Goal: Task Accomplishment & Management: Use online tool/utility

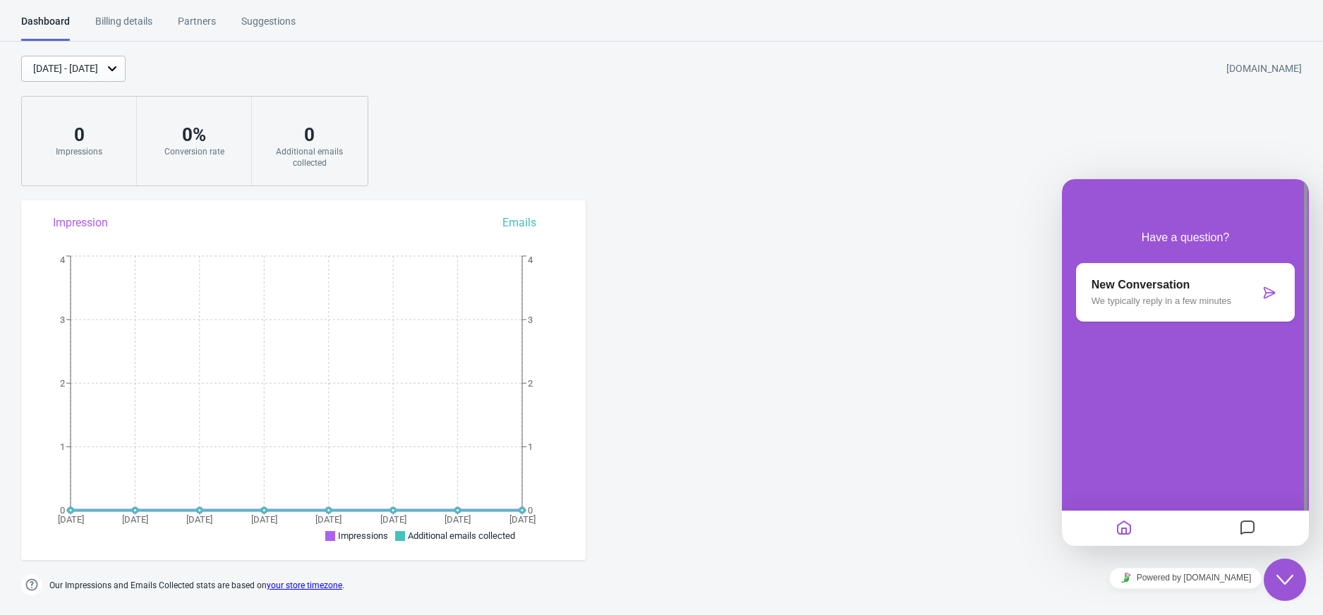
click at [1291, 567] on button "Close Chat This icon closes the chat window." at bounding box center [1285, 580] width 42 height 42
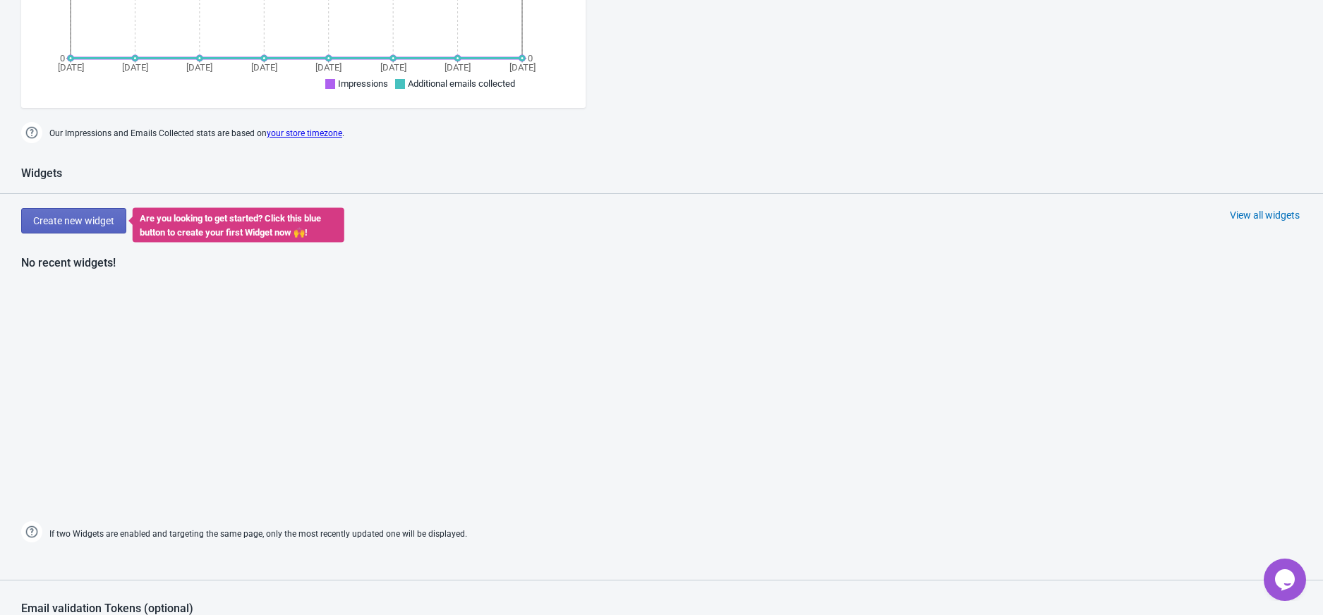
scroll to position [470, 0]
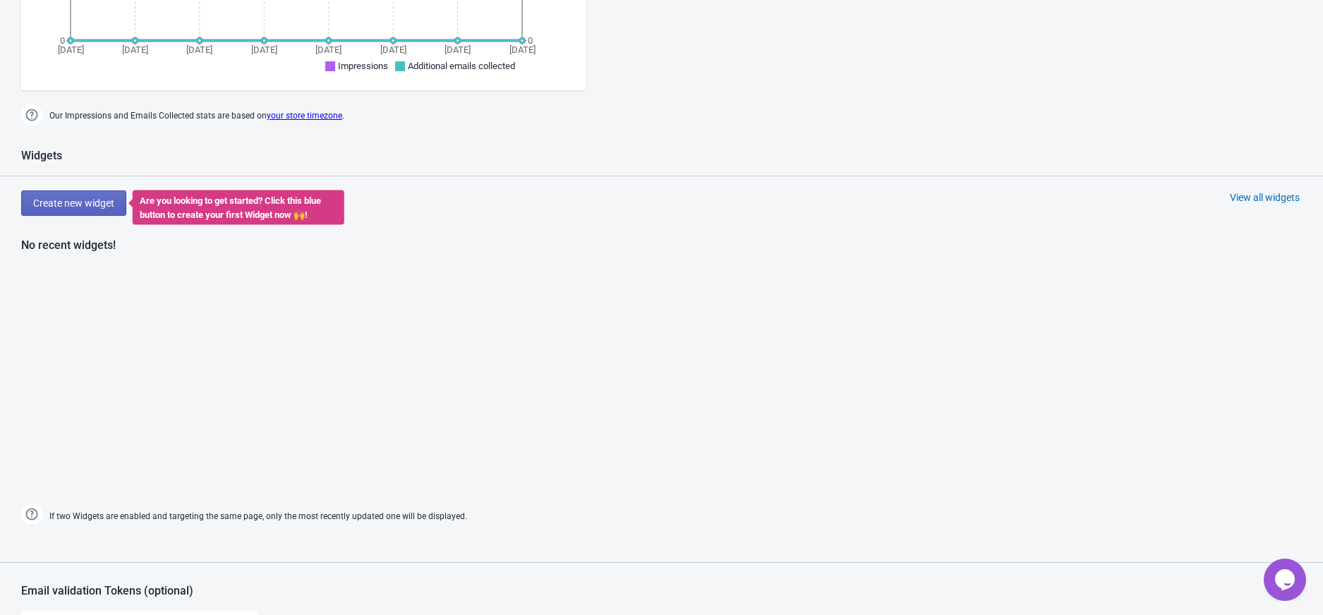
click at [1266, 200] on div "View all widgets" at bounding box center [1265, 197] width 70 height 14
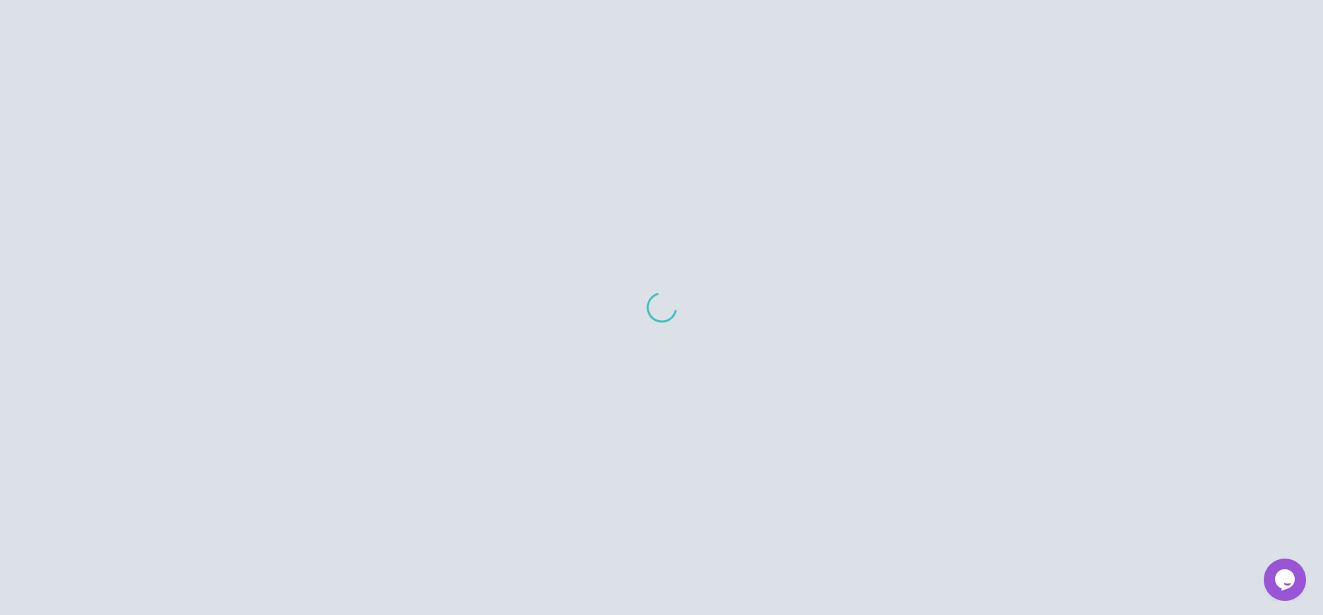
scroll to position [14, 0]
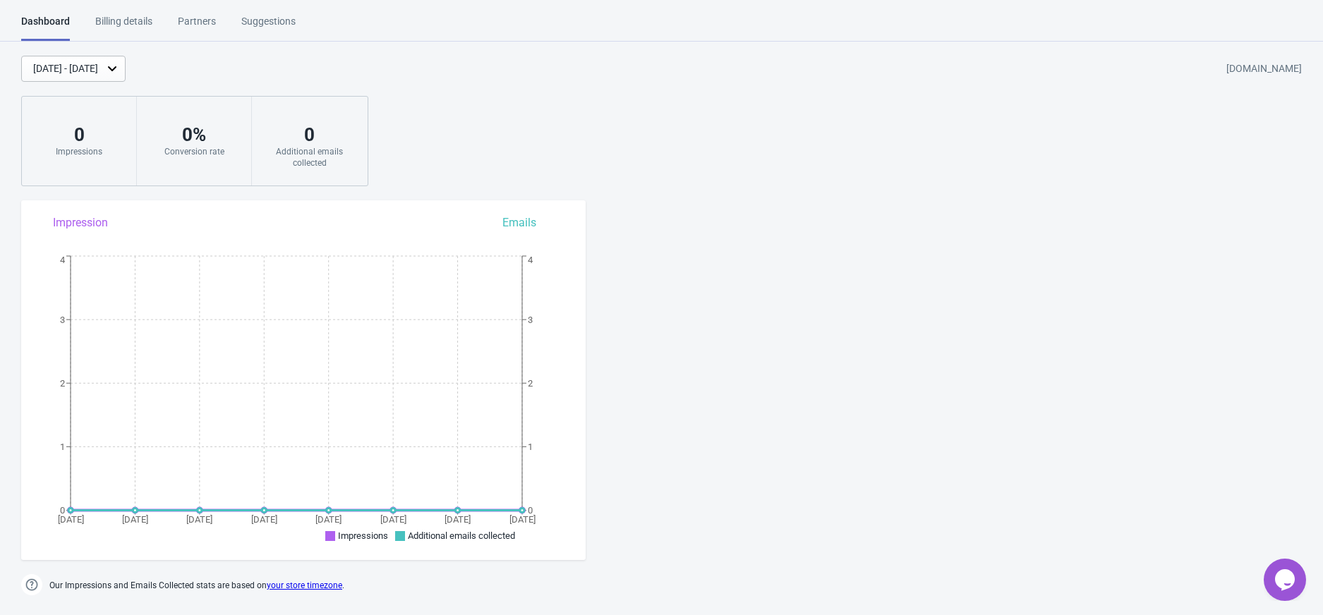
click at [139, 23] on div "Billing details" at bounding box center [123, 26] width 57 height 25
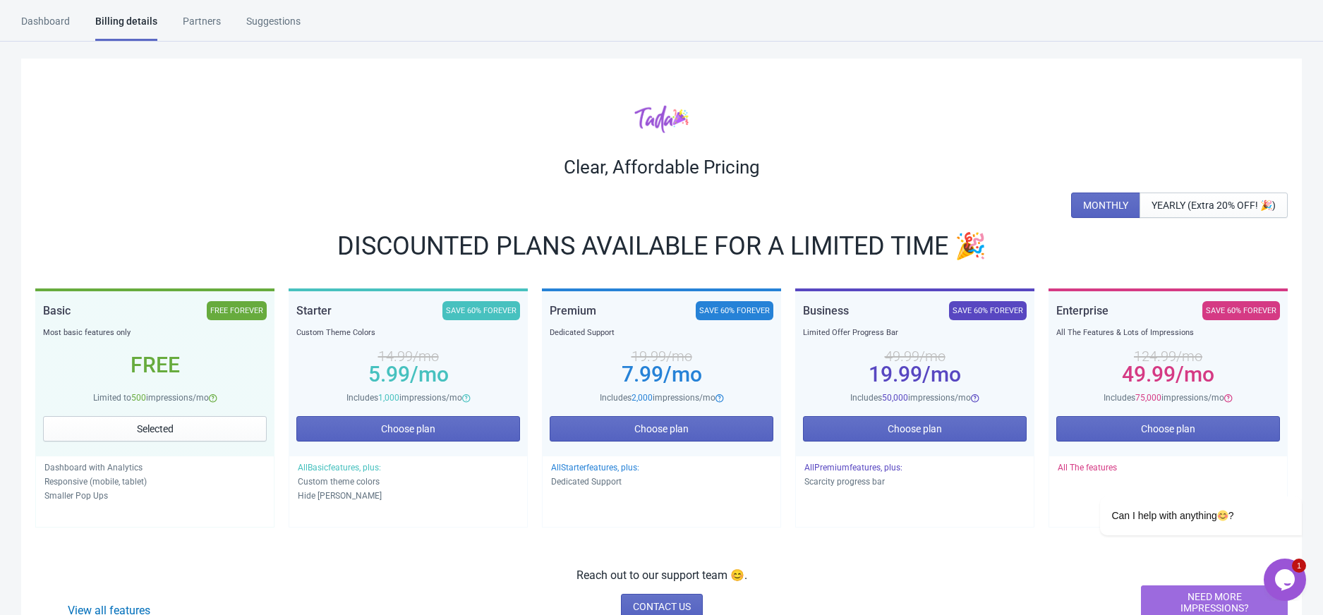
click at [35, 25] on div "Dashboard" at bounding box center [45, 26] width 49 height 25
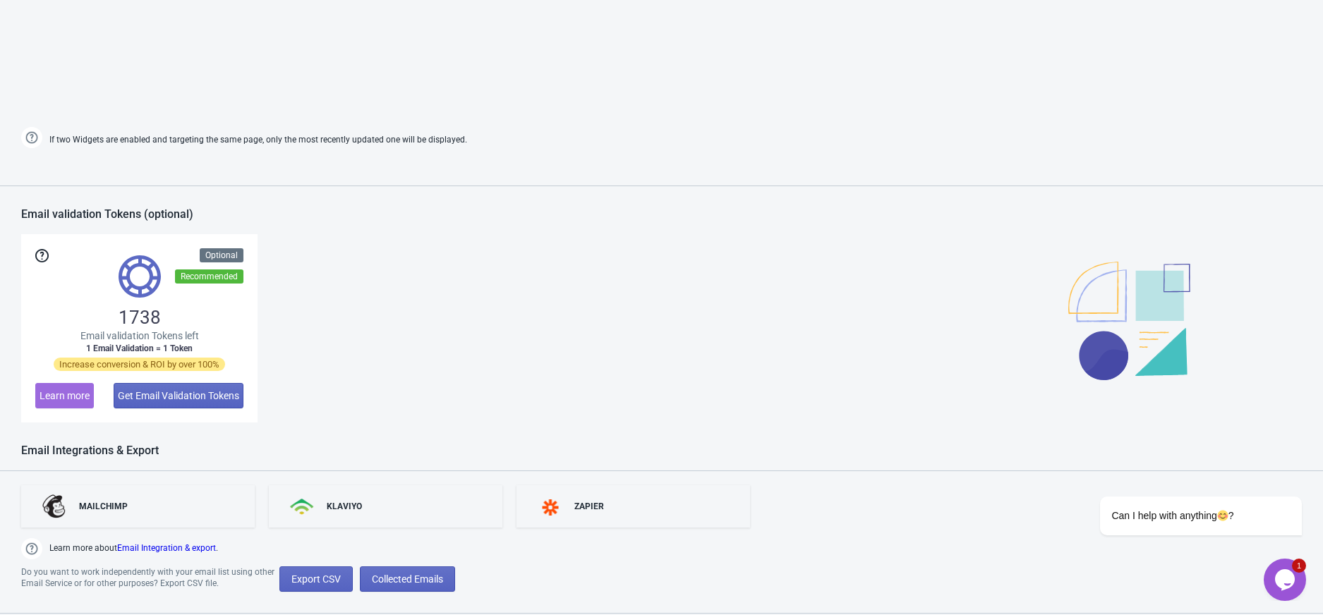
scroll to position [880, 0]
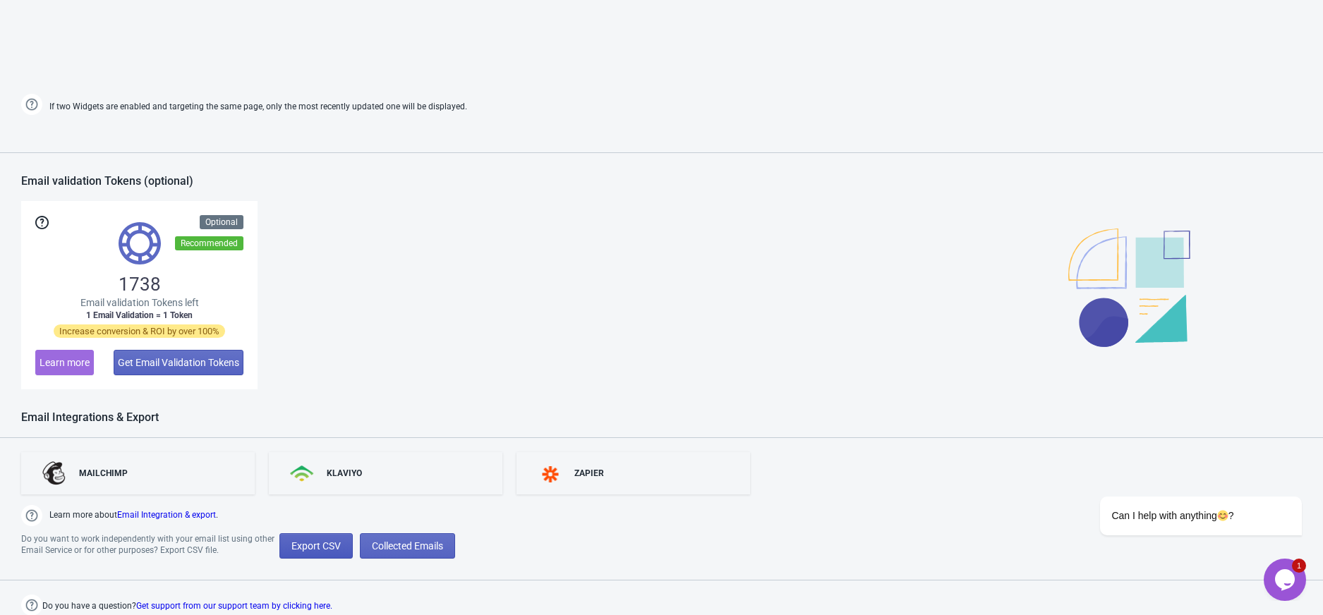
click at [309, 549] on span "Export CSV" at bounding box center [315, 545] width 49 height 11
select select "2025"
select select "8"
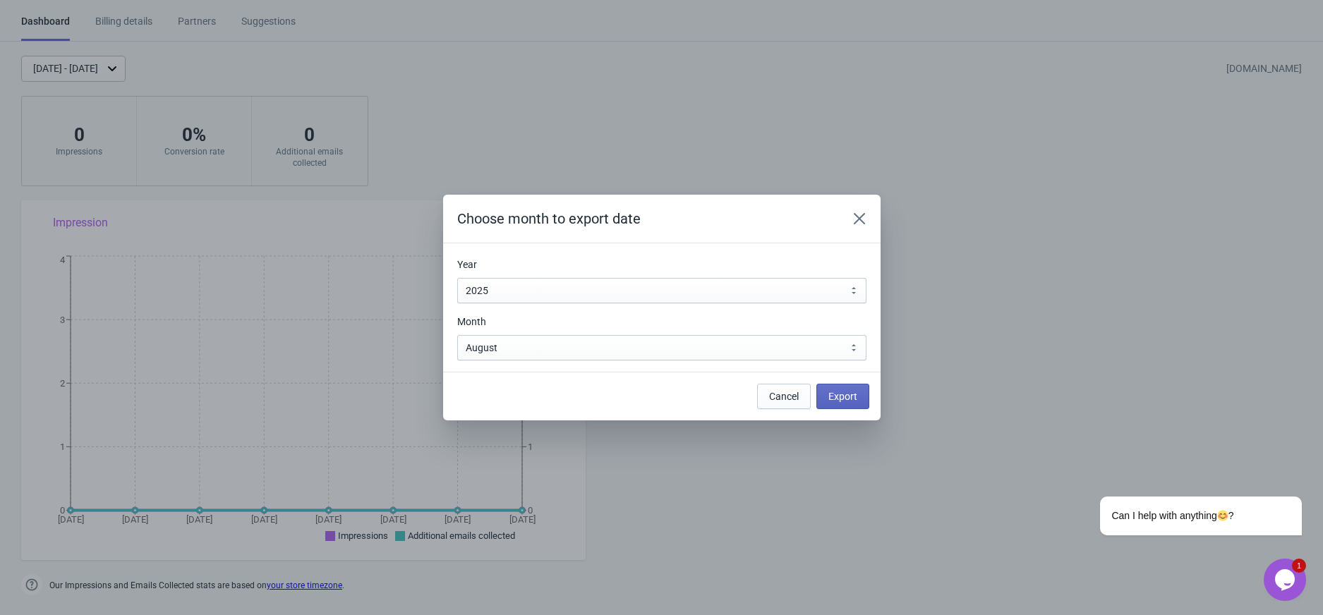
scroll to position [0, 0]
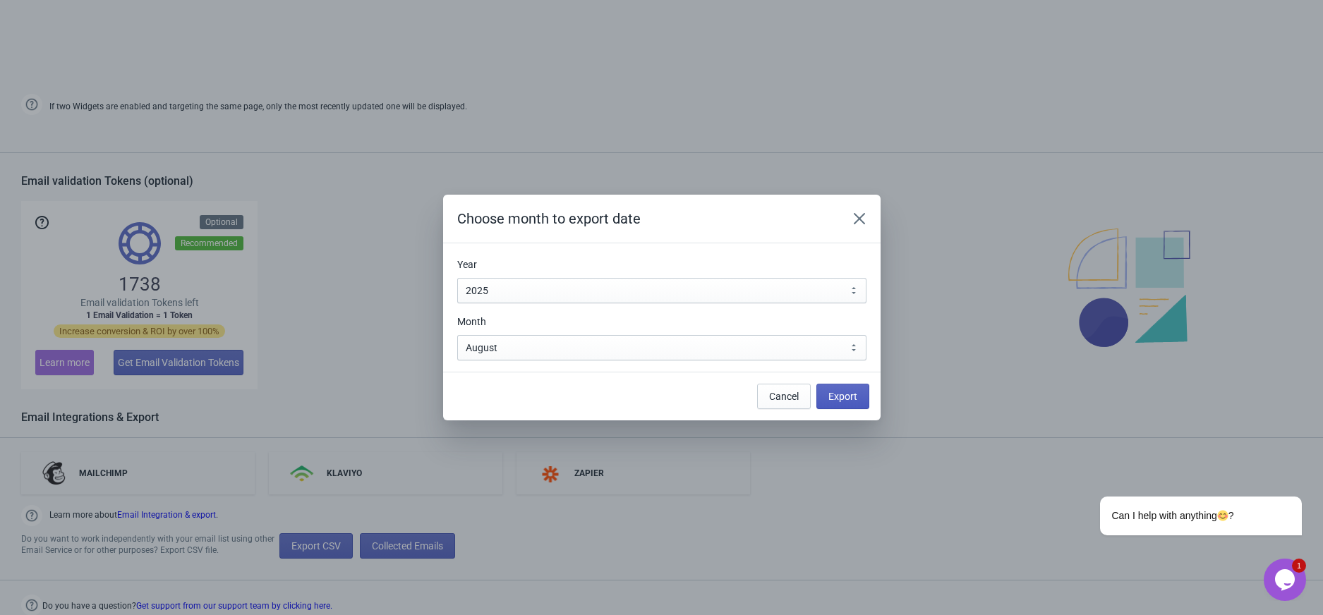
click at [834, 404] on button "Export" at bounding box center [842, 396] width 53 height 25
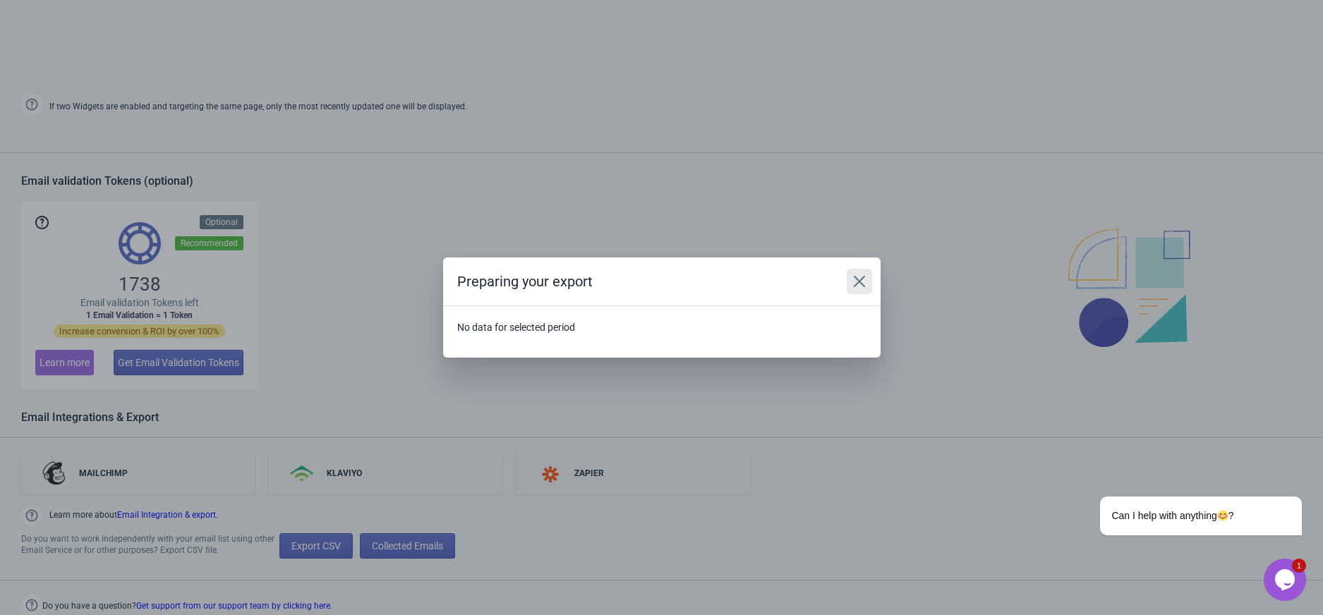
click at [859, 284] on icon "Close" at bounding box center [859, 281] width 14 height 14
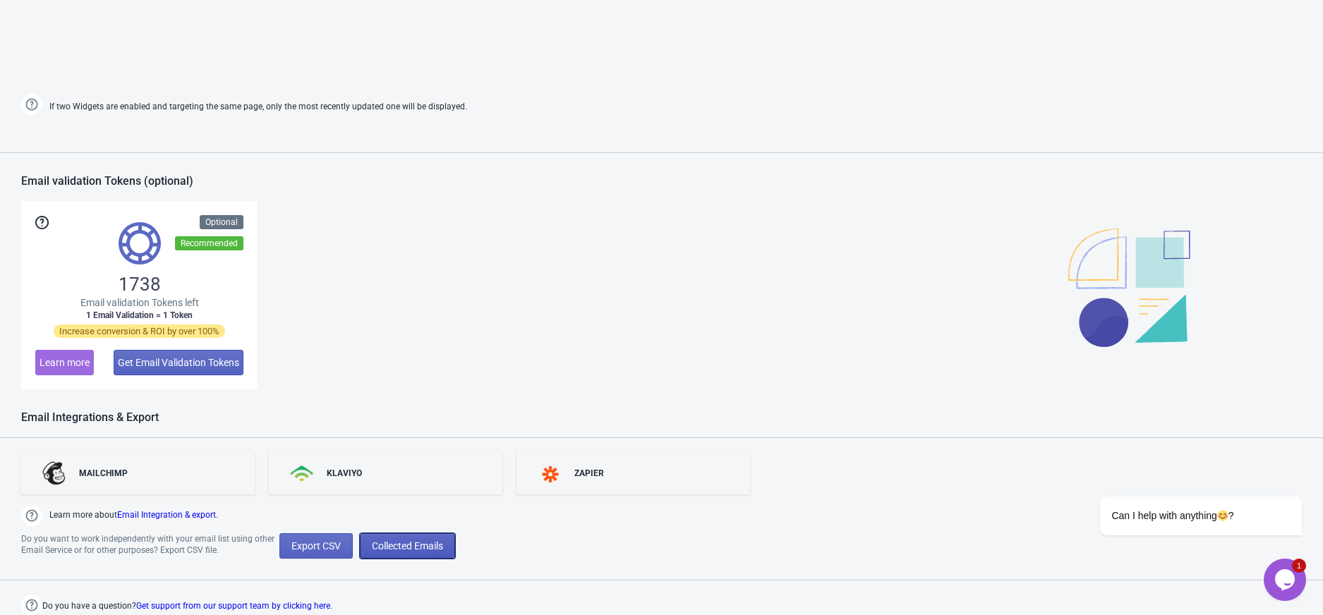
click at [438, 540] on span "Collected Emails" at bounding box center [407, 545] width 71 height 11
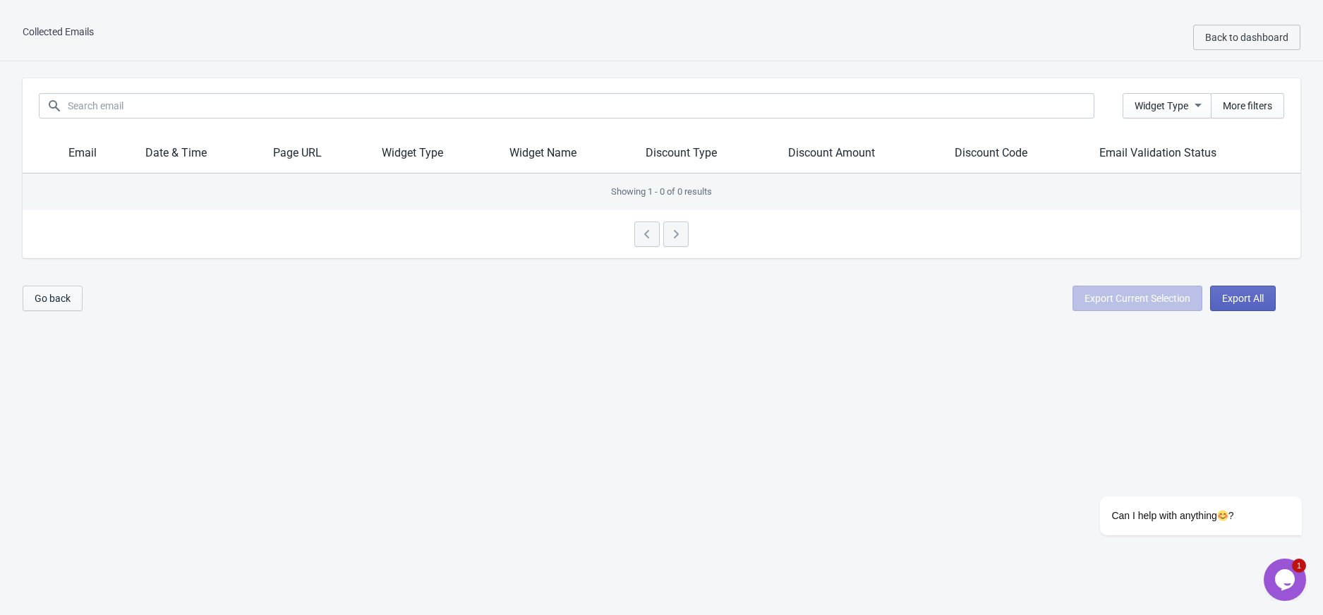
click at [52, 293] on span "Go back" at bounding box center [53, 298] width 36 height 11
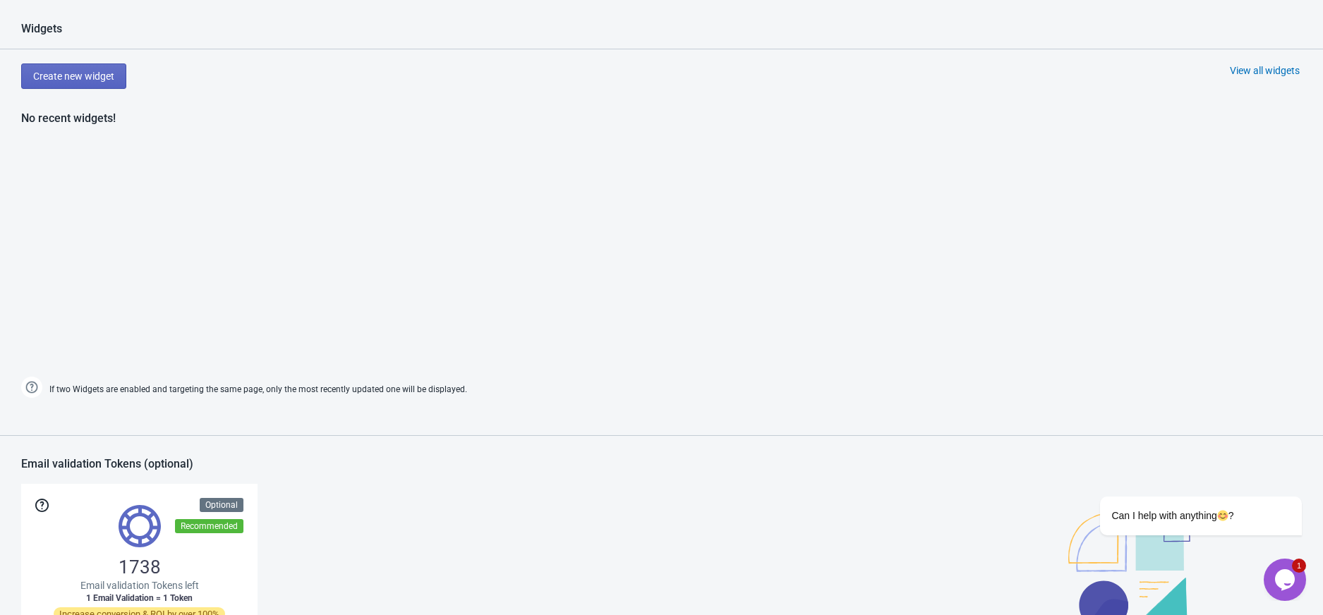
scroll to position [564, 0]
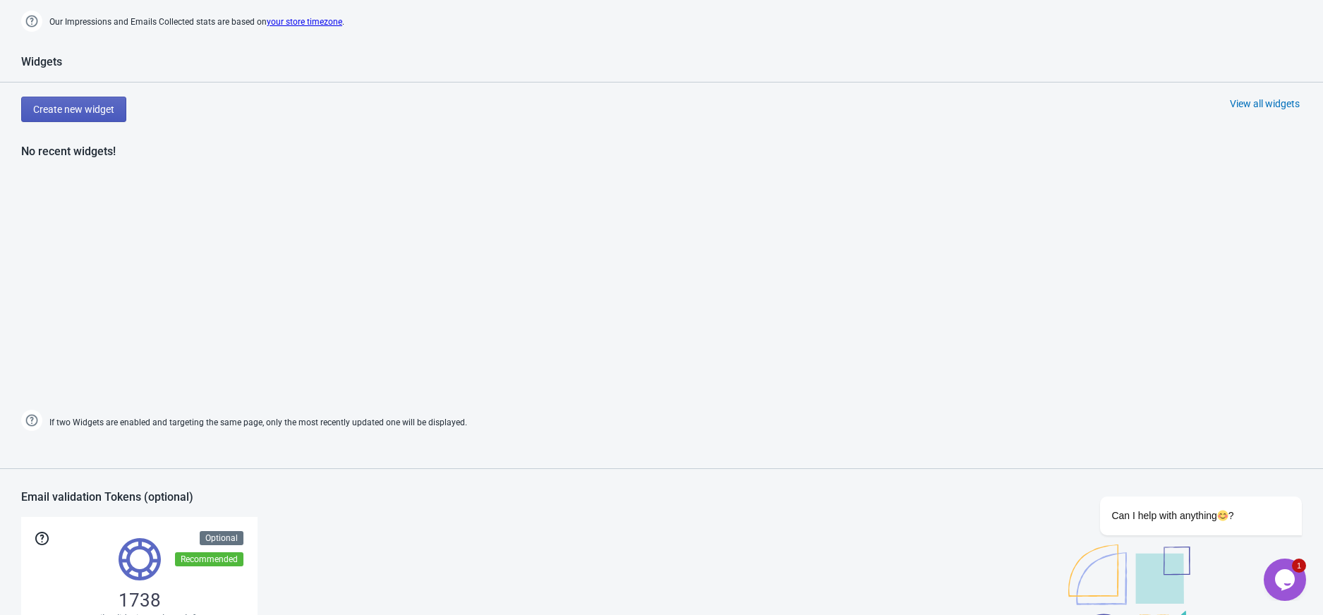
click at [90, 115] on button "Create new widget" at bounding box center [73, 109] width 105 height 25
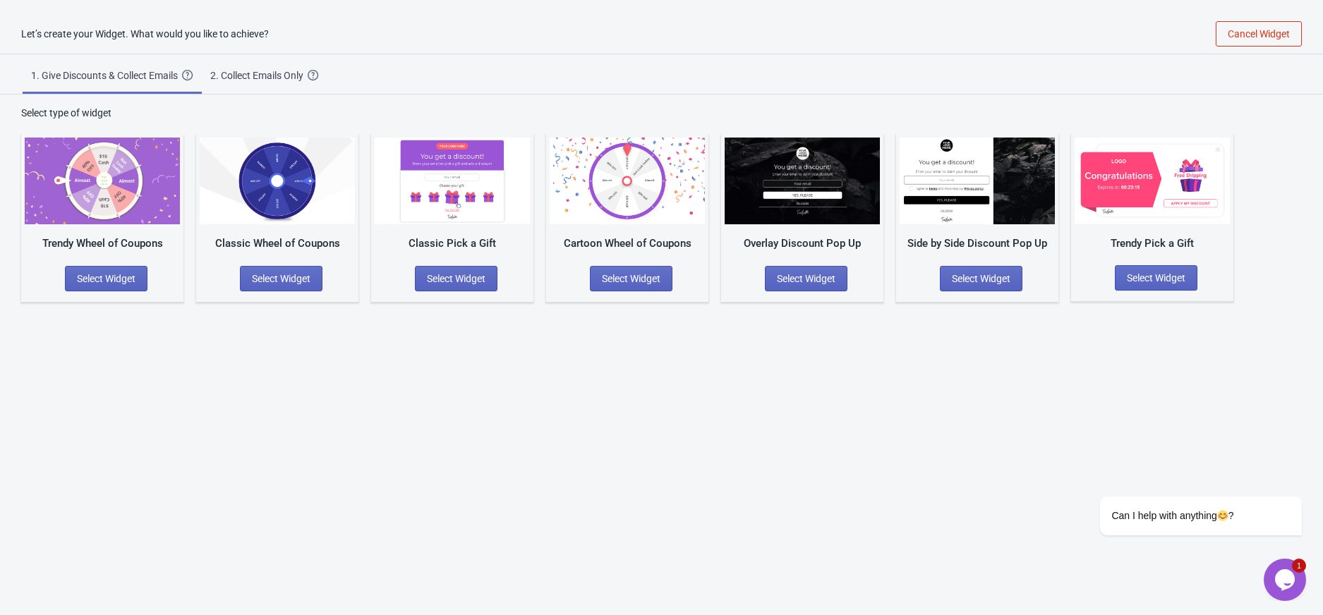
click at [228, 80] on div "2. Collect Emails Only" at bounding box center [258, 75] width 97 height 14
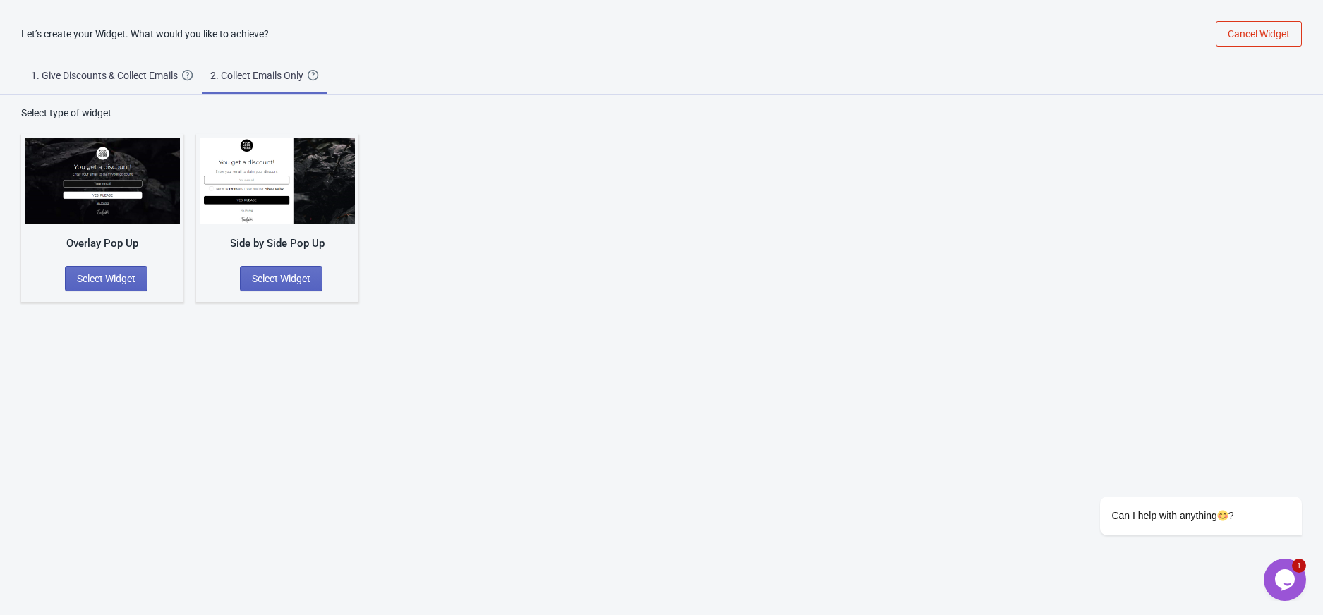
click at [76, 75] on div "1. Give Discounts & Collect Emails" at bounding box center [106, 75] width 151 height 14
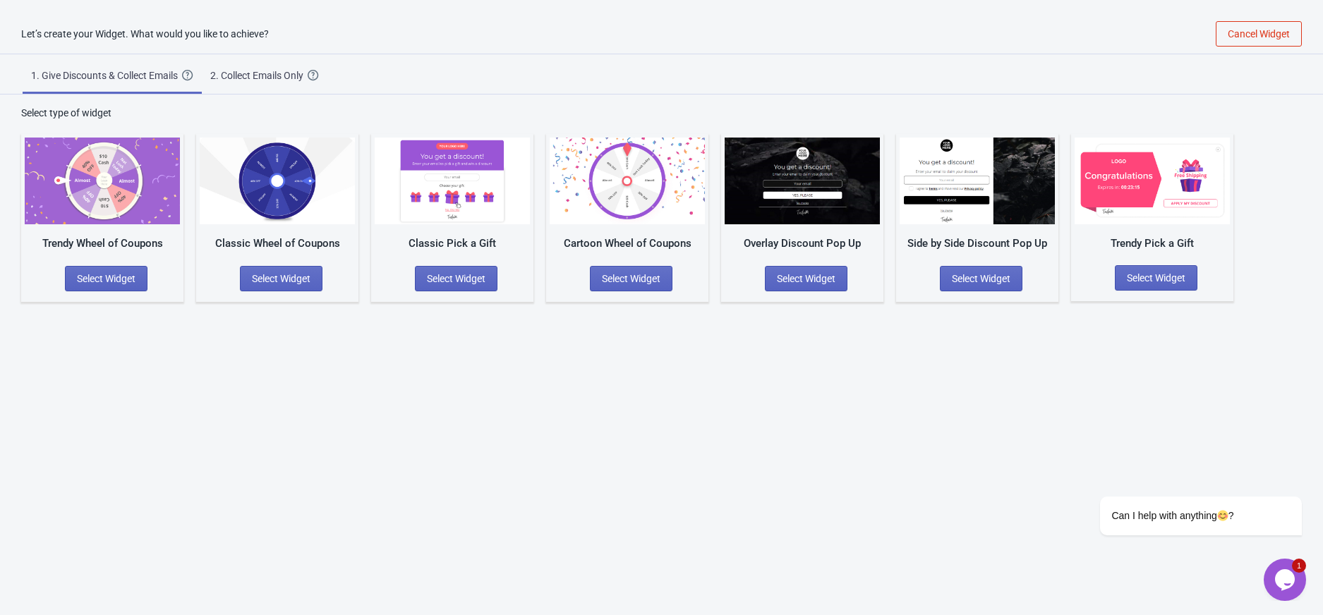
click at [425, 473] on div "Let’s create your Widget. What would you like to achieve? Cancel Widget 1. Give…" at bounding box center [661, 321] width 1323 height 615
click at [101, 274] on span "Select Widget" at bounding box center [106, 278] width 59 height 11
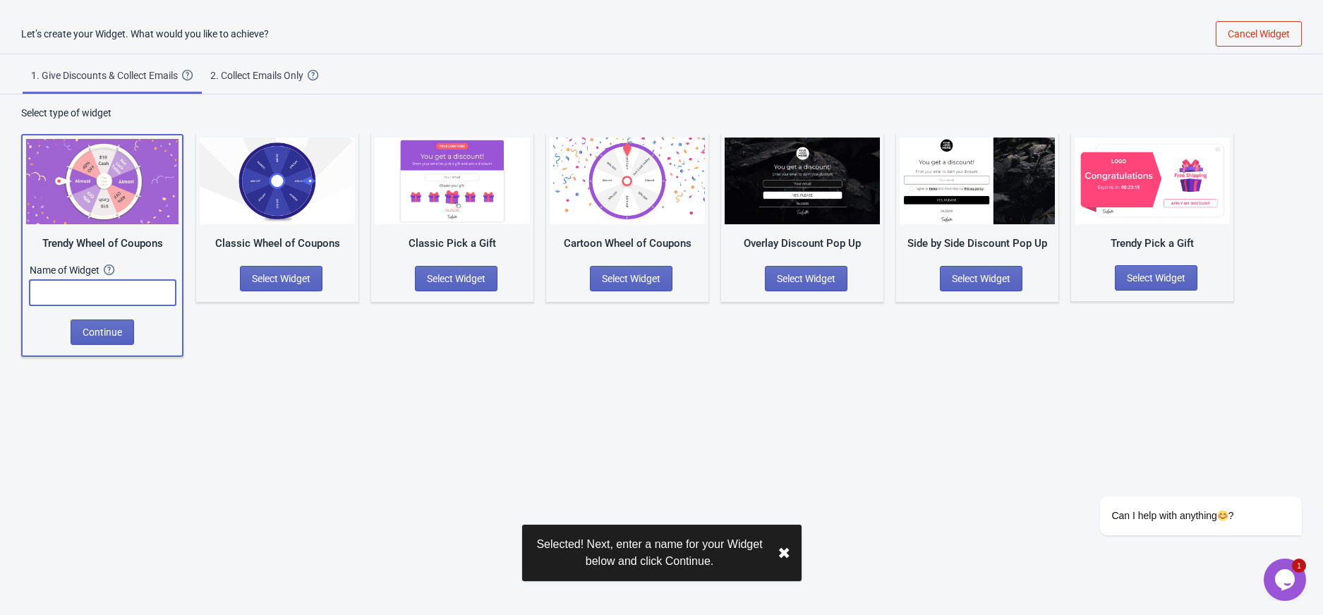
click at [135, 294] on input "text" at bounding box center [103, 292] width 146 height 25
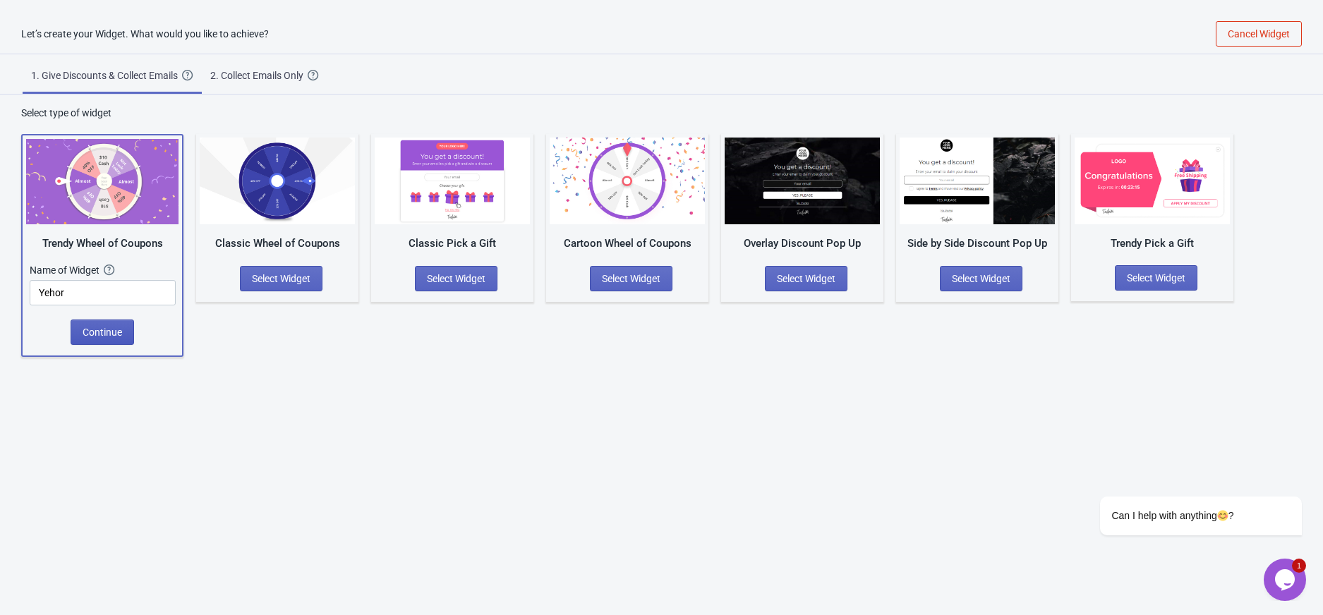
click at [107, 332] on span "Continue" at bounding box center [103, 332] width 40 height 11
click at [111, 298] on input "Yehor" at bounding box center [103, 292] width 146 height 25
type input "Yehor1"
click at [119, 327] on span "Continue" at bounding box center [103, 332] width 40 height 11
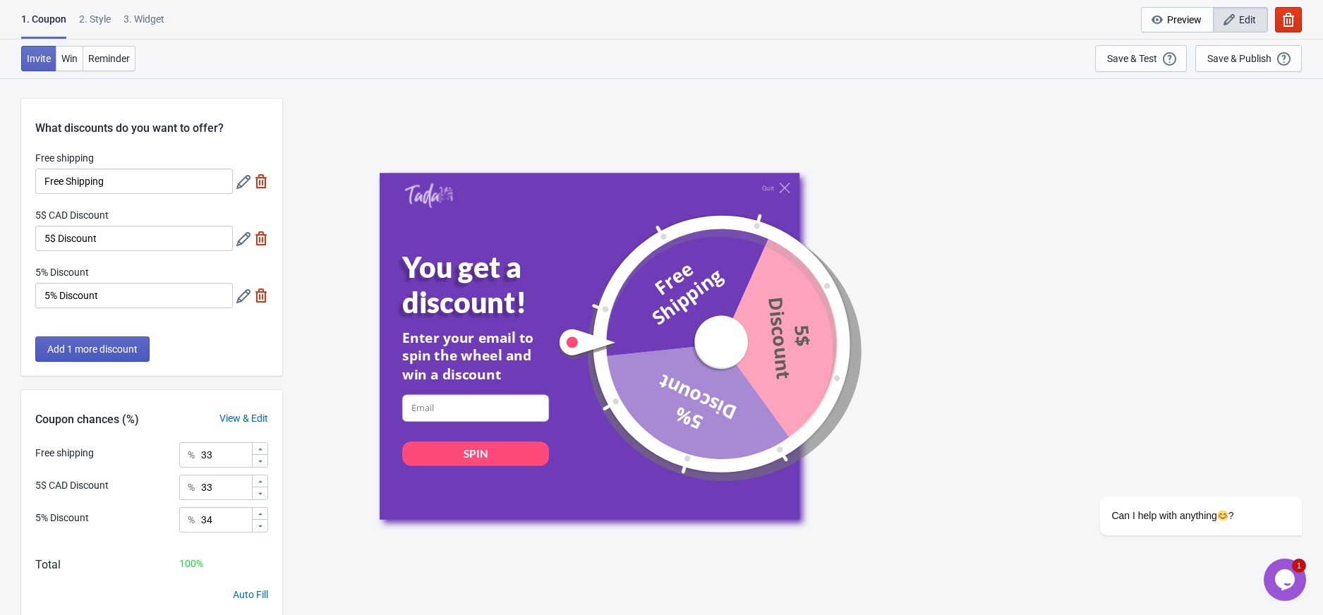
click at [119, 344] on span "Add 1 more discount" at bounding box center [92, 349] width 90 height 11
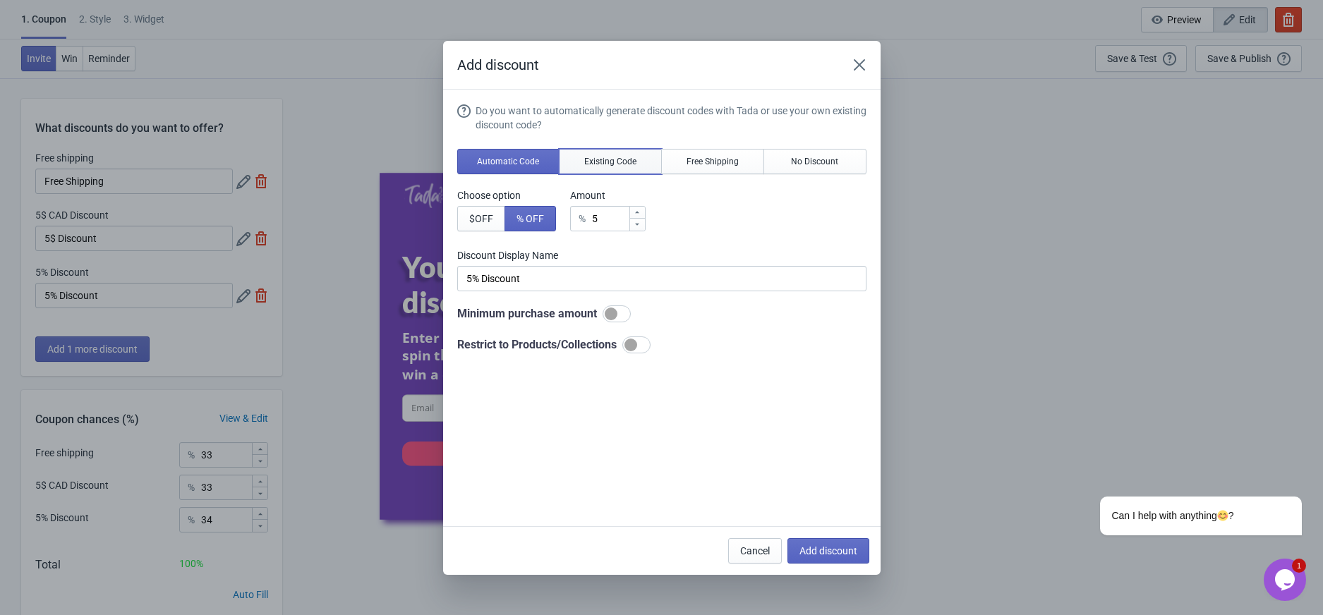
click at [622, 160] on span "Existing Code" at bounding box center [610, 161] width 52 height 11
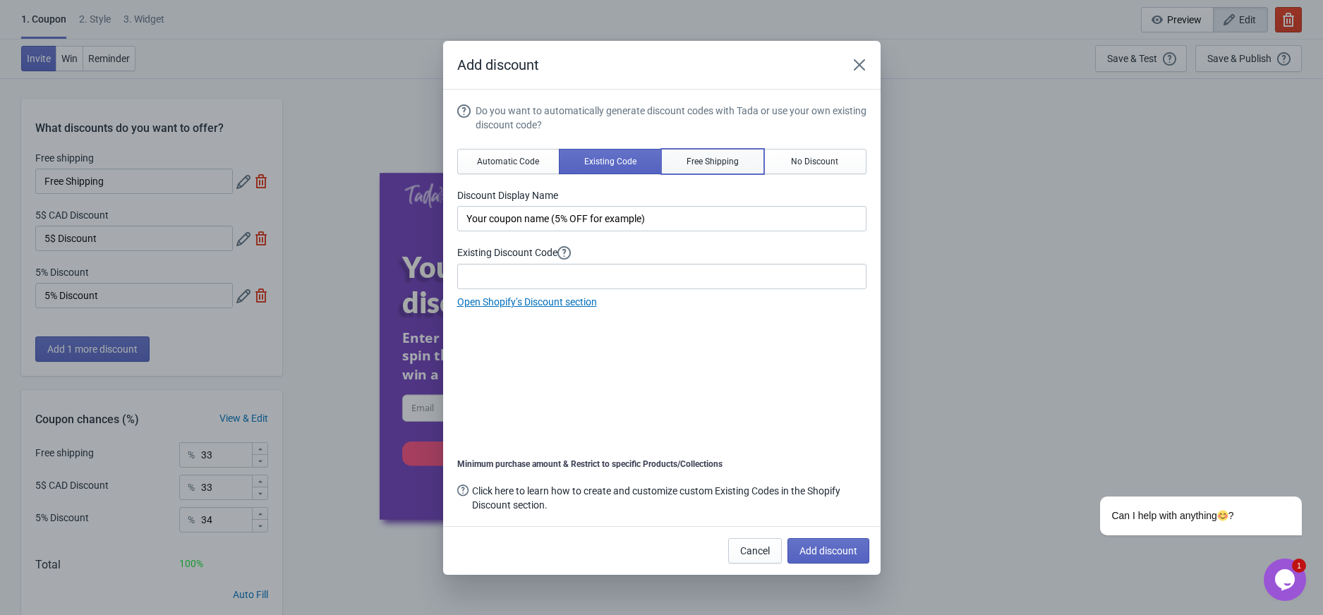
click at [722, 159] on span "Free Shipping" at bounding box center [712, 161] width 52 height 11
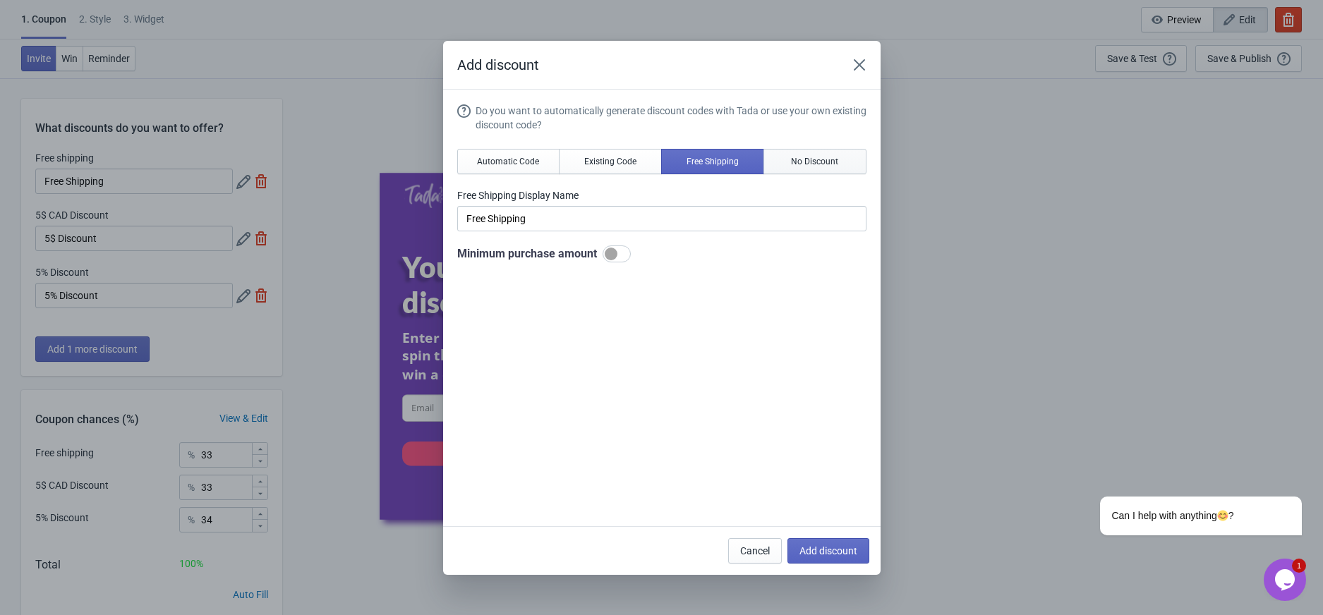
click at [792, 159] on span "No Discount" at bounding box center [814, 161] width 47 height 11
type input "Better luck next time"
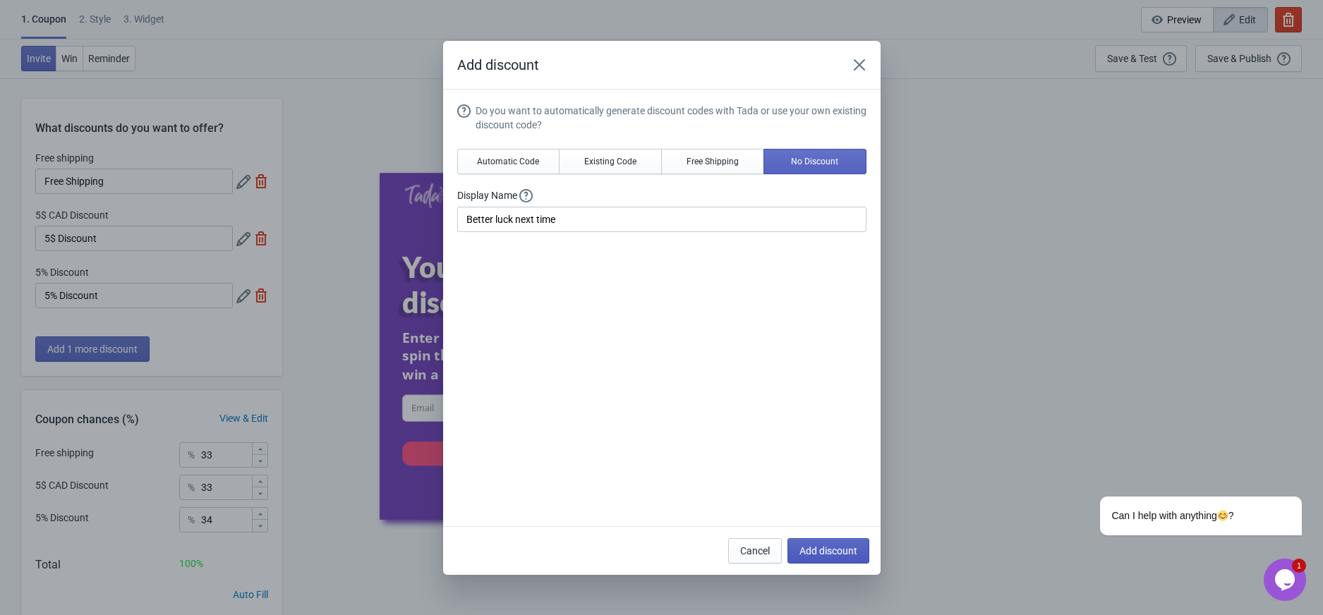
click at [814, 555] on span "Add discount" at bounding box center [828, 550] width 58 height 11
type input "25"
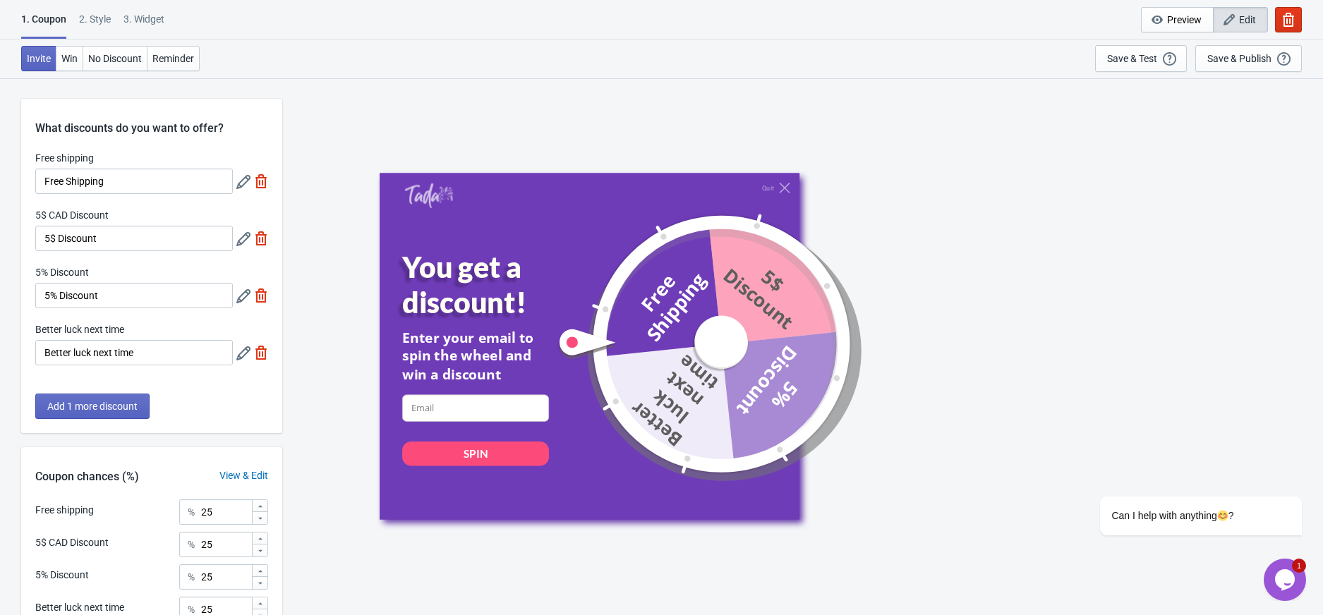
click at [241, 241] on icon at bounding box center [243, 239] width 14 height 14
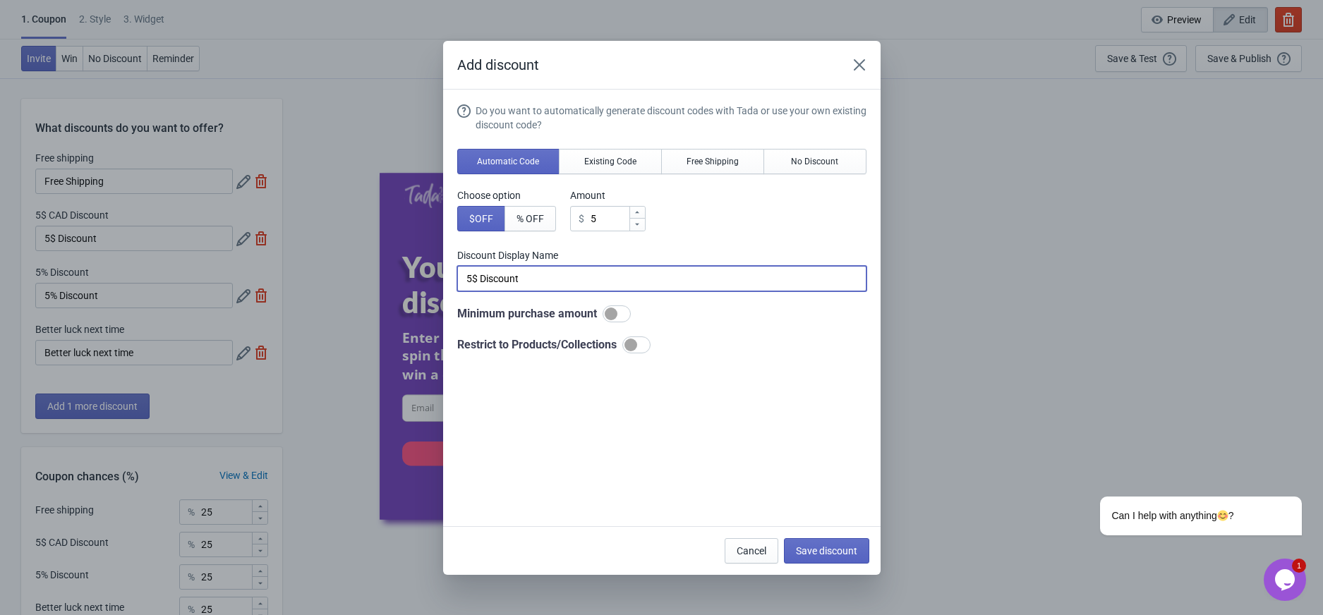
click at [567, 278] on input "5$ Discount" at bounding box center [661, 278] width 409 height 25
click at [614, 306] on div at bounding box center [616, 313] width 28 height 17
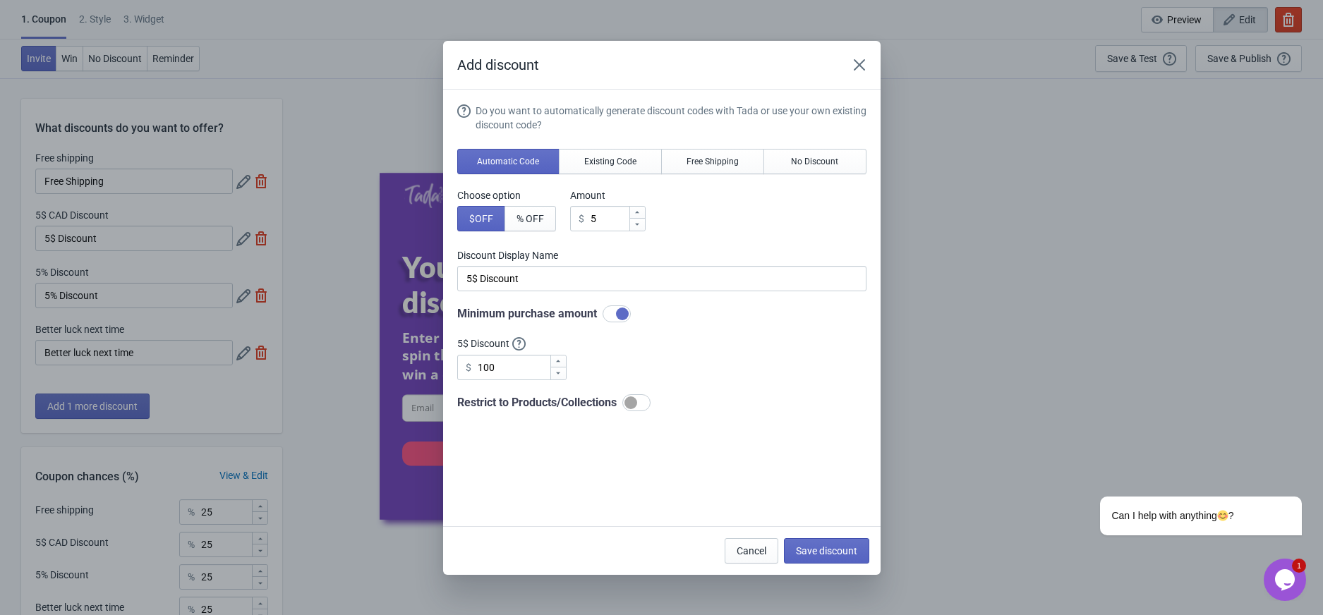
click at [615, 320] on div at bounding box center [616, 313] width 28 height 17
checkbox input "false"
click at [639, 348] on div at bounding box center [636, 345] width 28 height 17
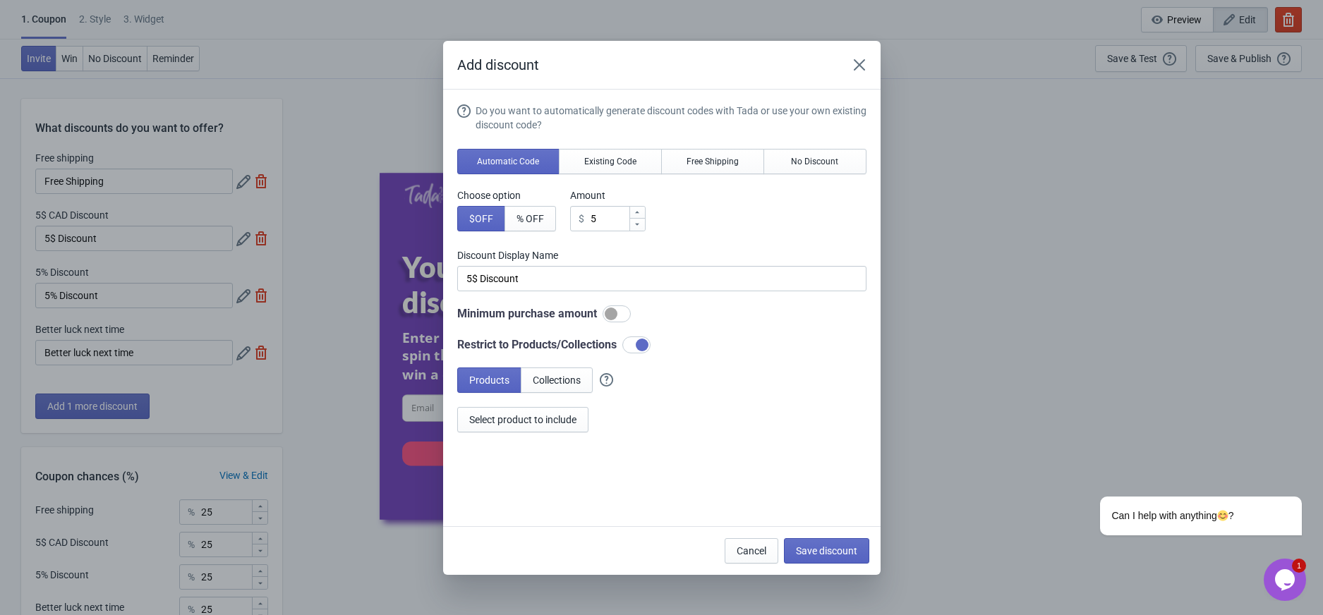
click at [639, 348] on div at bounding box center [642, 345] width 13 height 13
checkbox input "false"
click at [749, 547] on span "Cancel" at bounding box center [752, 550] width 30 height 11
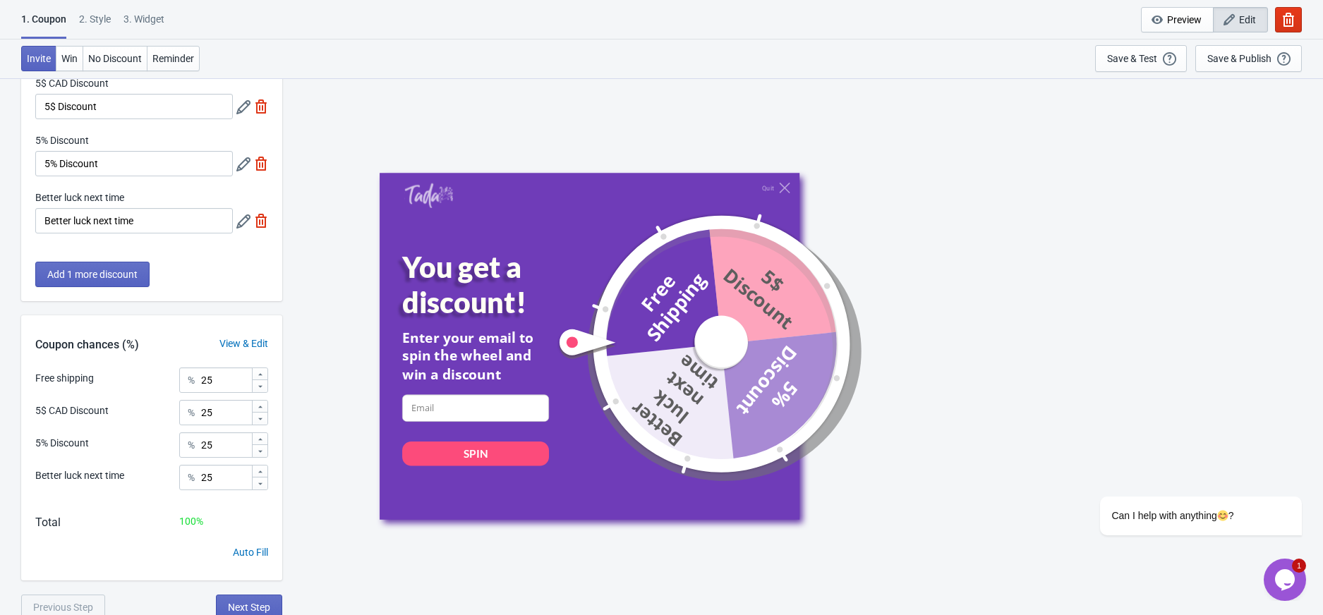
scroll to position [137, 0]
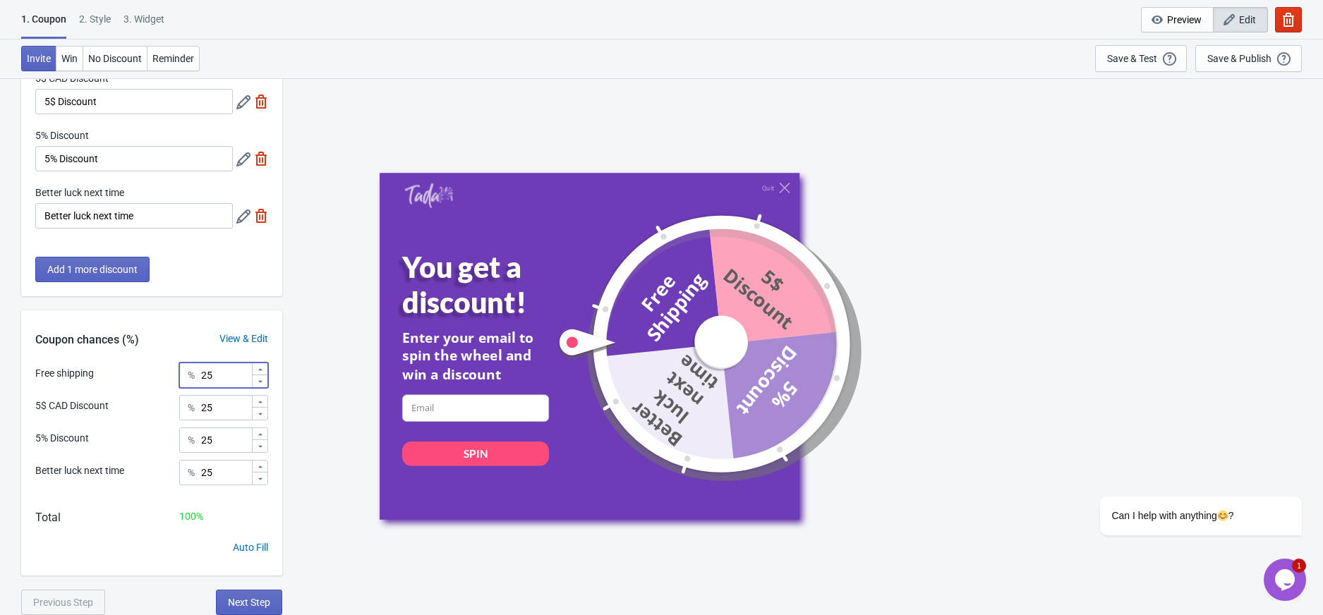
click at [231, 382] on input "25" at bounding box center [225, 375] width 51 height 25
drag, startPoint x: 149, startPoint y: 376, endPoint x: 117, endPoint y: 377, distance: 31.8
click at [121, 376] on div "Free shipping % 25" at bounding box center [151, 372] width 233 height 18
type input "0"
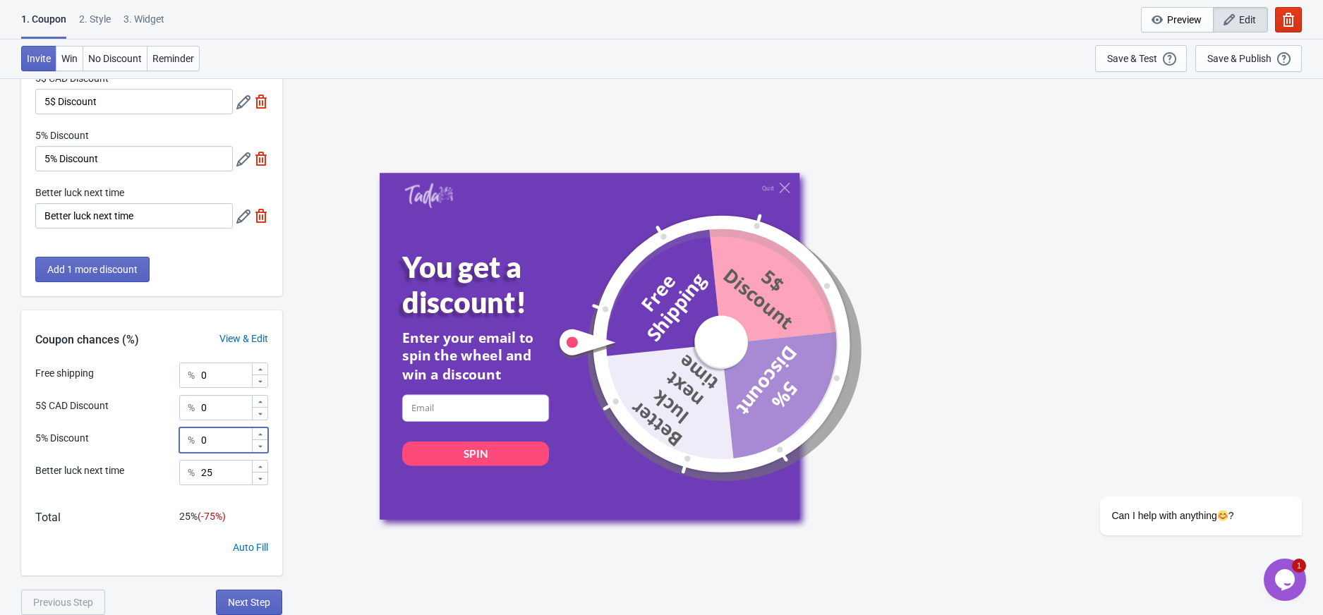
type input "0"
click at [296, 400] on div "Quit You get a discount! Enter your email to spin the wheel and win a discount …" at bounding box center [802, 346] width 1026 height 537
drag, startPoint x: 232, startPoint y: 478, endPoint x: 157, endPoint y: 468, distance: 75.4
click at [157, 468] on div "Better luck next time % 100" at bounding box center [151, 477] width 233 height 35
type input "0"
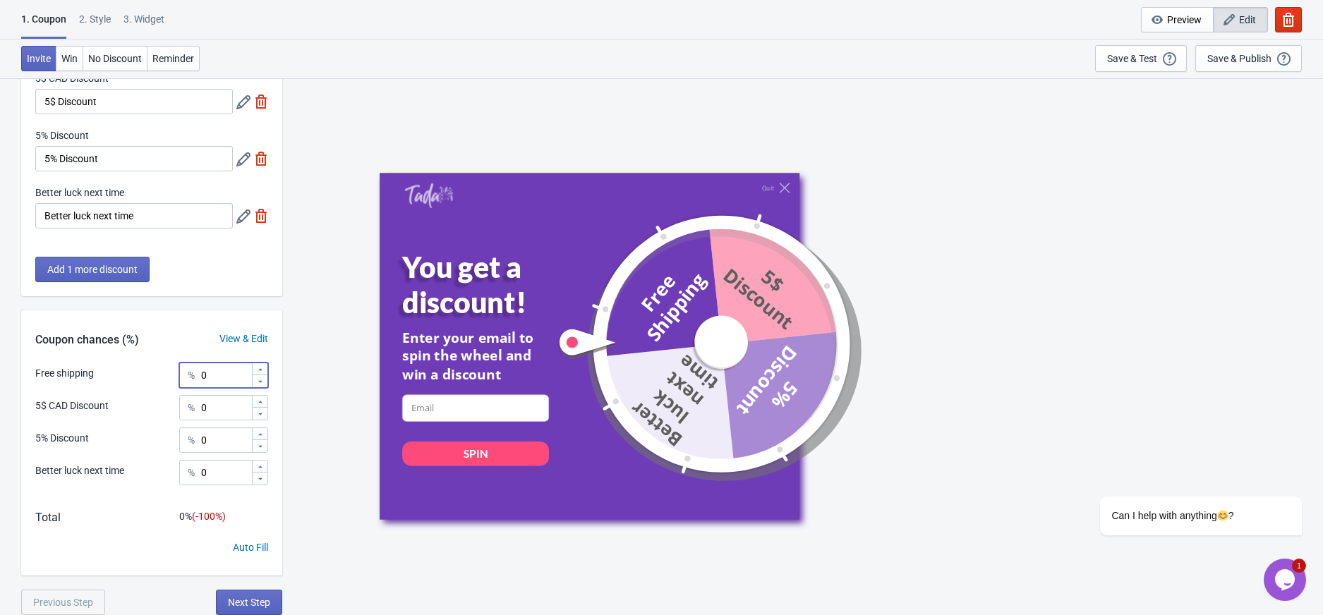
drag, startPoint x: 226, startPoint y: 382, endPoint x: 94, endPoint y: 387, distance: 132.7
click at [104, 382] on div "Free shipping % 0 5$ CAD Discount % 0 5% Discount % 0 Better luck next time % 0" at bounding box center [151, 429] width 261 height 133
type input "35"
type input "30"
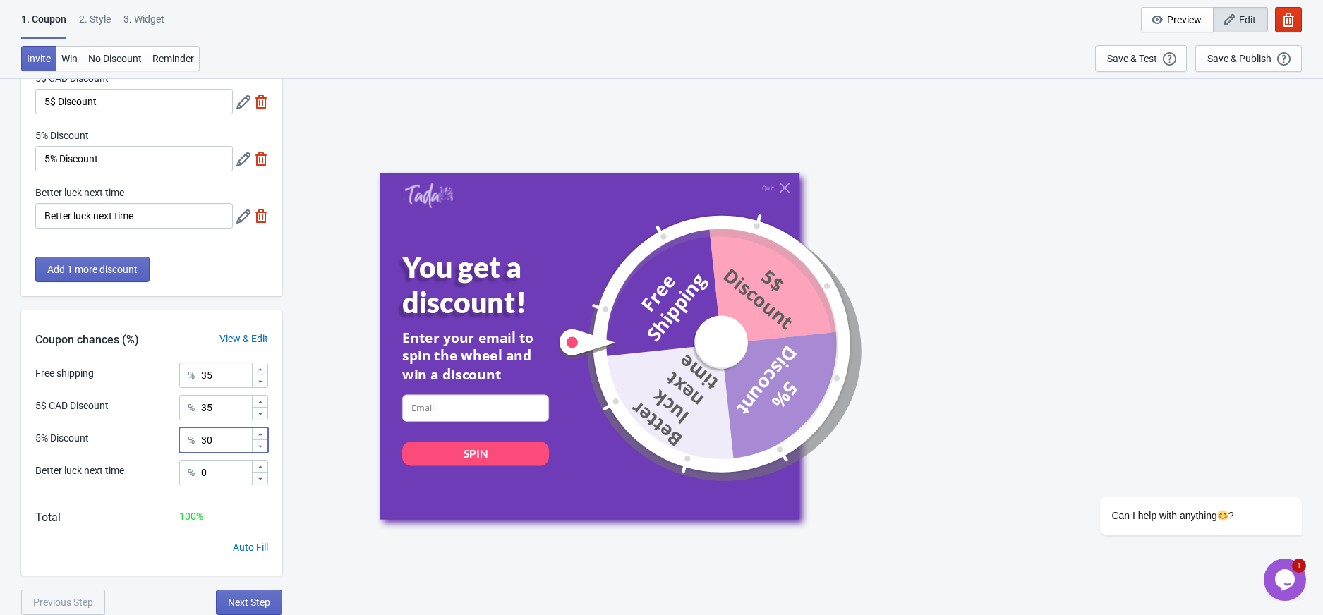
click at [332, 405] on div "Quit You get a discount! Enter your email to spin the wheel and win a discount …" at bounding box center [802, 346] width 1026 height 537
click at [258, 600] on span "Next Step" at bounding box center [249, 602] width 42 height 11
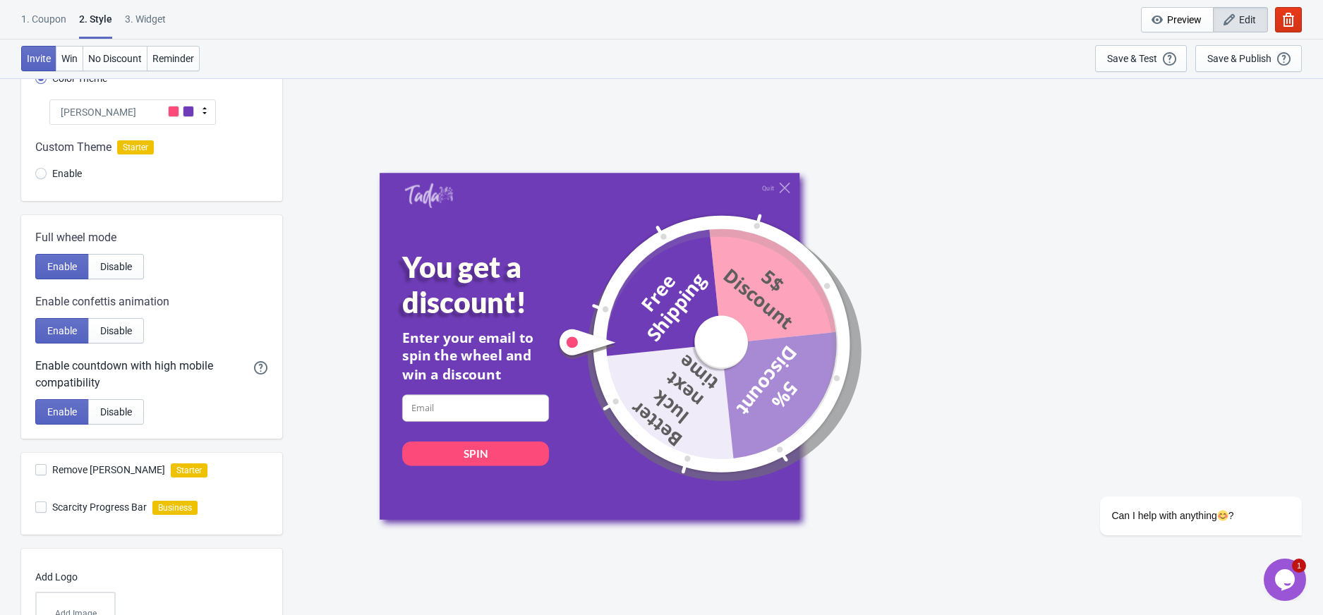
scroll to position [248, 0]
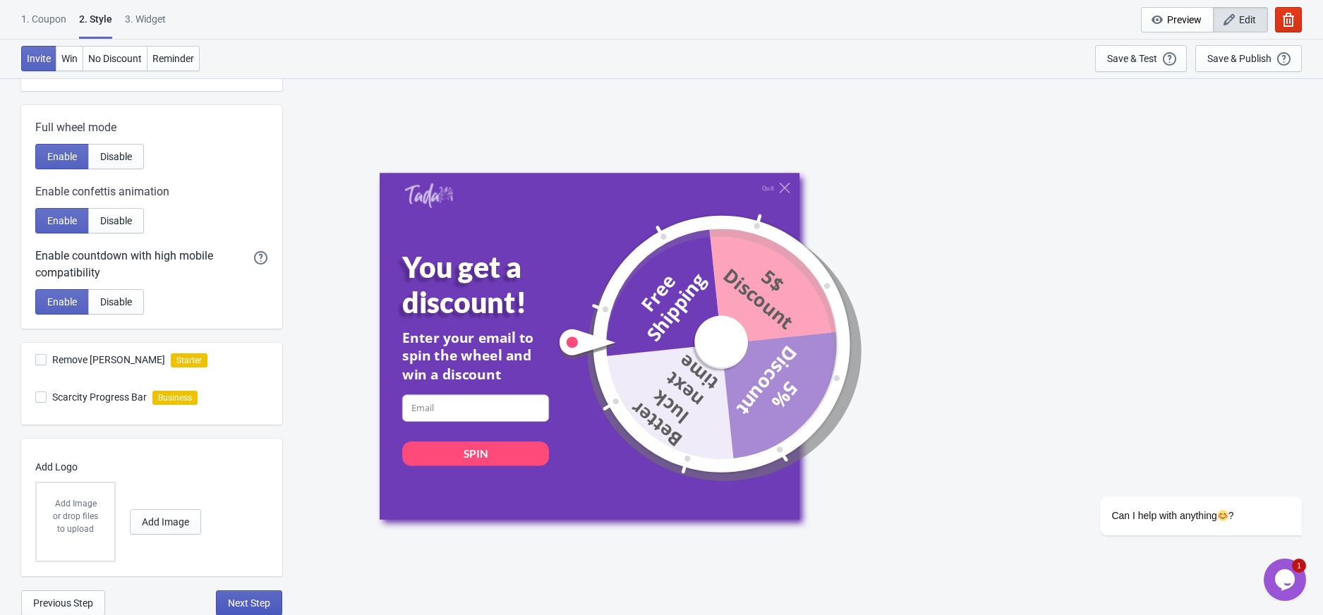
click at [246, 598] on span "Next Step" at bounding box center [249, 603] width 42 height 11
select select "once"
select select "1"
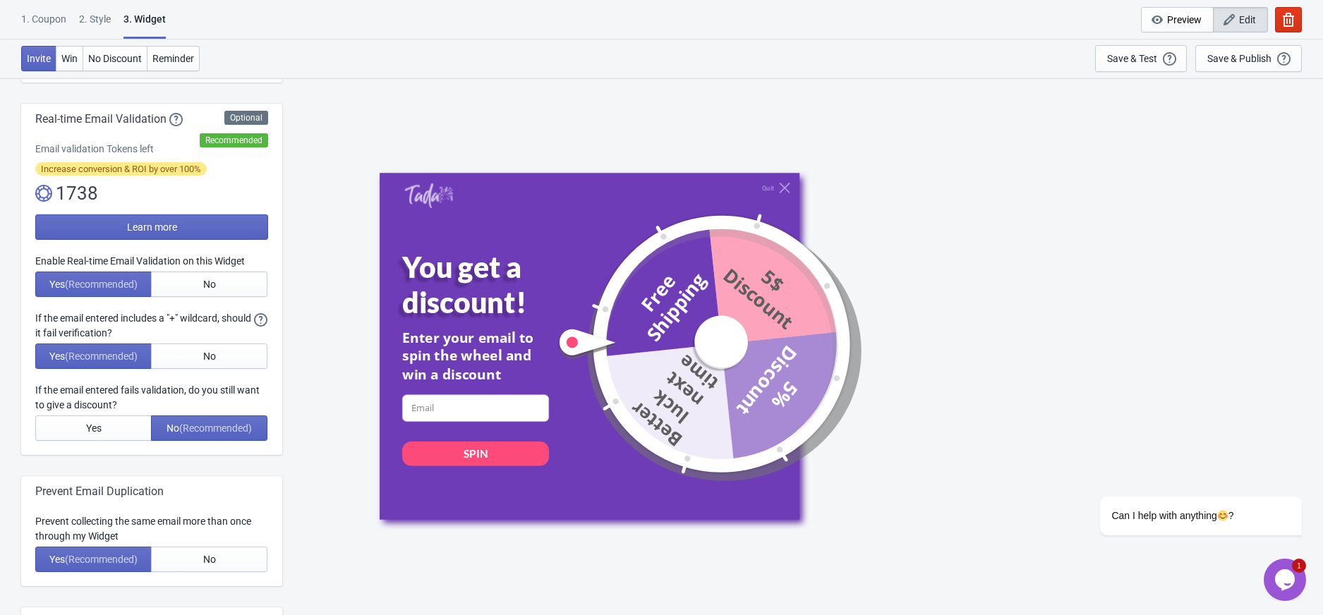
scroll to position [0, 0]
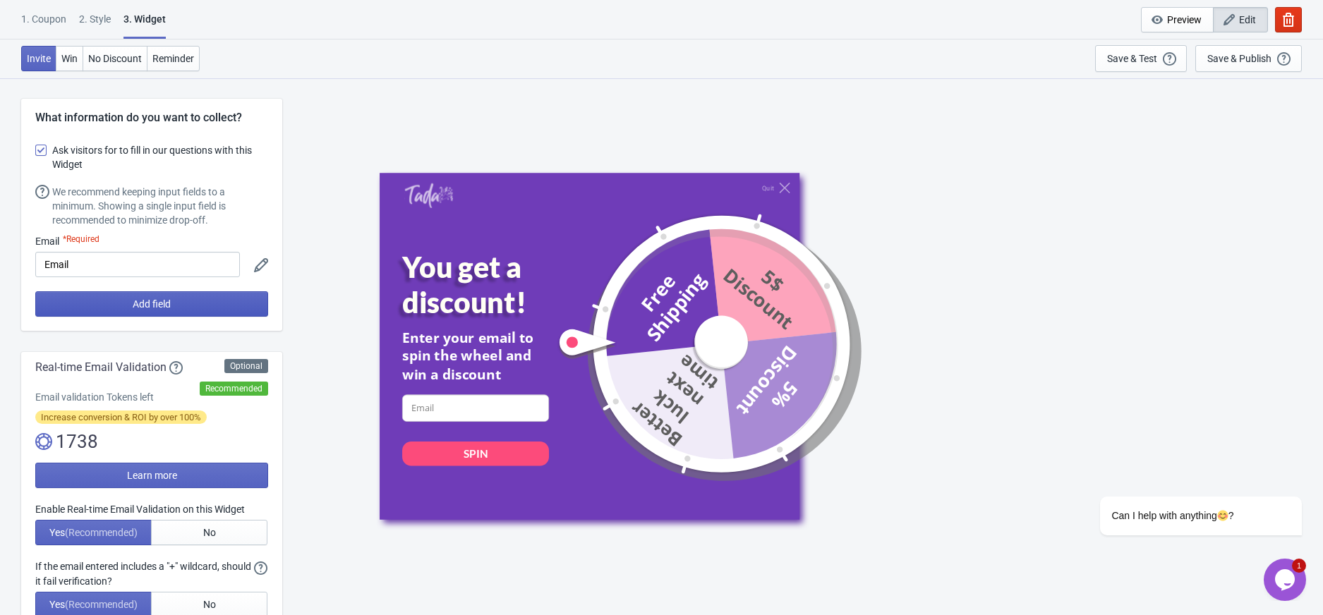
click at [114, 310] on button "Add field" at bounding box center [151, 303] width 233 height 25
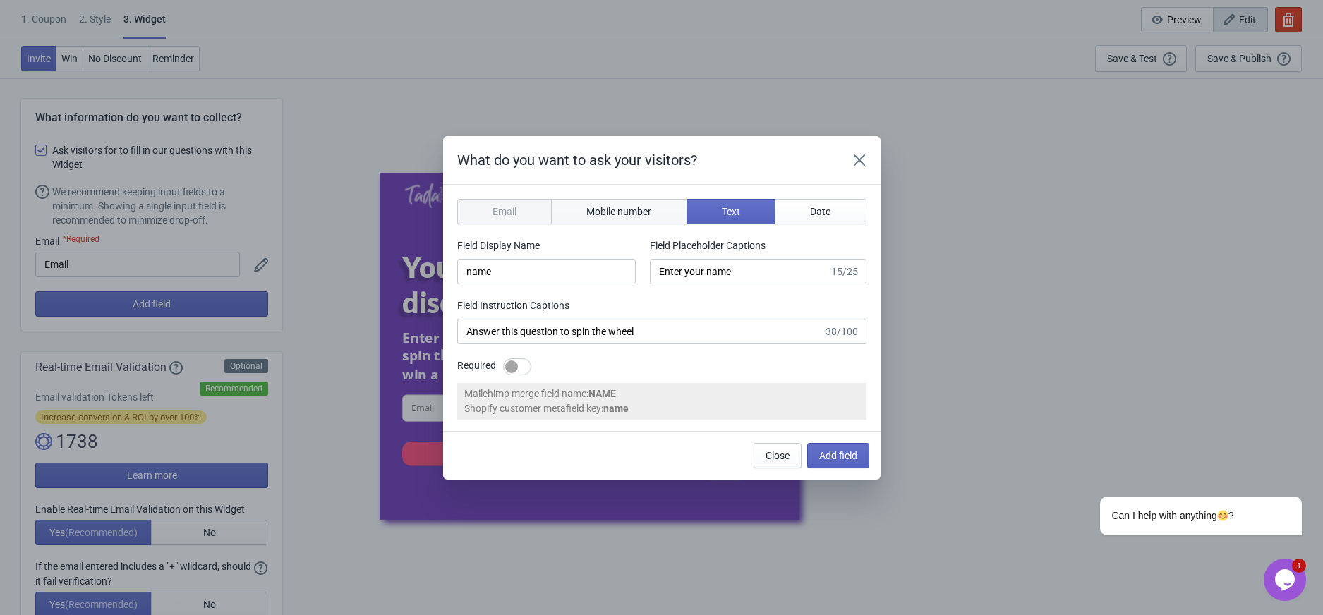
click at [577, 214] on button "Mobile number" at bounding box center [619, 211] width 136 height 25
type input "phone"
type input "Enter your mobile number"
type input "Next, enter your mobile number to spin the wheel"
select select "ca"
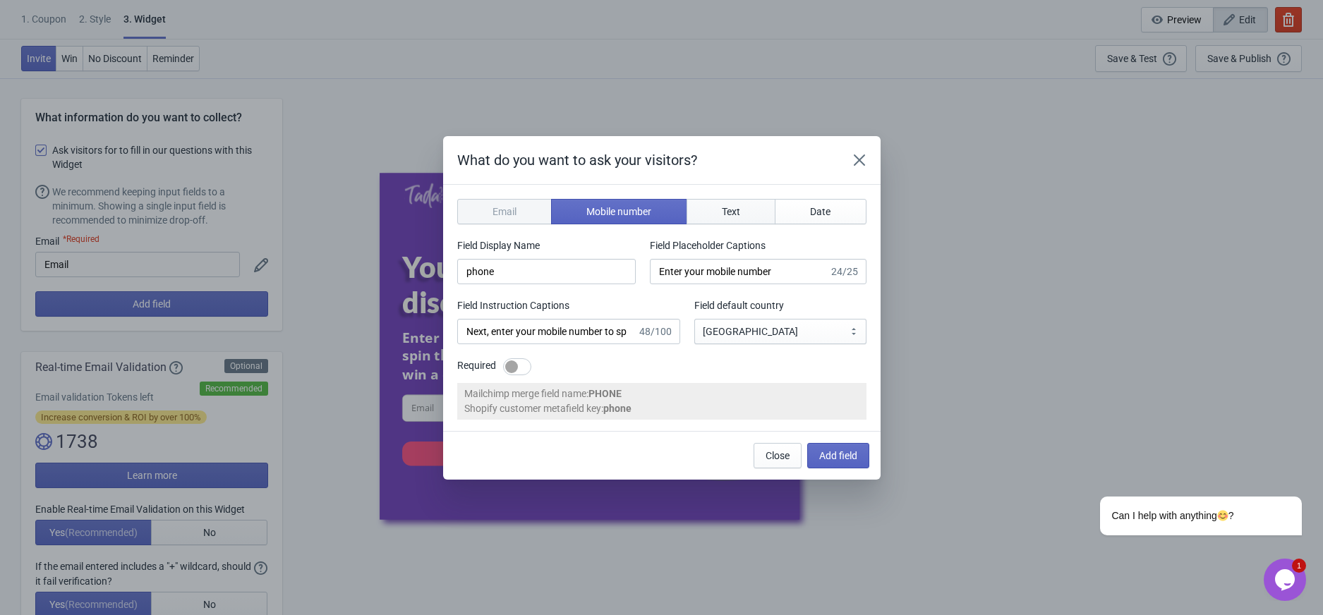
click at [732, 215] on span "Text" at bounding box center [731, 211] width 18 height 11
type input "name"
type input "Enter your name"
type input "Answer this question to spin the wheel"
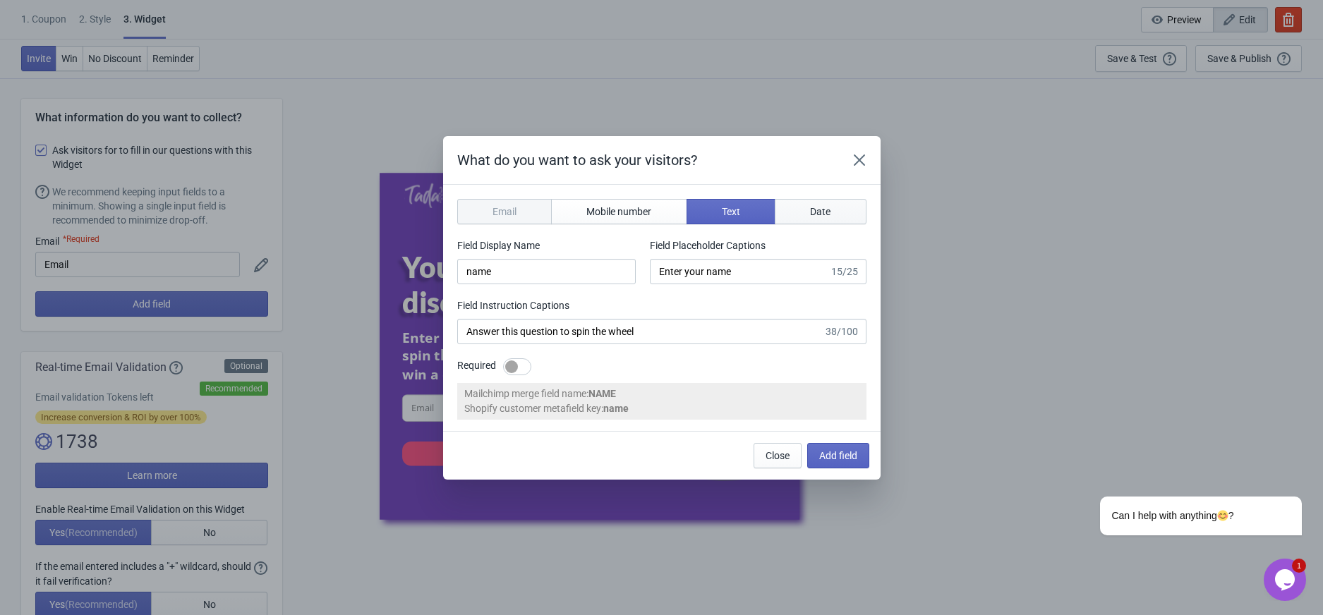
click at [838, 212] on button "Date" at bounding box center [821, 211] width 92 height 25
type input "birthday"
type input "Enter your birthday"
type input "Enter your birthday to spin the wheel"
click at [855, 160] on icon "Close" at bounding box center [859, 160] width 14 height 14
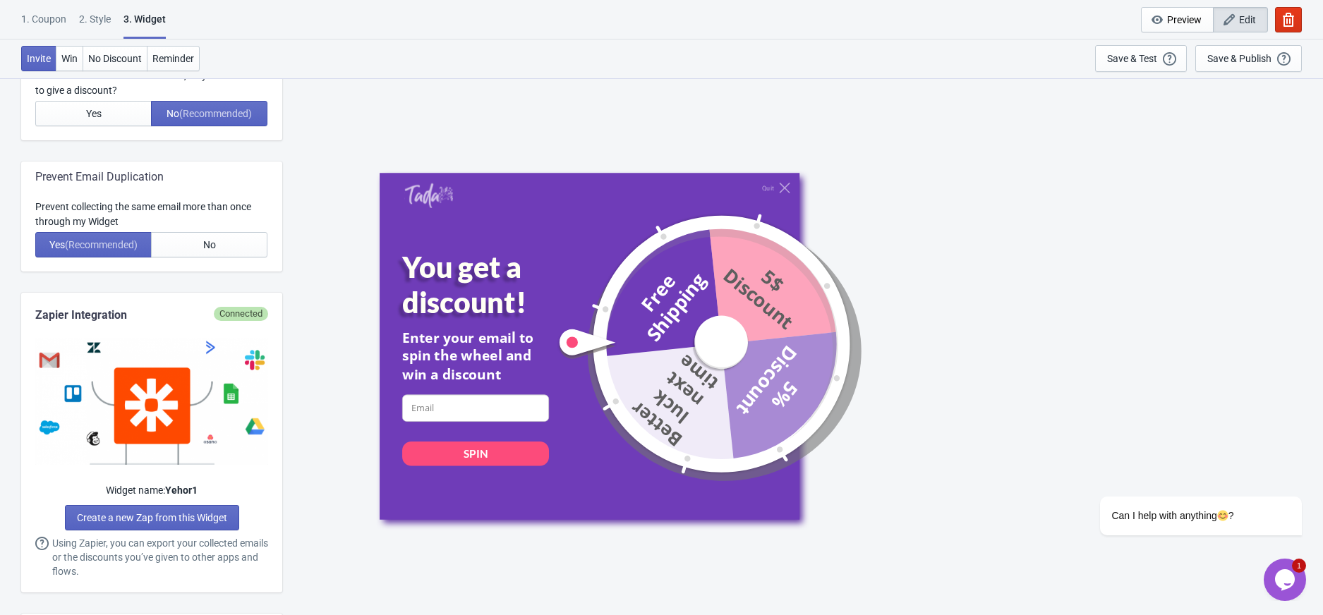
scroll to position [564, 0]
click at [203, 244] on span "No" at bounding box center [209, 243] width 13 height 11
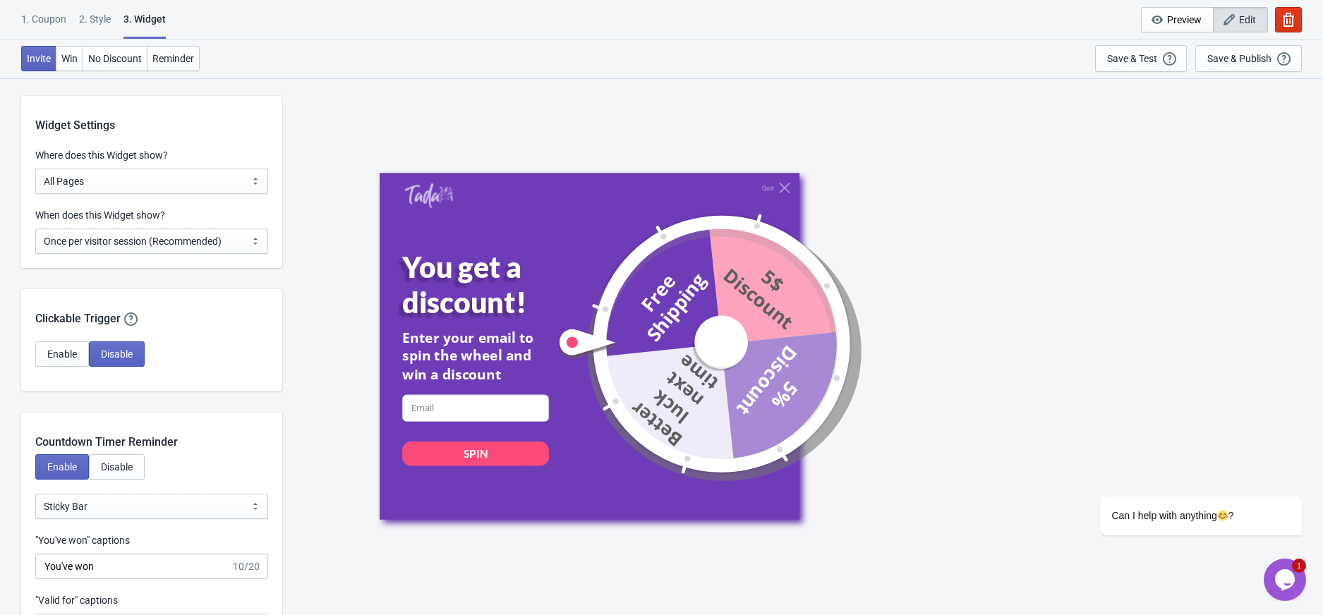
scroll to position [1128, 0]
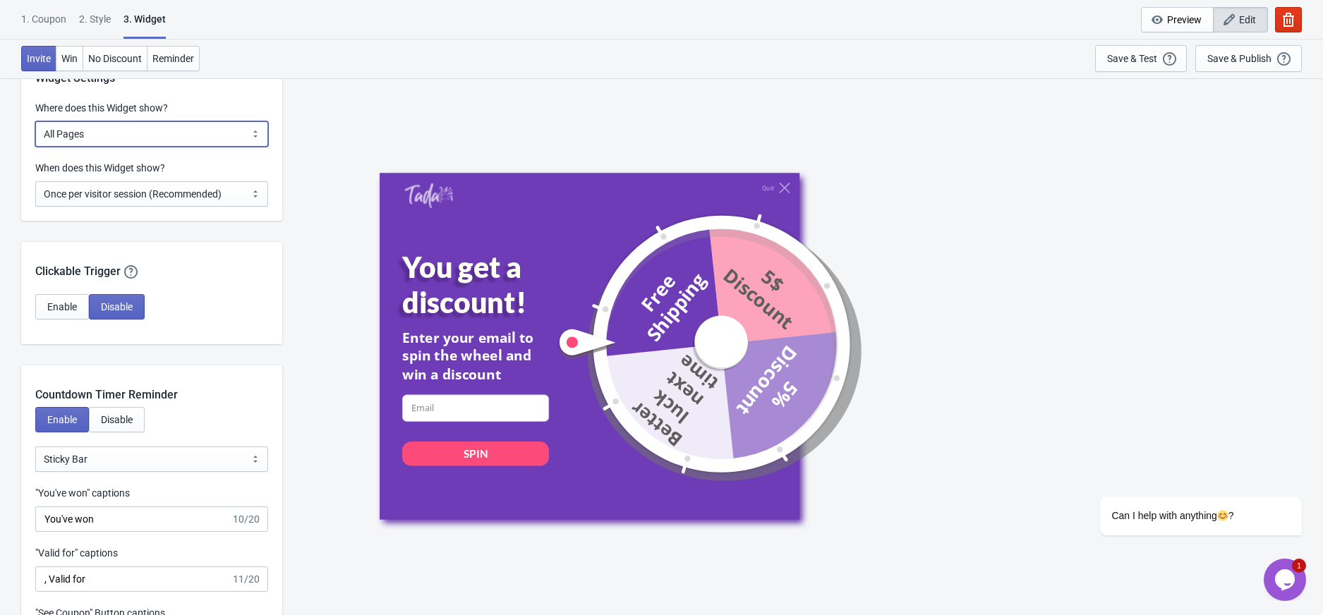
click at [235, 130] on select "All Pages All Product Pages All Blog Pages All Static Pages Specific Product(s)…" at bounding box center [151, 133] width 233 height 25
click at [306, 226] on div "Quit You get a discount! Enter your email to spin the wheel and win a discount …" at bounding box center [802, 346] width 1026 height 537
click at [320, 171] on div "Quit You get a discount! Enter your email to spin the wheel and win a discount …" at bounding box center [802, 346] width 1026 height 537
click at [218, 193] on select "Every new visit of page Once every period of time Once per visitor session (Rec…" at bounding box center [151, 193] width 233 height 25
select select "every"
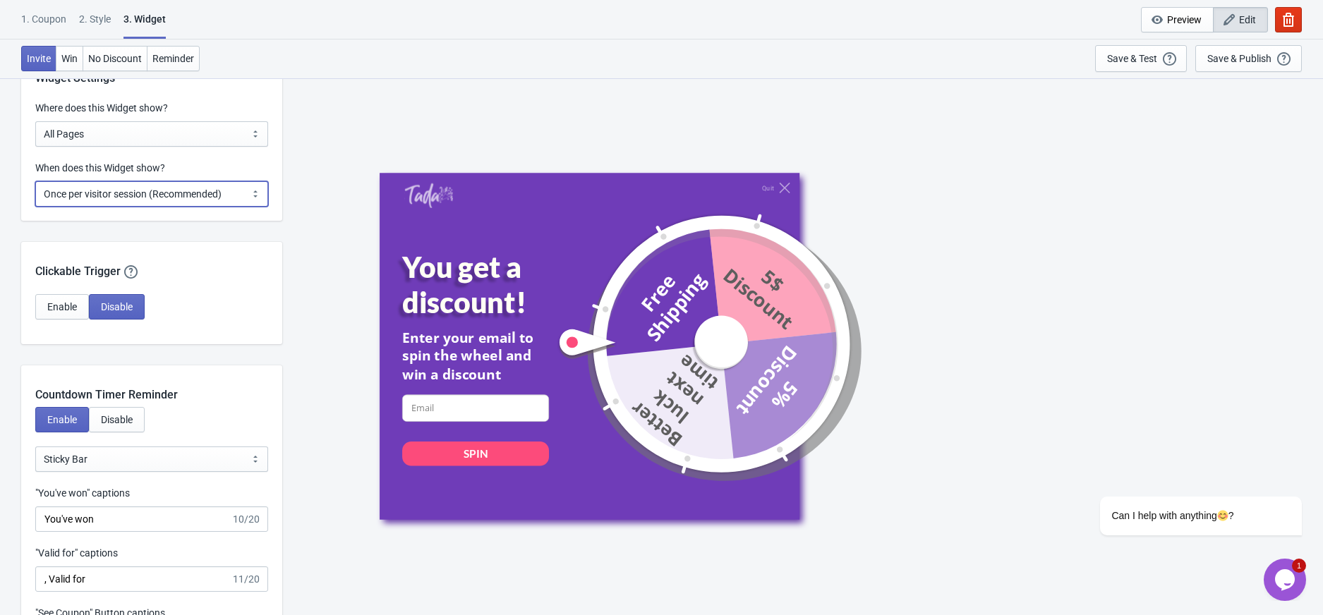
click at [35, 181] on select "Every new visit of page Once every period of time Once per visitor session (Rec…" at bounding box center [151, 193] width 233 height 25
click at [214, 195] on select "Every new visit of page Once every period of time Once per visitor session (Rec…" at bounding box center [151, 193] width 233 height 25
click at [363, 164] on div "Quit You get a discount! Enter your email to spin the wheel and win a discount …" at bounding box center [802, 346] width 1026 height 537
click at [311, 160] on div "Quit You get a discount! Enter your email to spin the wheel and win a discount …" at bounding box center [802, 346] width 1026 height 537
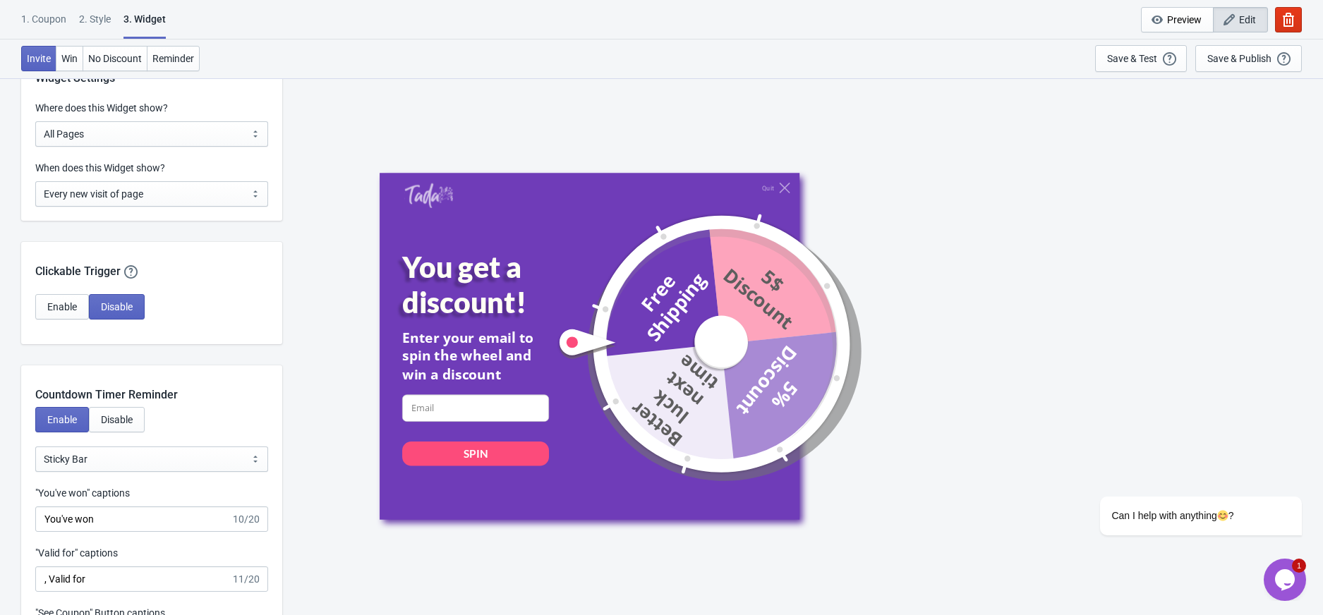
scroll to position [1223, 0]
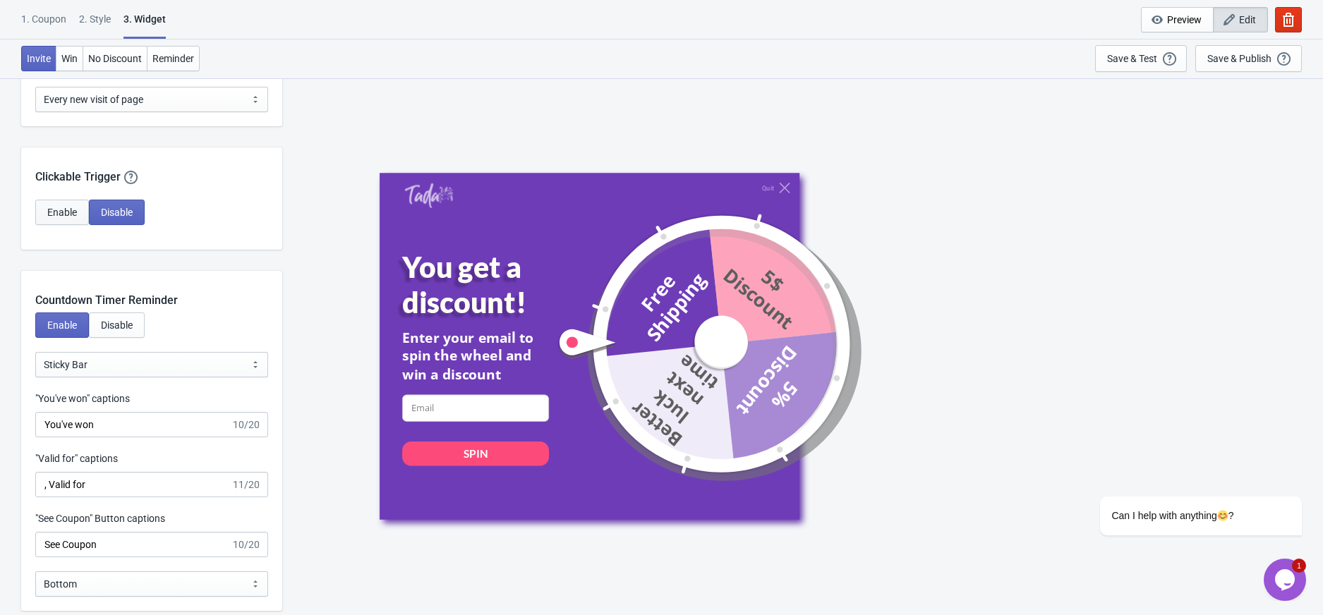
click at [53, 210] on span "Enable" at bounding box center [62, 212] width 30 height 11
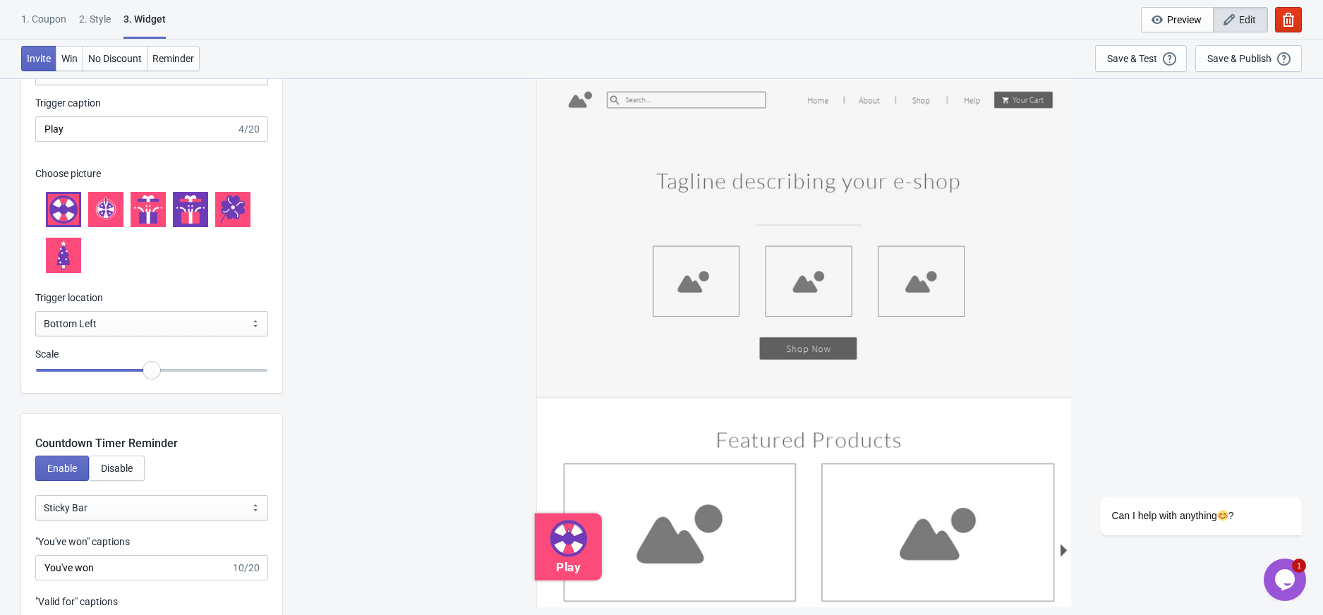
scroll to position [1410, 0]
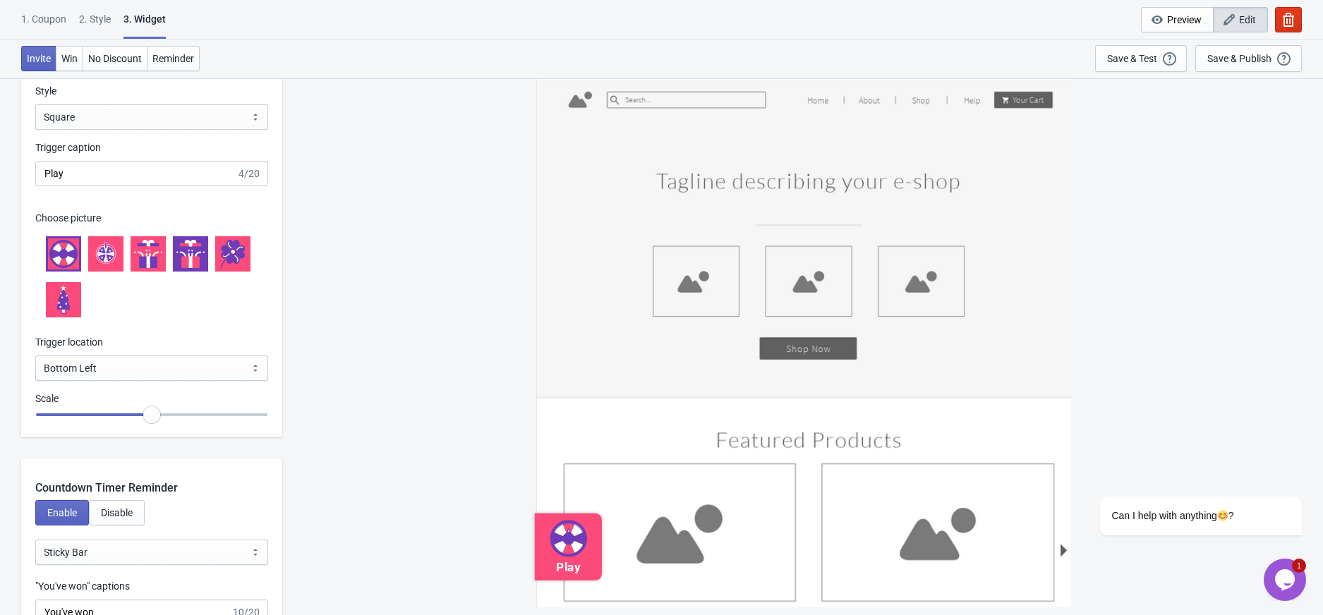
click at [196, 248] on icon at bounding box center [190, 254] width 28 height 28
click at [227, 249] on icon at bounding box center [226, 252] width 11 height 13
click at [100, 377] on select "Bottom Left Bottom Right Middle Left Middle Right Top Left Top Right" at bounding box center [151, 368] width 233 height 25
click at [35, 356] on select "Bottom Left Bottom Right Middle Left Middle Right Top Left Top Right" at bounding box center [151, 368] width 233 height 25
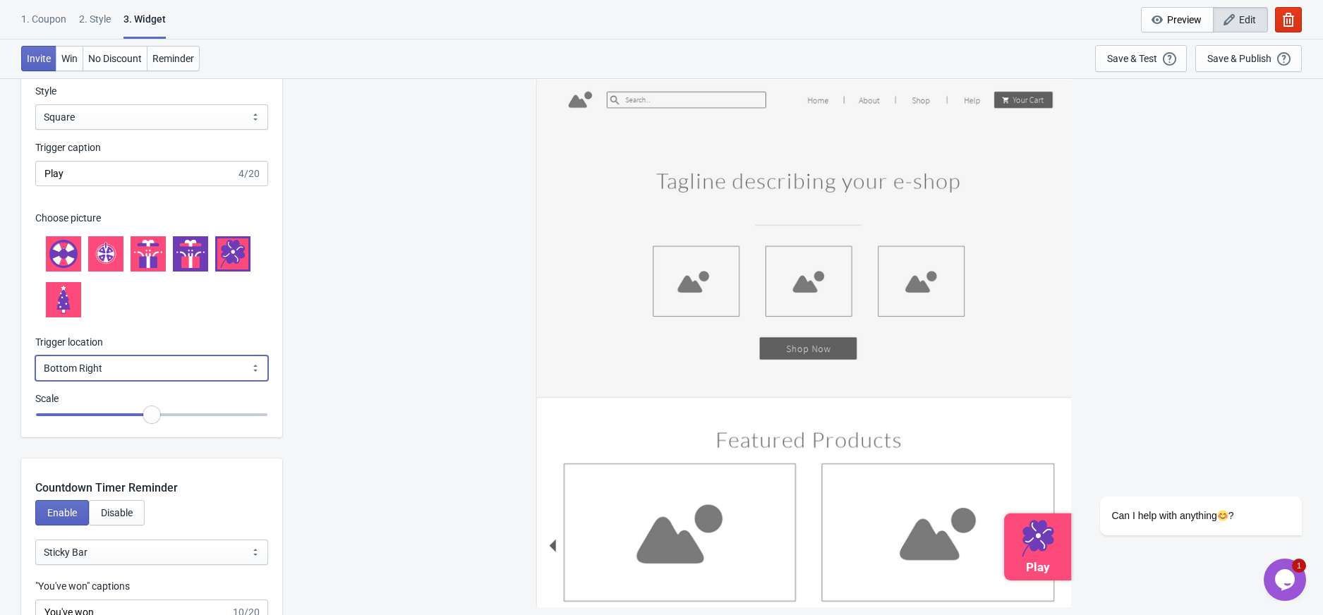
click at [171, 370] on select "Bottom Left Bottom Right Middle Left Middle Right Top Left Top Right" at bounding box center [151, 368] width 233 height 25
select select "middle_left"
click at [35, 356] on select "Bottom Left Bottom Right Middle Left Middle Right Top Left Top Right" at bounding box center [151, 368] width 233 height 25
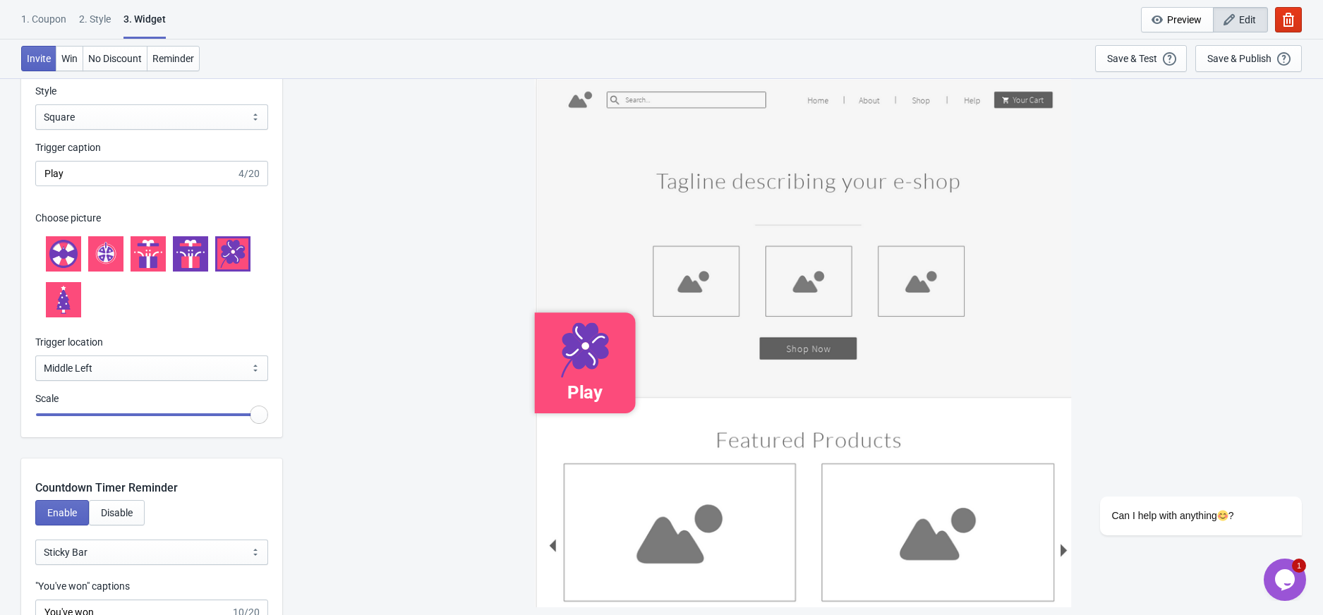
drag, startPoint x: 147, startPoint y: 416, endPoint x: 322, endPoint y: 416, distance: 175.0
type input "1.5"
click at [268, 416] on input "range" at bounding box center [151, 414] width 233 height 25
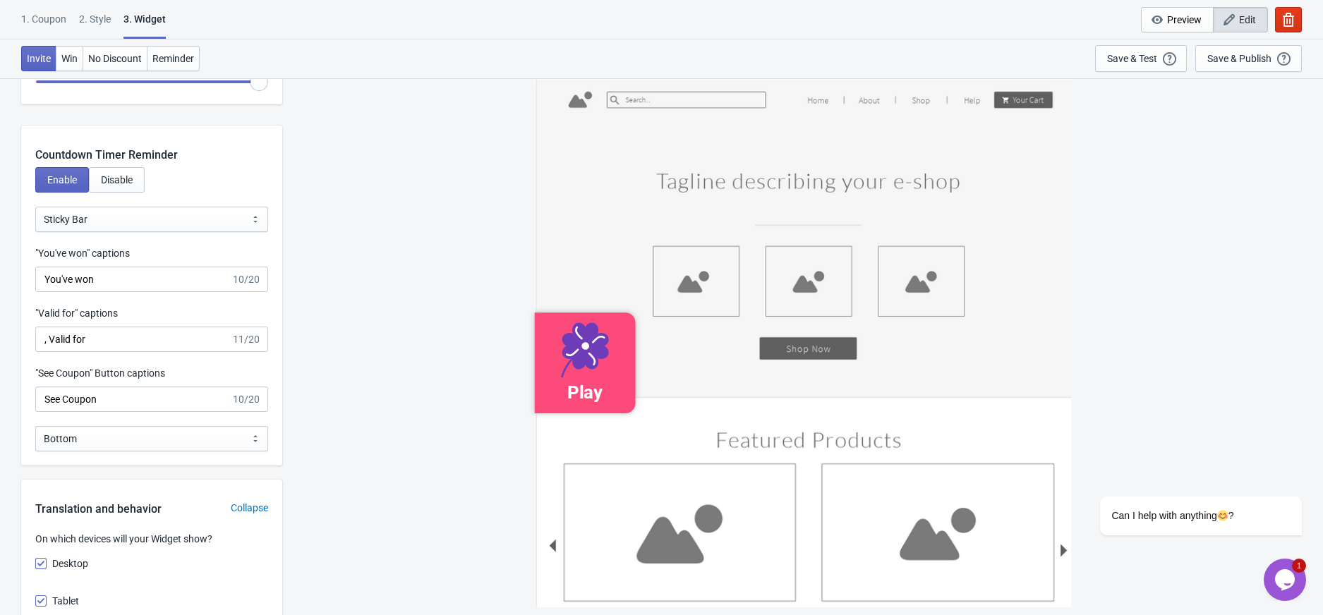
scroll to position [1787, 0]
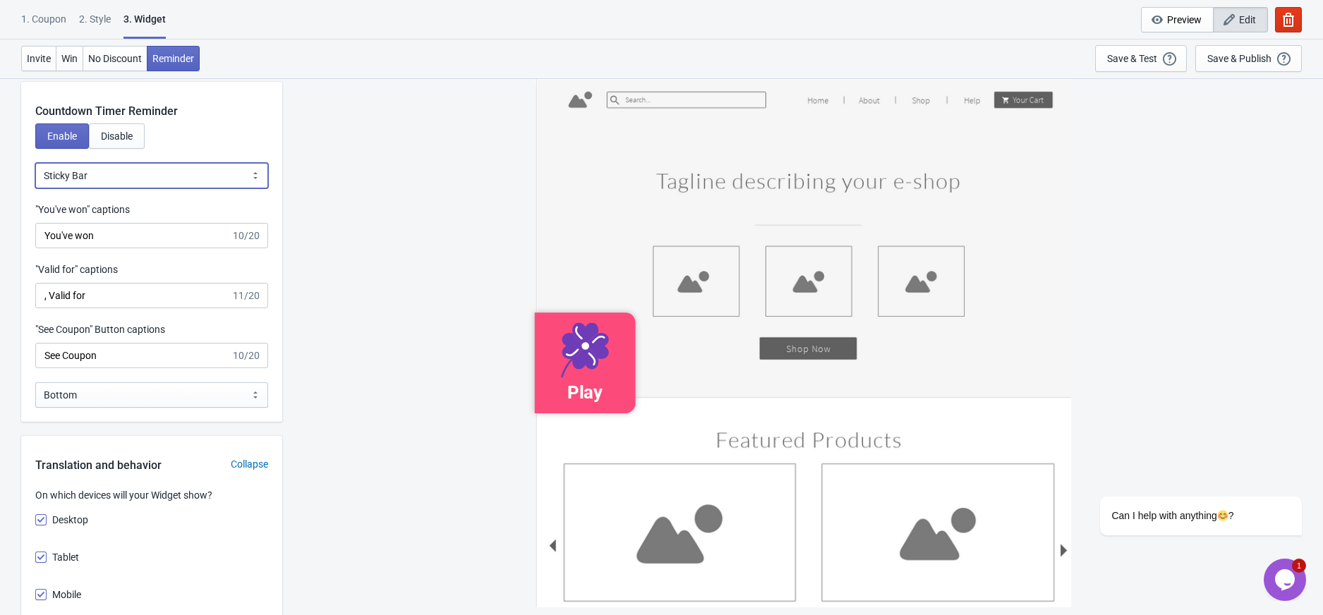
click at [133, 178] on select "Bubble Sticky Bar" at bounding box center [151, 175] width 233 height 25
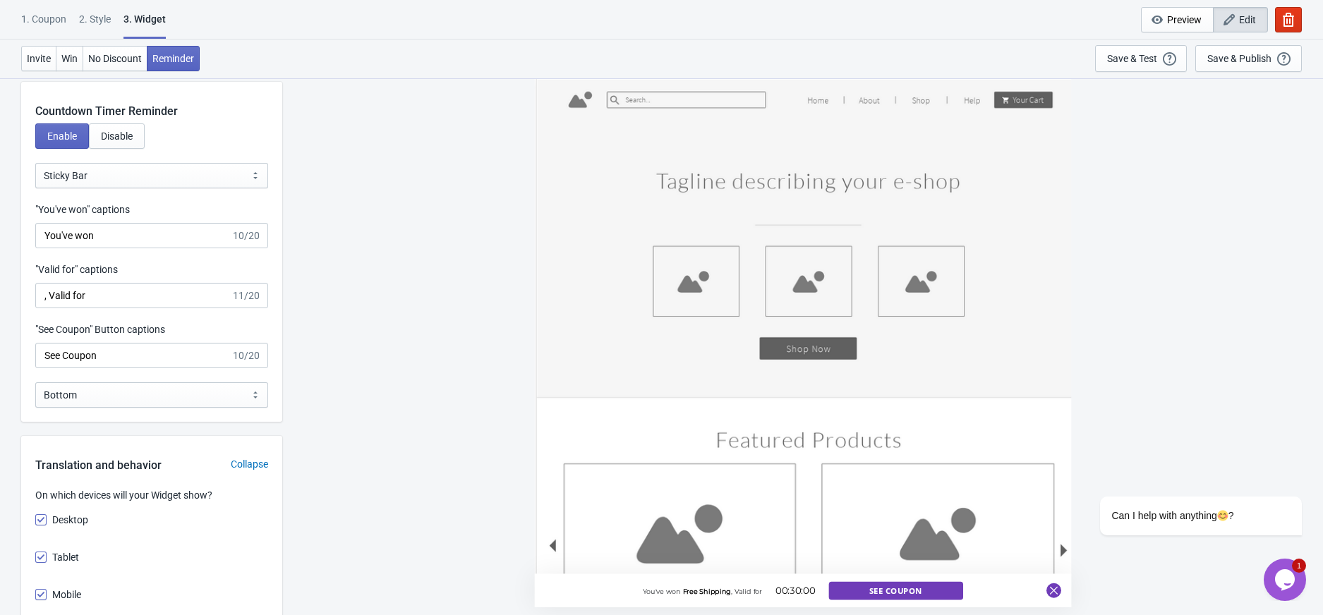
click at [367, 363] on div "You've won Free Shipping , Valid for 00:30:00 See Coupon" at bounding box center [802, 346] width 1026 height 537
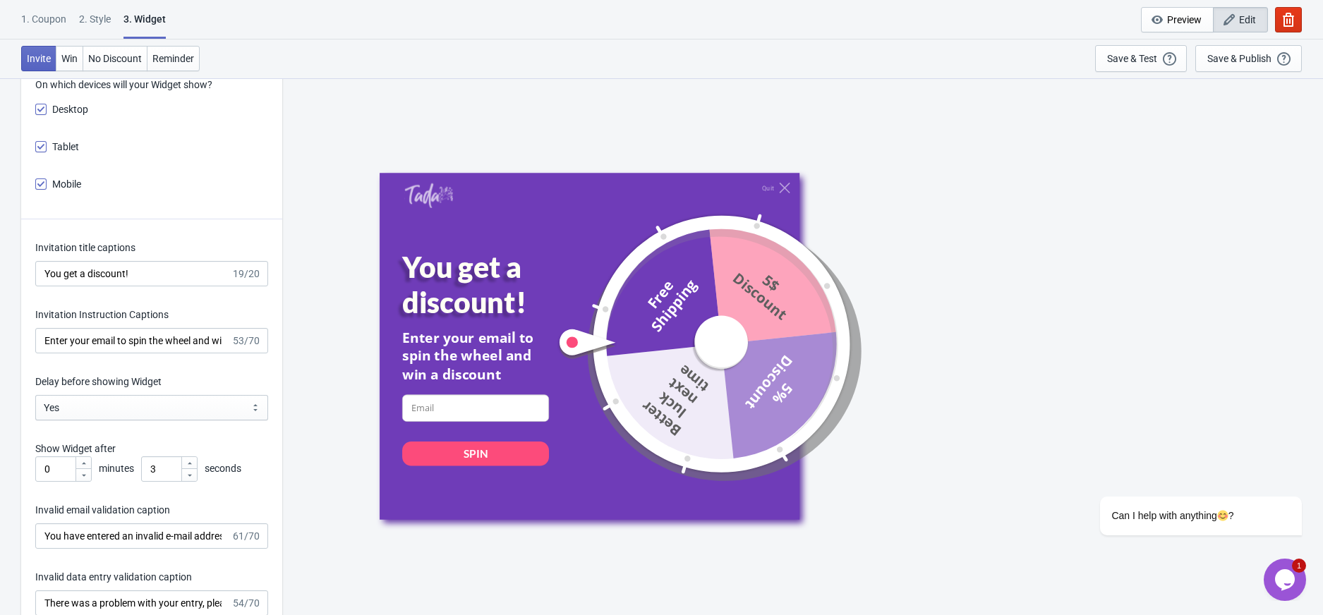
scroll to position [2257, 0]
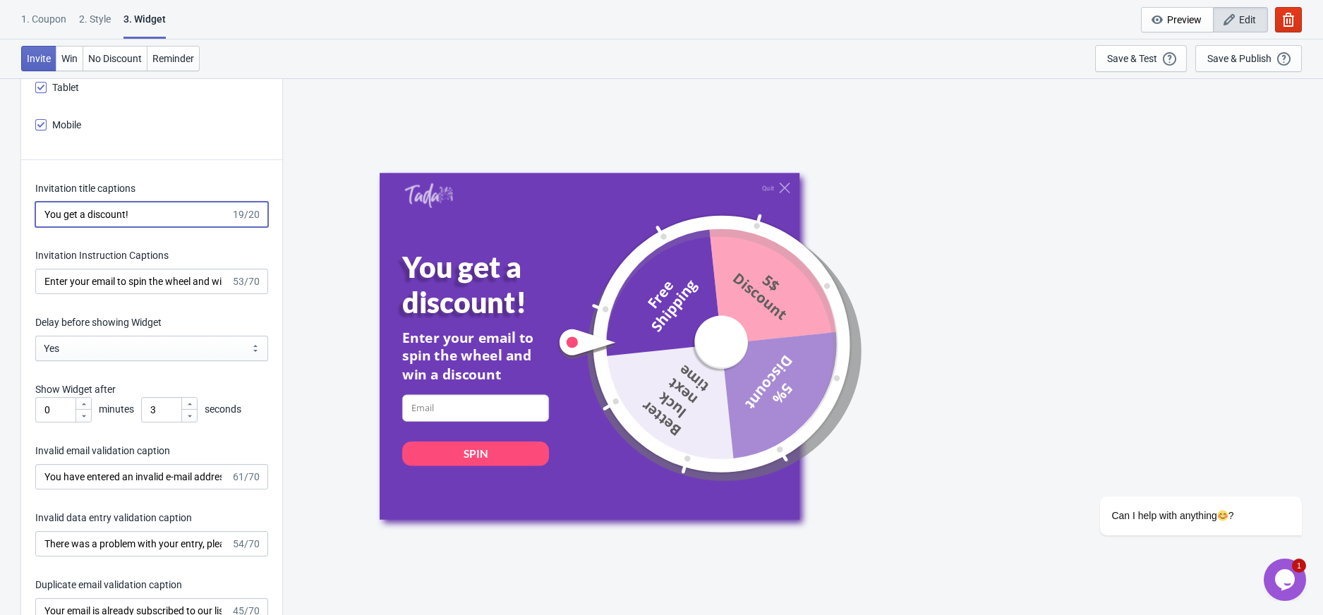
click at [162, 210] on input "You get a discount!" at bounding box center [132, 214] width 195 height 25
click at [149, 289] on input "Enter your email to spin the wheel and win a discount" at bounding box center [132, 281] width 195 height 25
click at [160, 217] on input "You get a discount!" at bounding box center [132, 214] width 195 height 25
click at [166, 279] on input "Enter your email to spin the wheel and win a discount" at bounding box center [132, 281] width 195 height 25
click at [174, 205] on input "You get a discount!" at bounding box center [132, 214] width 195 height 25
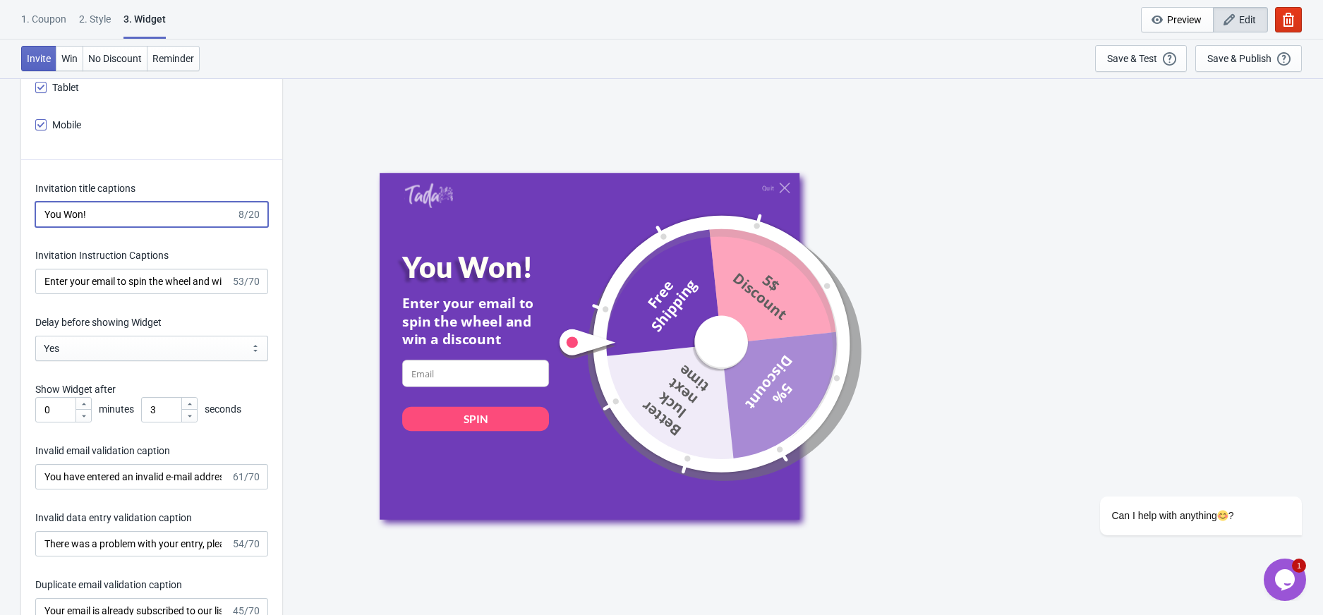
type input "You Won!"
click at [309, 182] on div "Quit You Won! Enter your email to spin the wheel and win a discount email-input…" at bounding box center [802, 346] width 1026 height 537
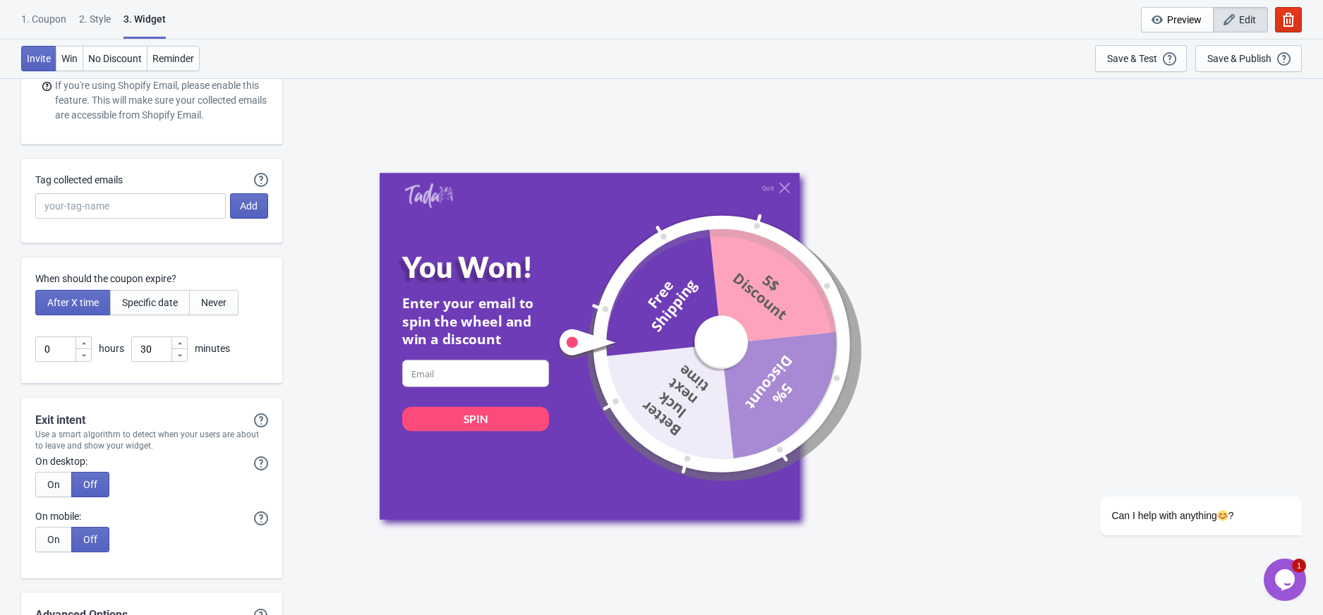
scroll to position [4045, 0]
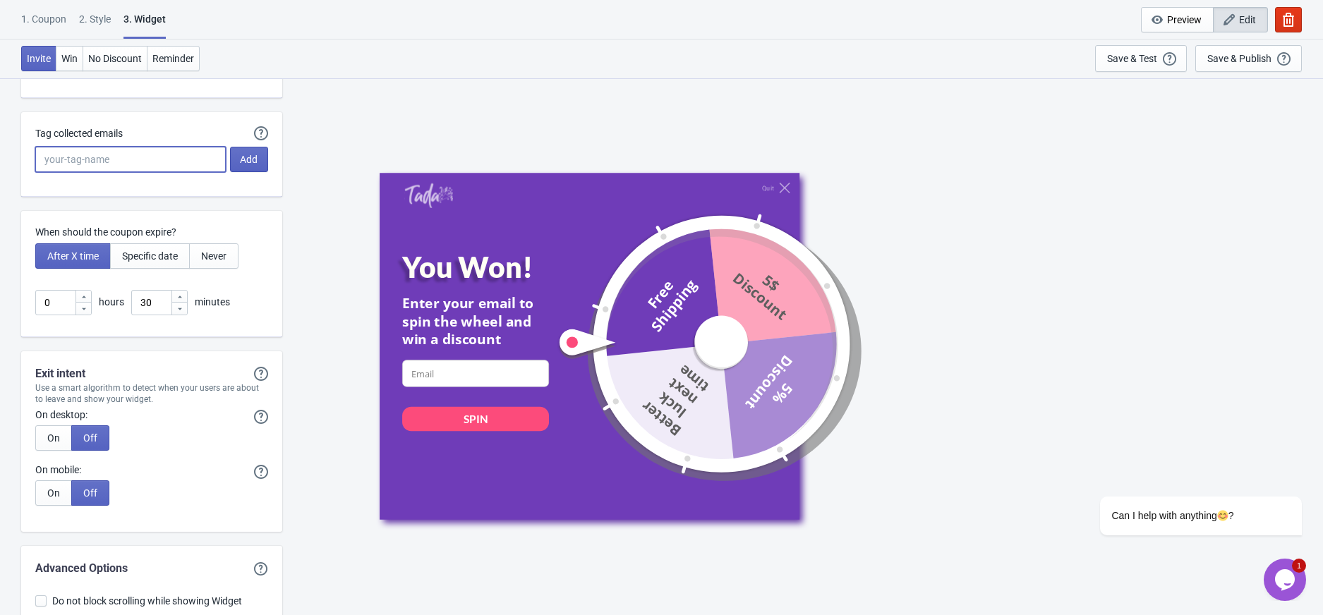
click at [140, 167] on input "Tag collected emails" at bounding box center [130, 159] width 190 height 25
type input "[DATE]"
click at [245, 162] on span "Add" at bounding box center [249, 159] width 18 height 11
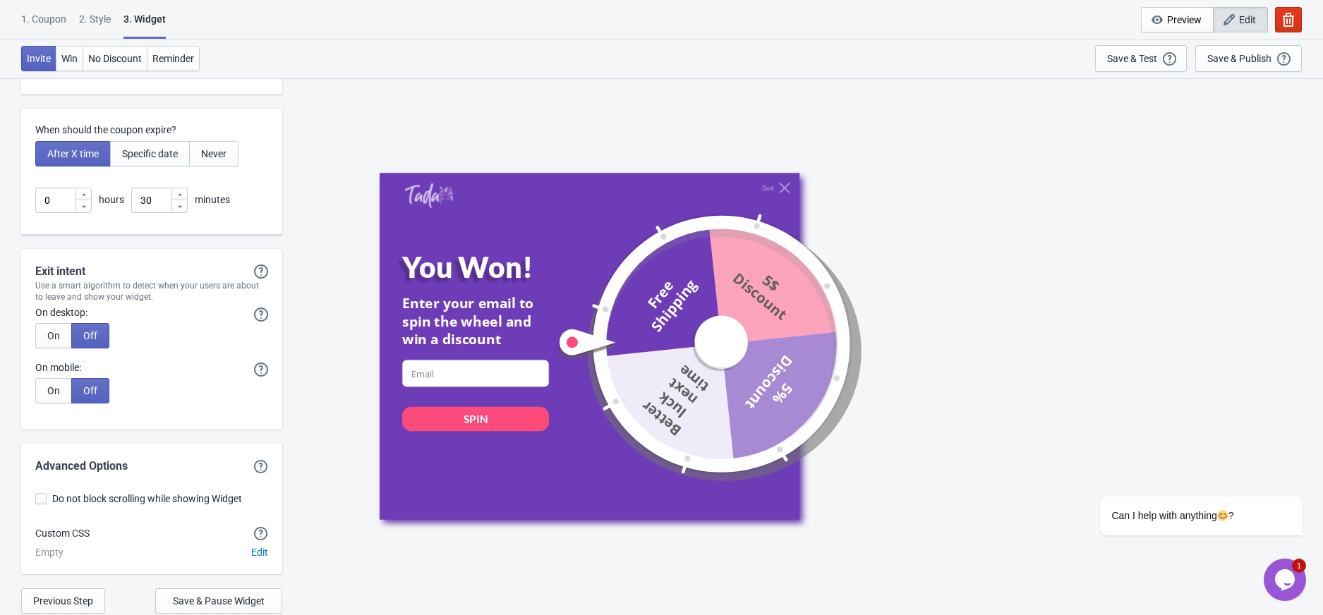
scroll to position [4210, 0]
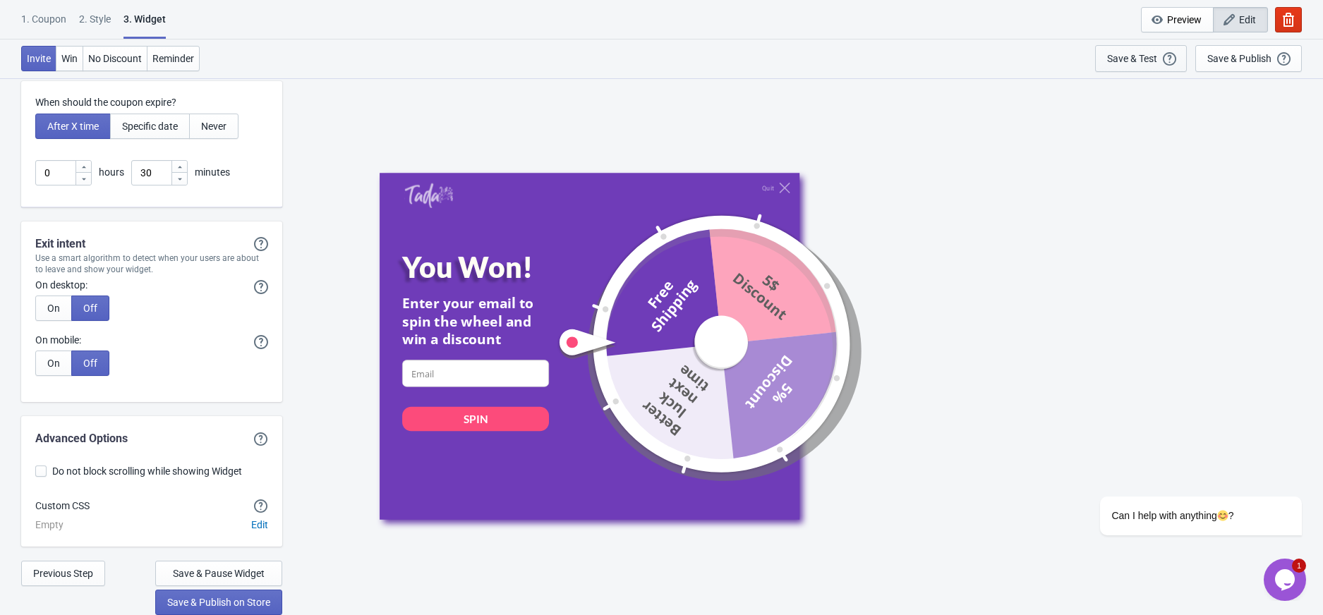
click at [1110, 59] on div "Save & Test" at bounding box center [1132, 58] width 50 height 11
click at [1127, 59] on div "Save & Test" at bounding box center [1132, 58] width 50 height 11
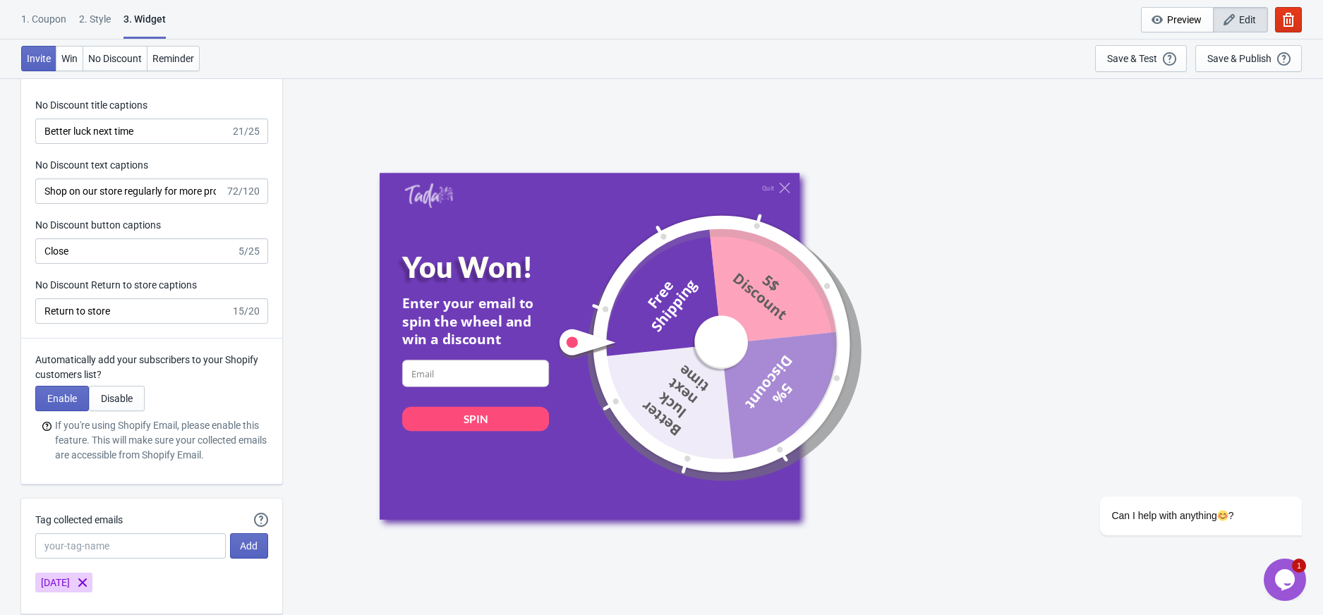
scroll to position [3363, 0]
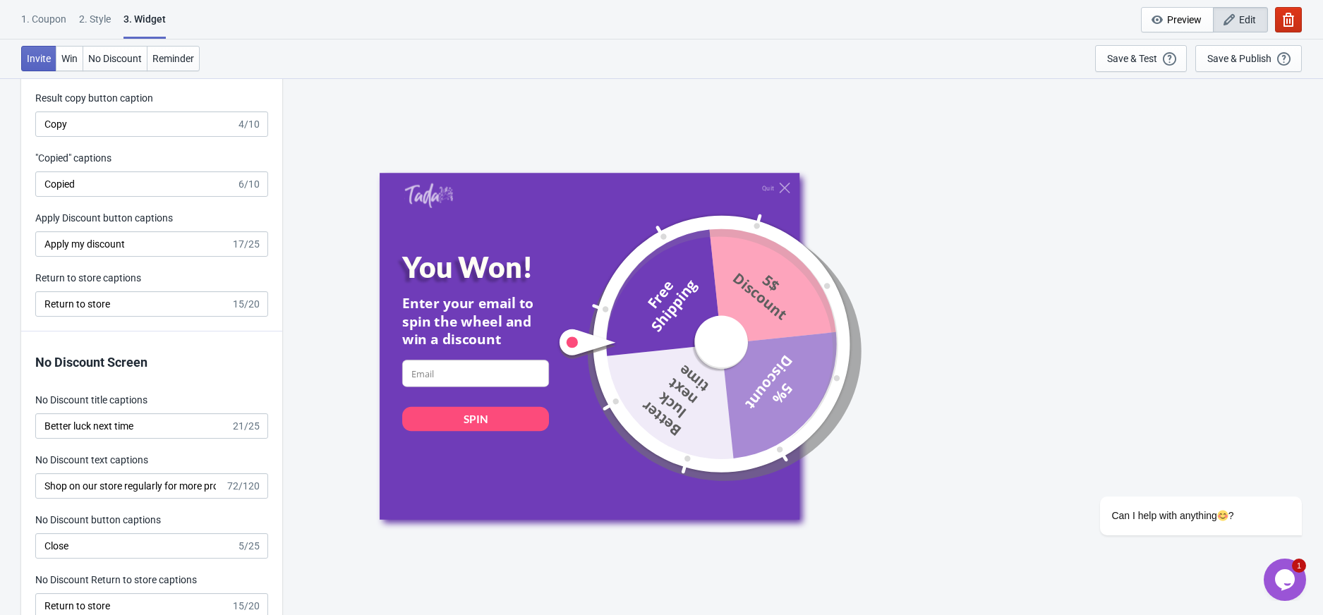
click at [1286, 17] on icon "button" at bounding box center [1288, 20] width 14 height 14
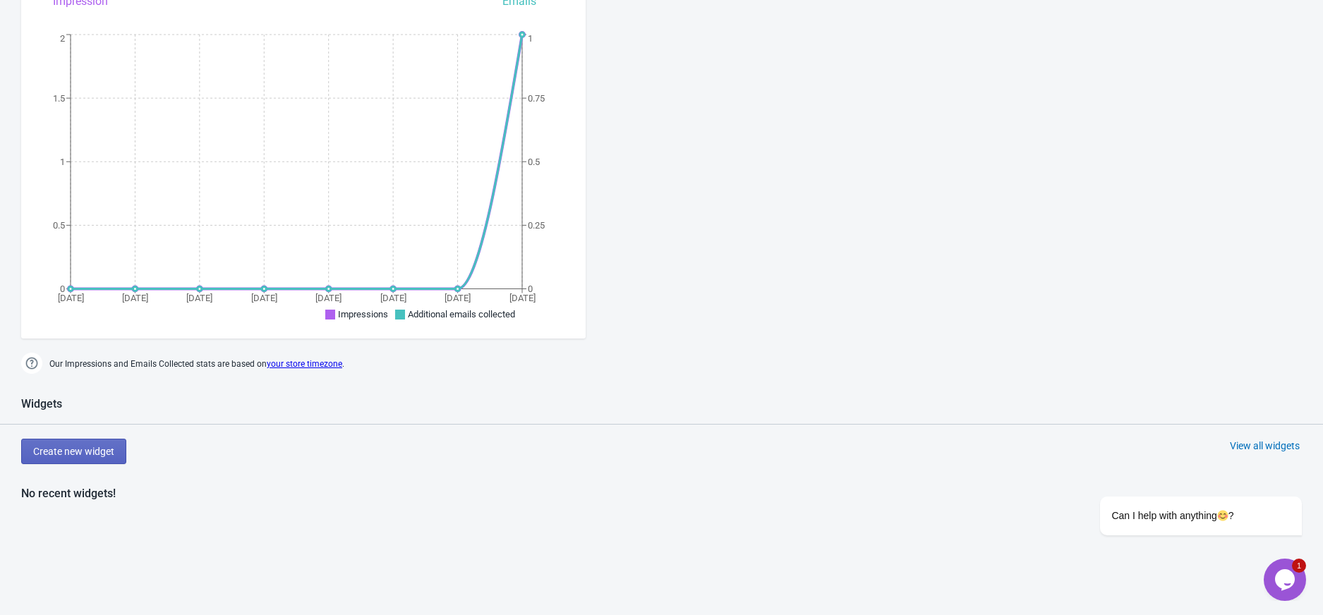
scroll to position [315, 0]
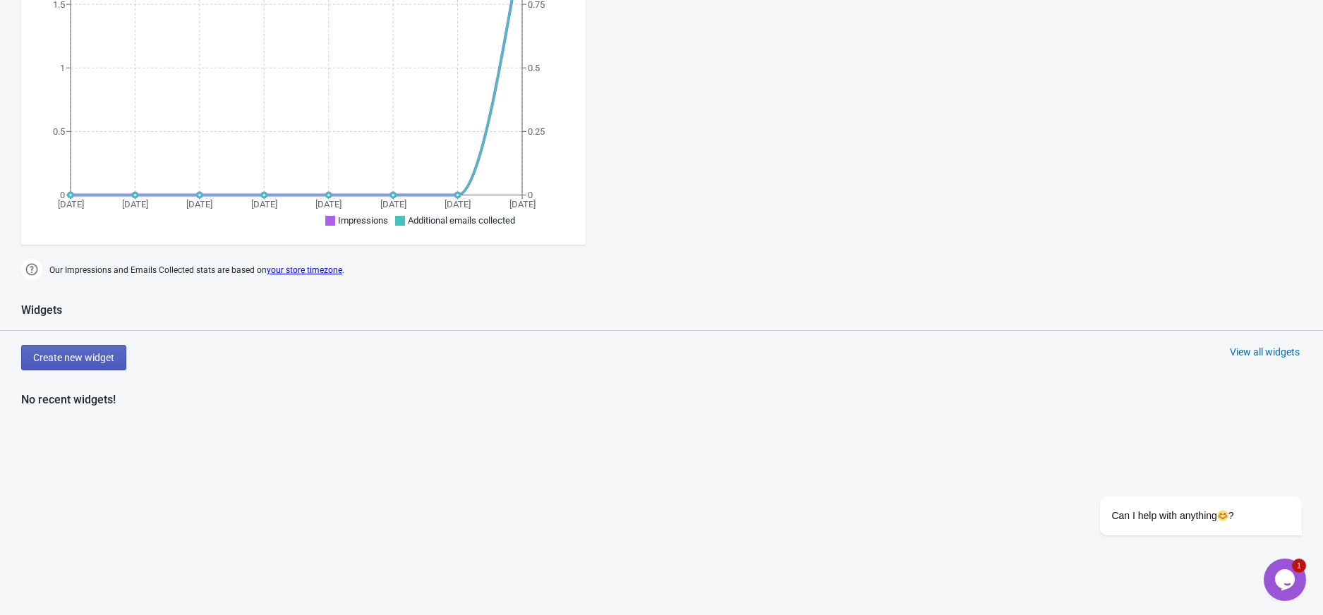
click at [114, 367] on button "Create new widget" at bounding box center [73, 357] width 105 height 25
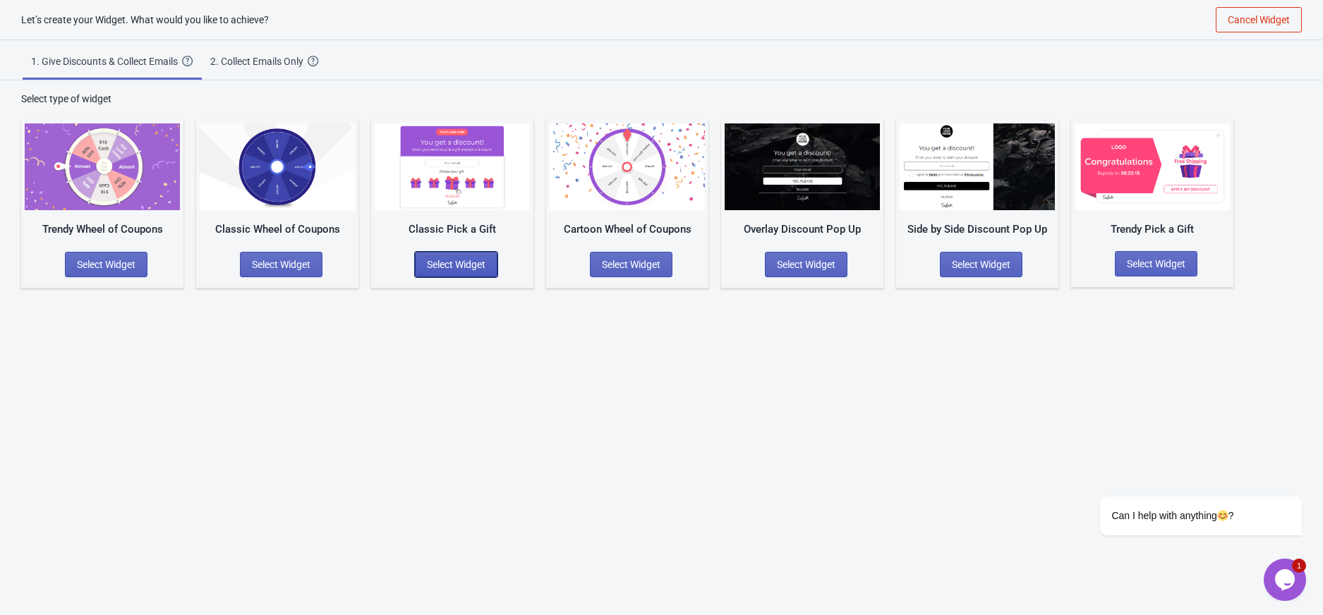
click at [467, 265] on span "Select Widget" at bounding box center [456, 264] width 59 height 11
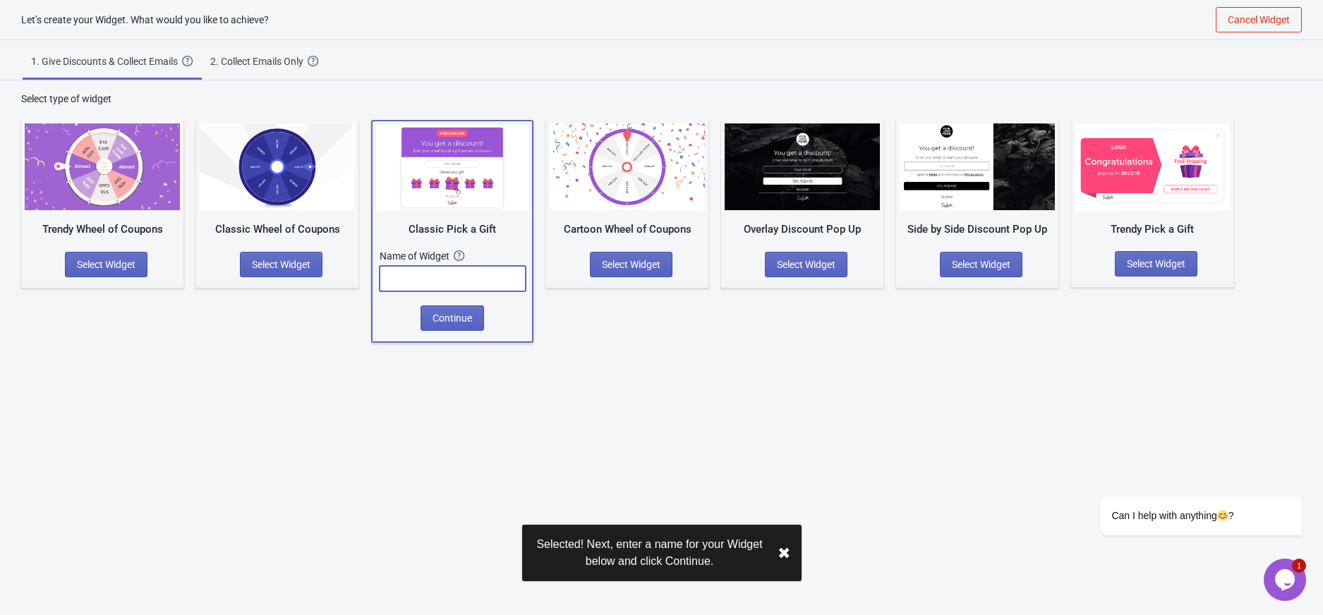
click at [460, 271] on input "text" at bounding box center [453, 278] width 146 height 25
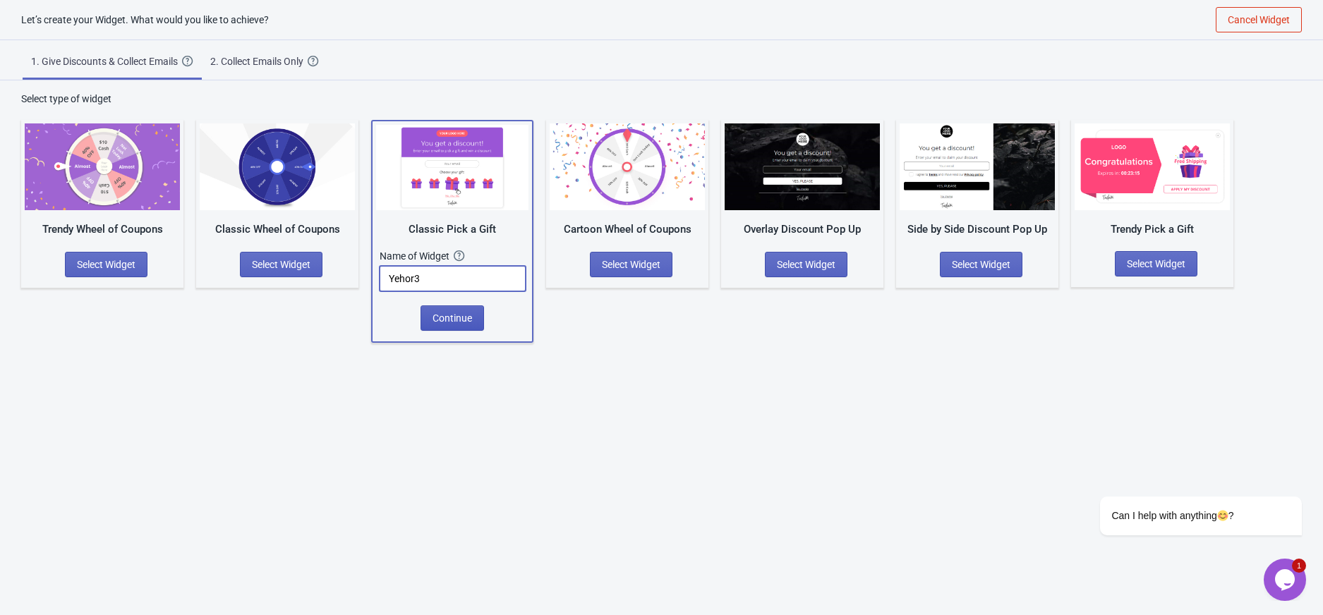
type input "Yehor3"
click at [456, 307] on button "Continue" at bounding box center [451, 317] width 63 height 25
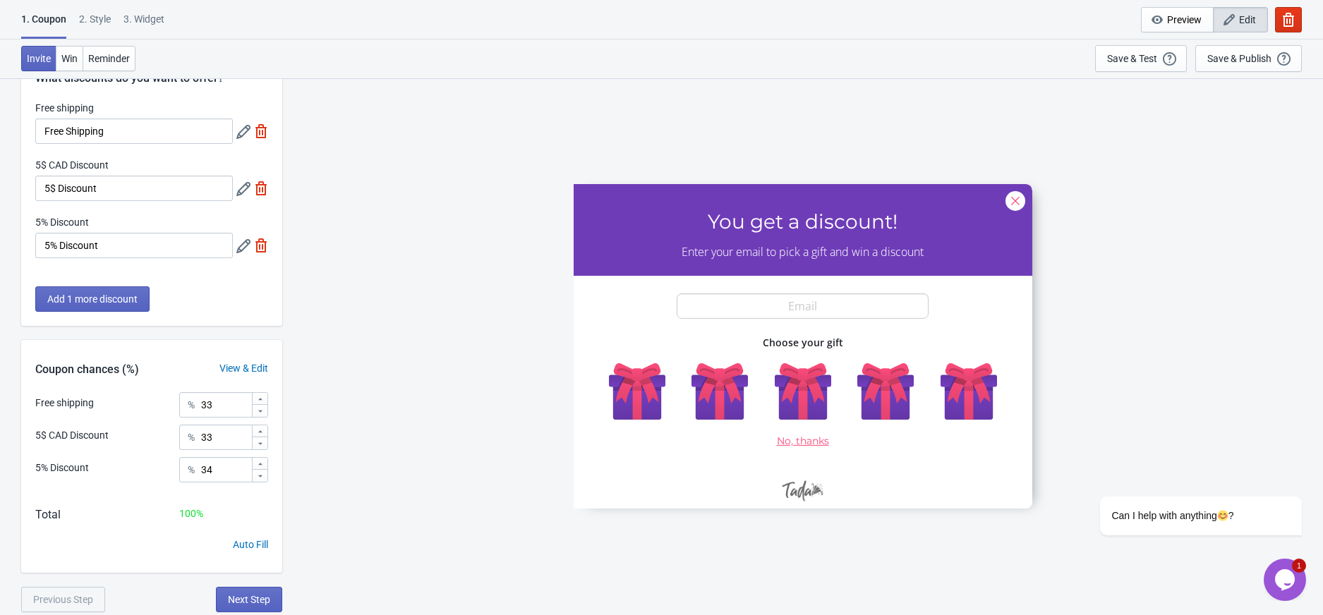
scroll to position [77, 0]
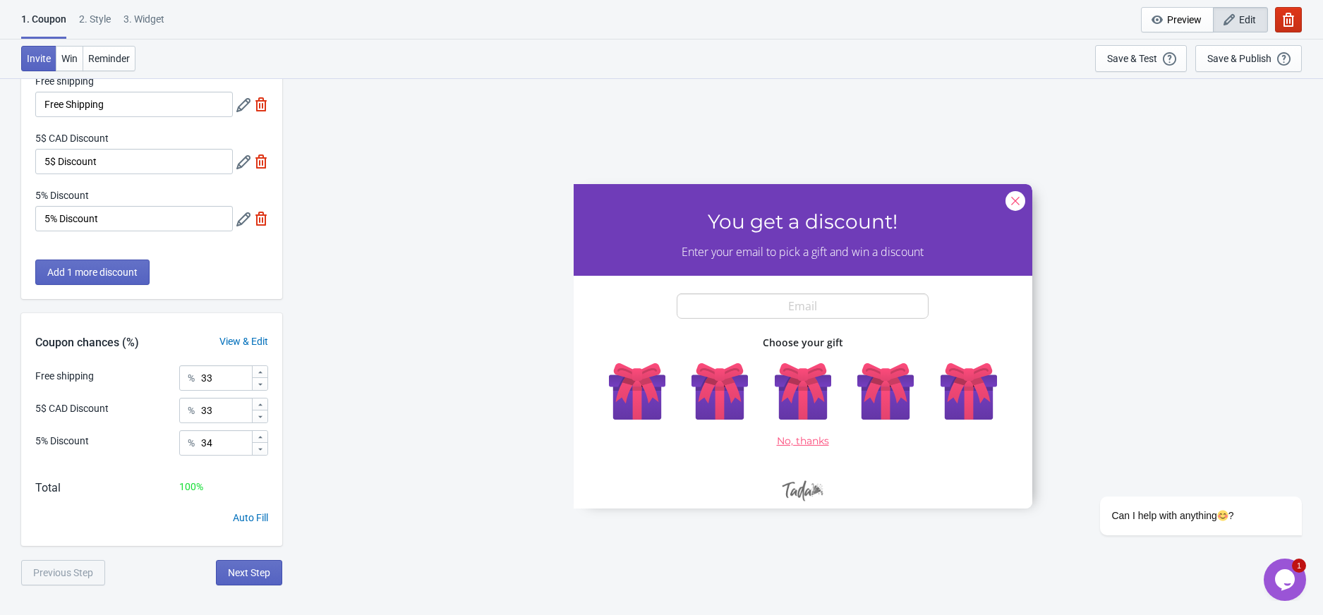
click at [1289, 11] on button "button" at bounding box center [1288, 19] width 27 height 25
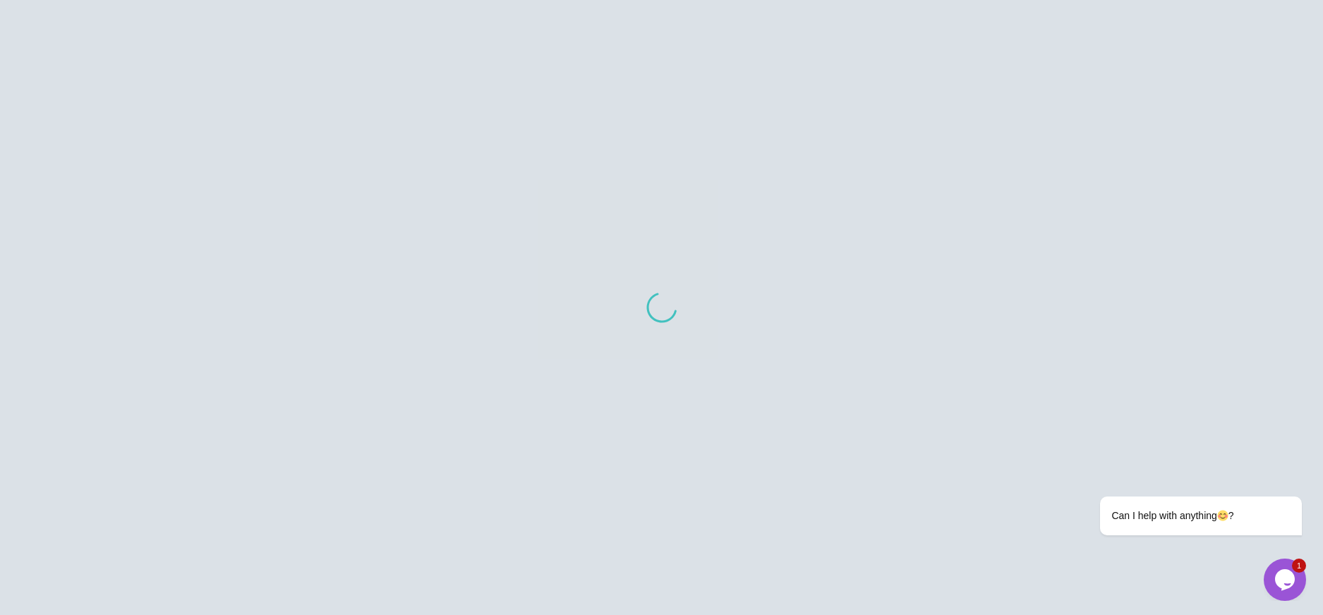
scroll to position [14, 0]
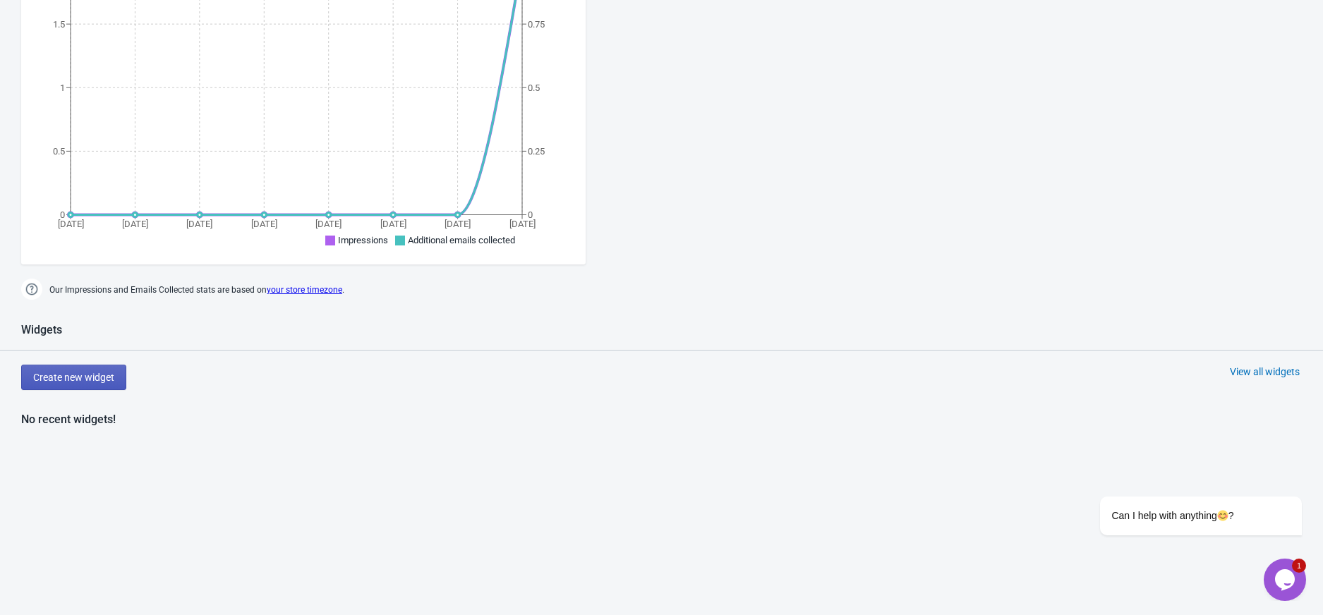
click at [111, 376] on span "Create new widget" at bounding box center [73, 377] width 81 height 11
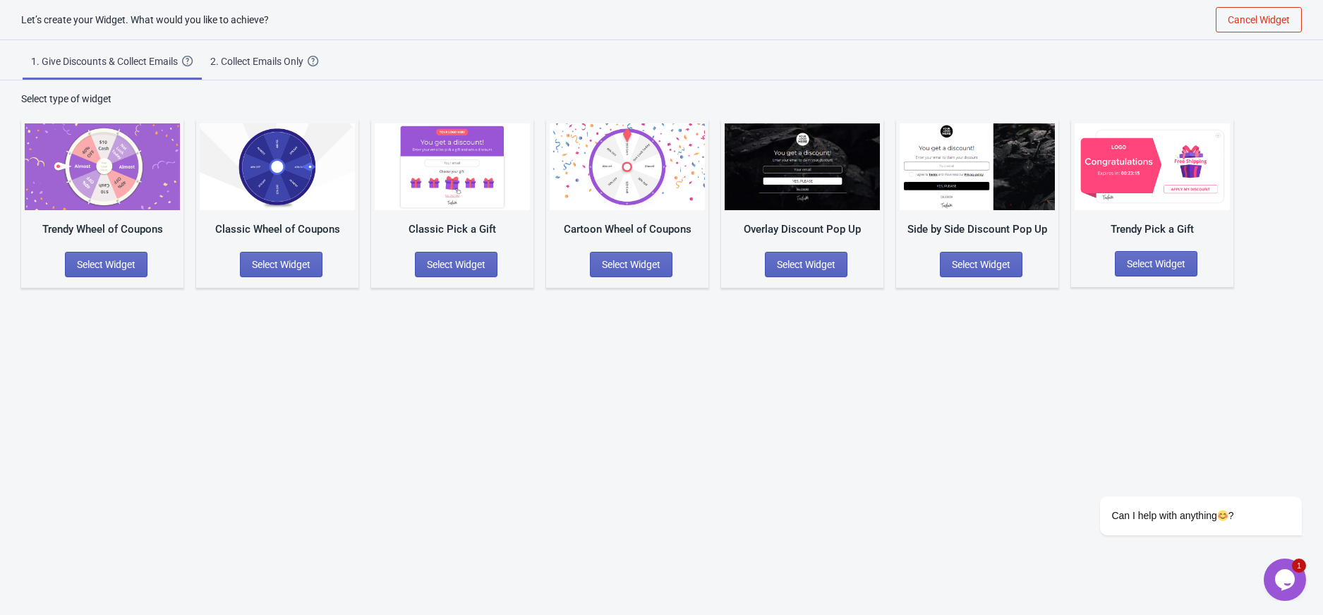
click at [259, 61] on div "2. Collect Emails Only" at bounding box center [258, 61] width 97 height 14
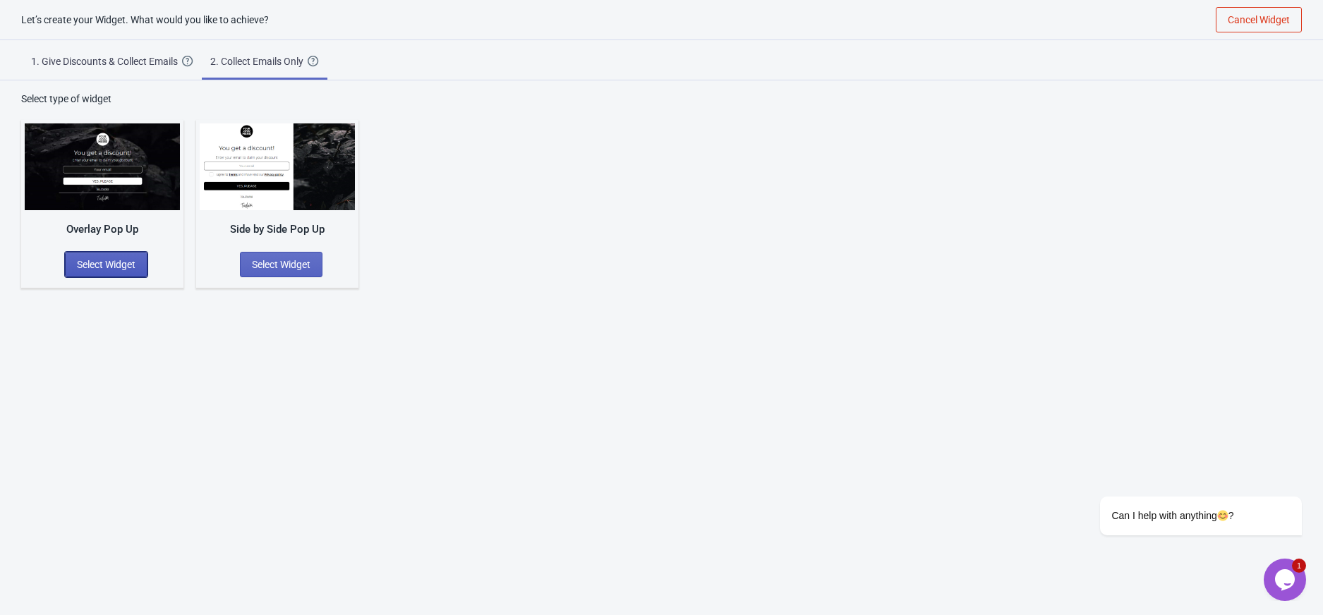
click at [101, 269] on span "Select Widget" at bounding box center [106, 264] width 59 height 11
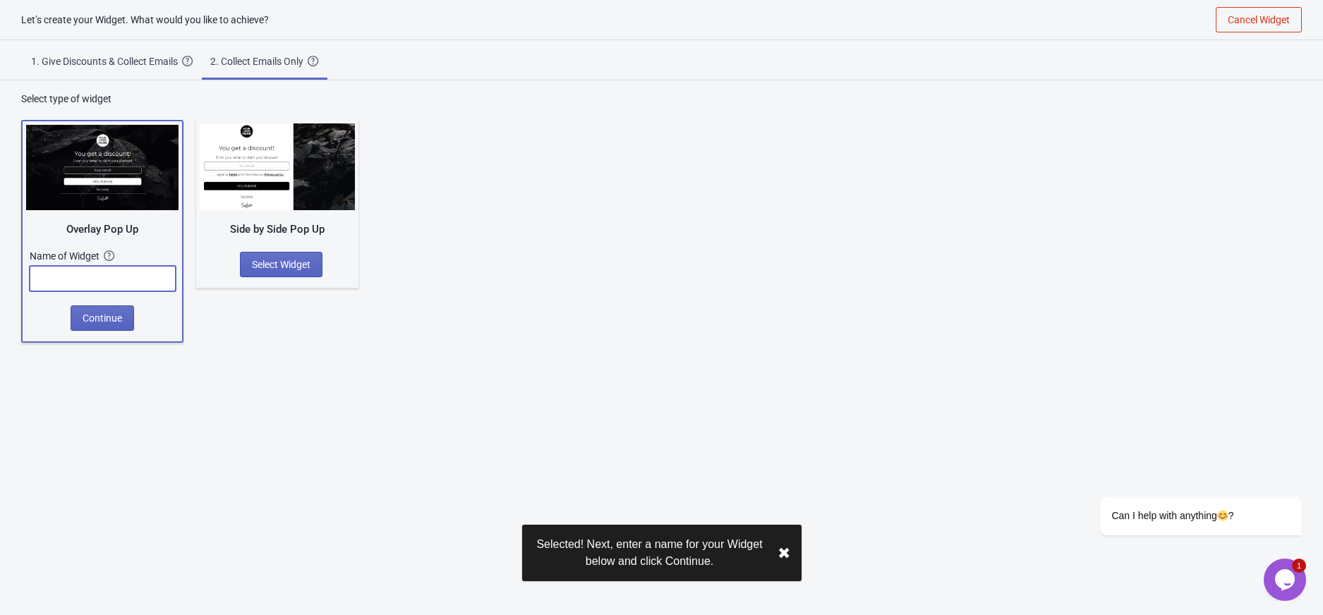
click at [133, 279] on input "text" at bounding box center [103, 278] width 146 height 25
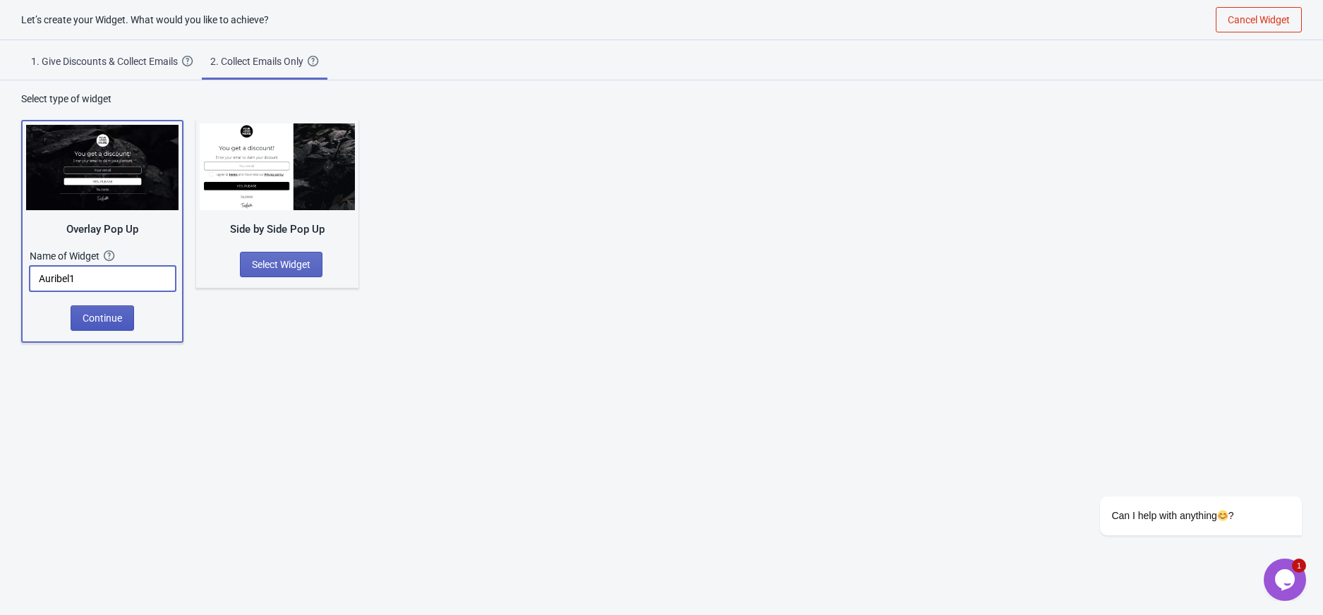
type input "Auribel1"
click at [87, 310] on button "Continue" at bounding box center [102, 317] width 63 height 25
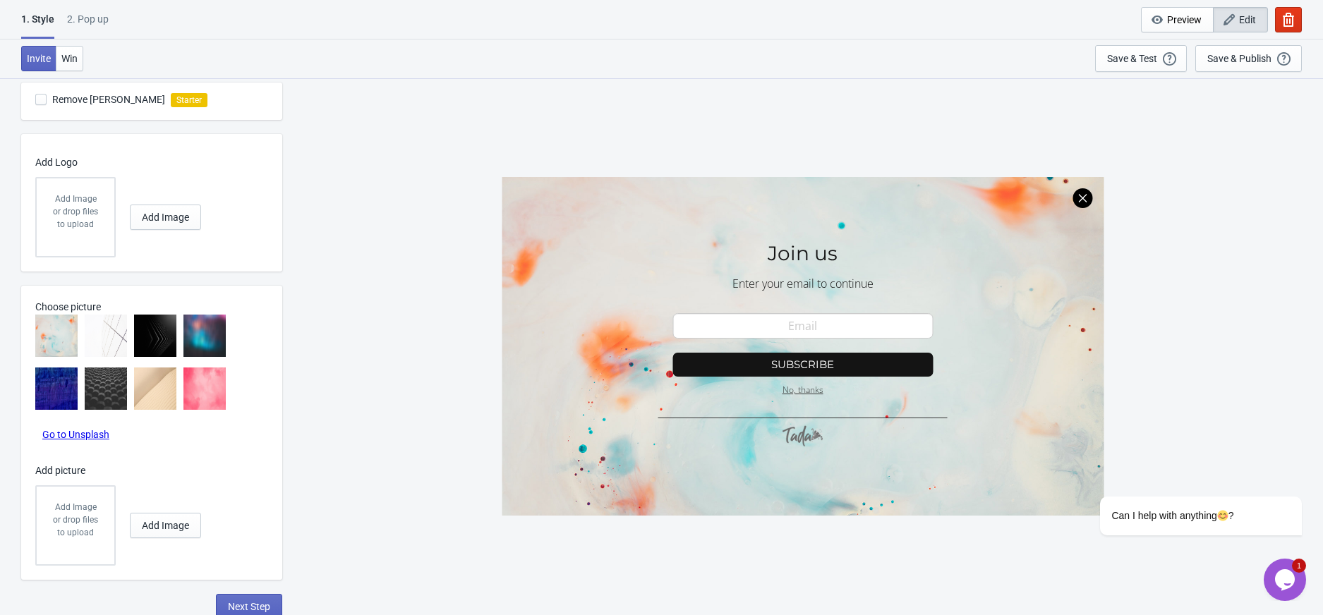
scroll to position [480, 0]
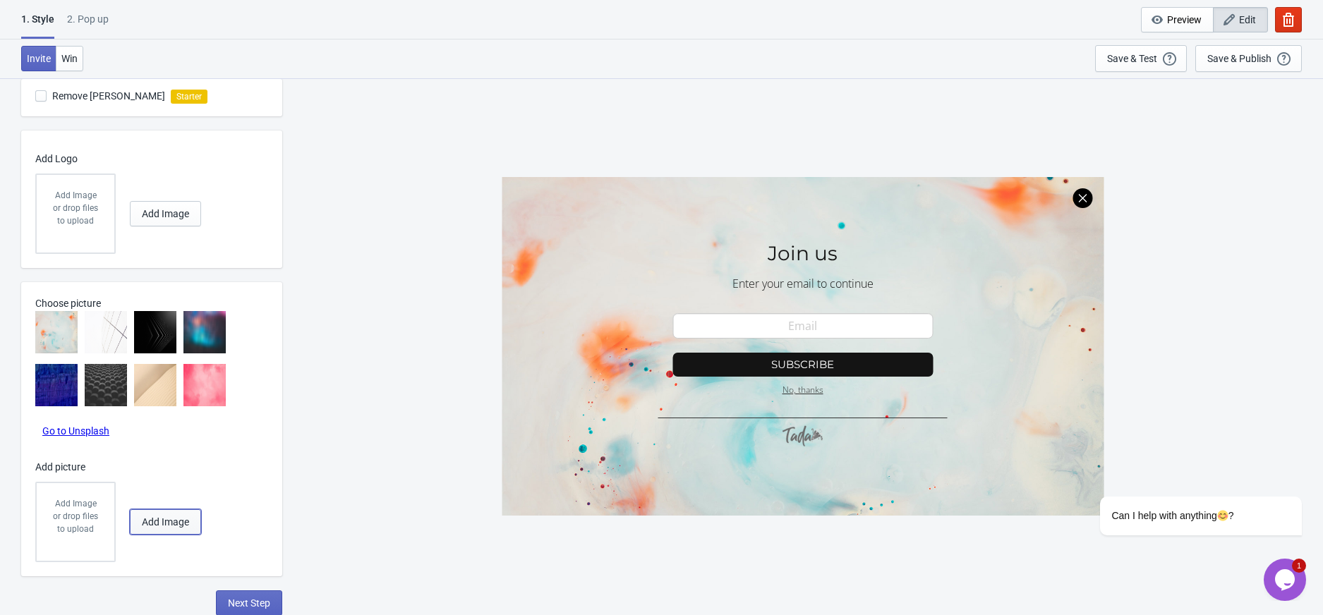
click at [150, 516] on span "Add Image" at bounding box center [165, 521] width 47 height 11
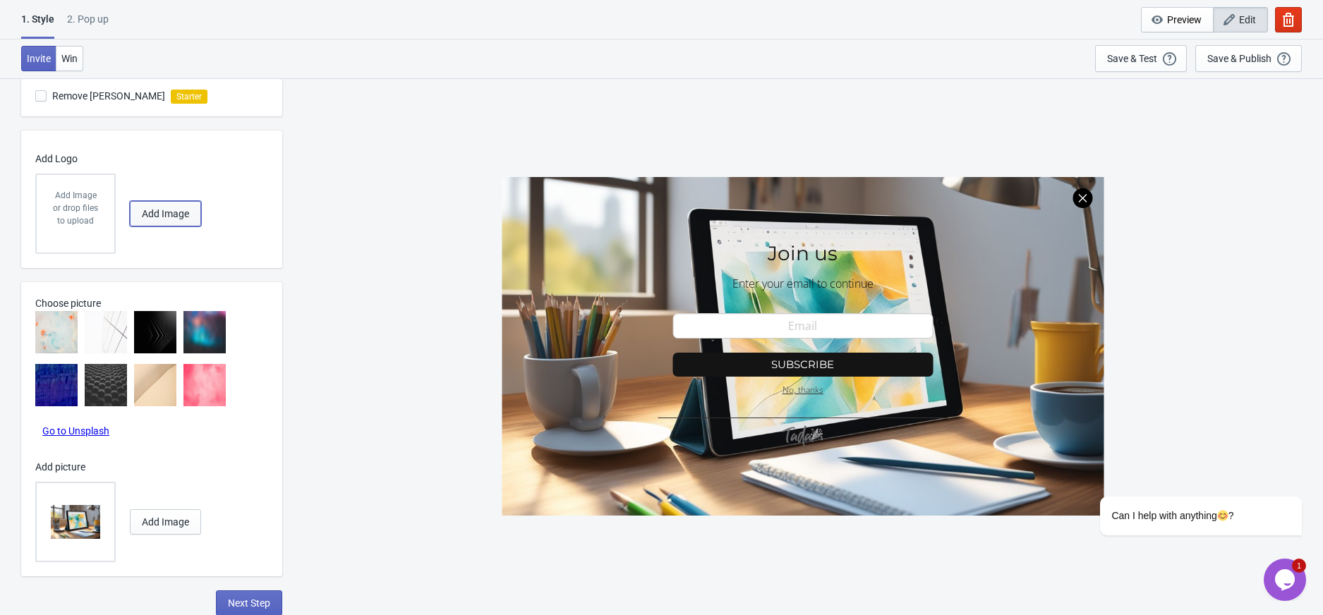
click at [157, 222] on button "Add Image" at bounding box center [165, 213] width 71 height 25
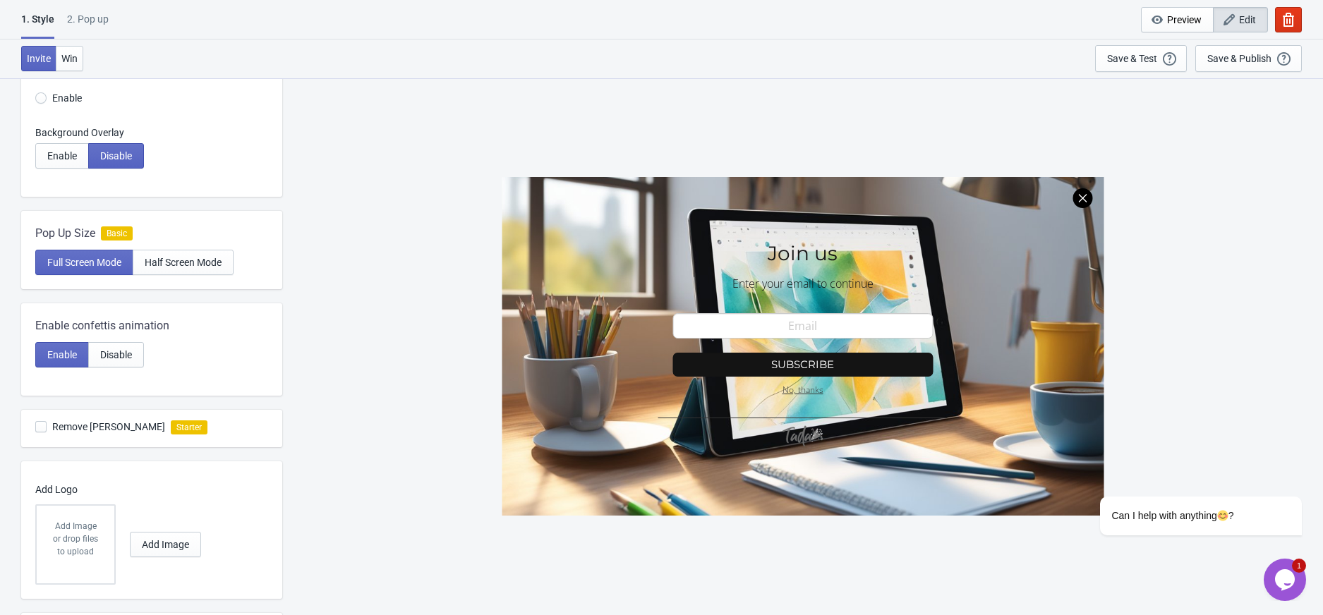
scroll to position [104, 0]
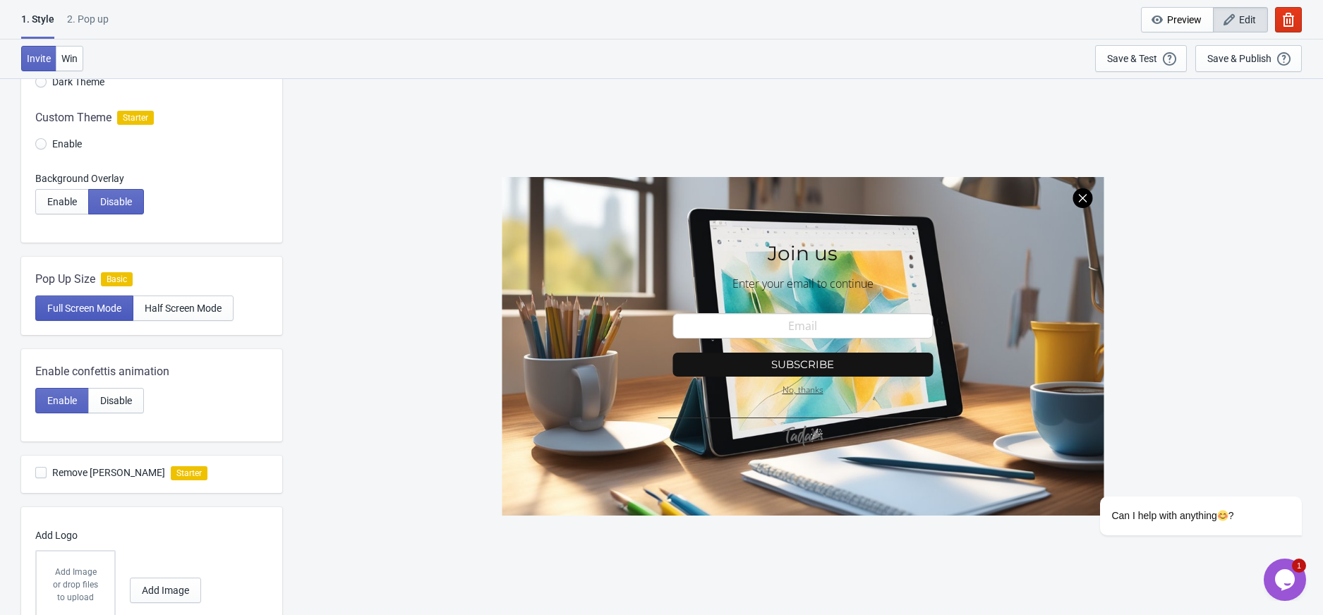
click at [47, 307] on span "Full Screen Mode" at bounding box center [84, 308] width 74 height 11
click at [200, 307] on span "Half Screen Mode" at bounding box center [183, 308] width 77 height 11
radio input "true"
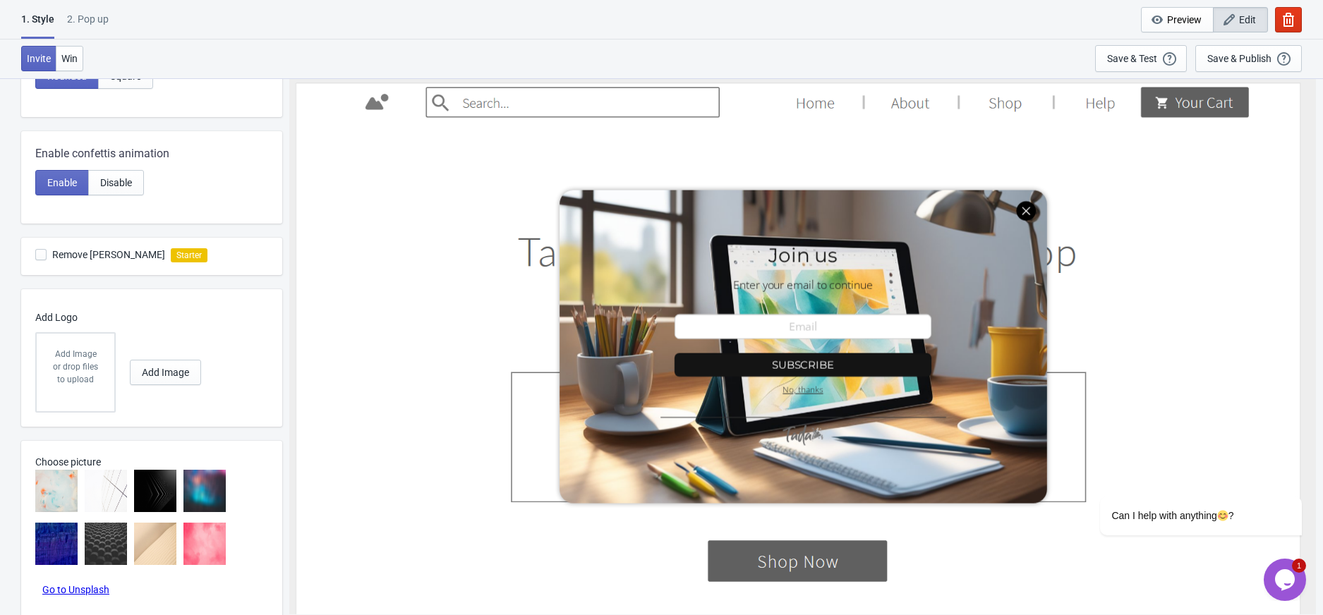
scroll to position [609, 0]
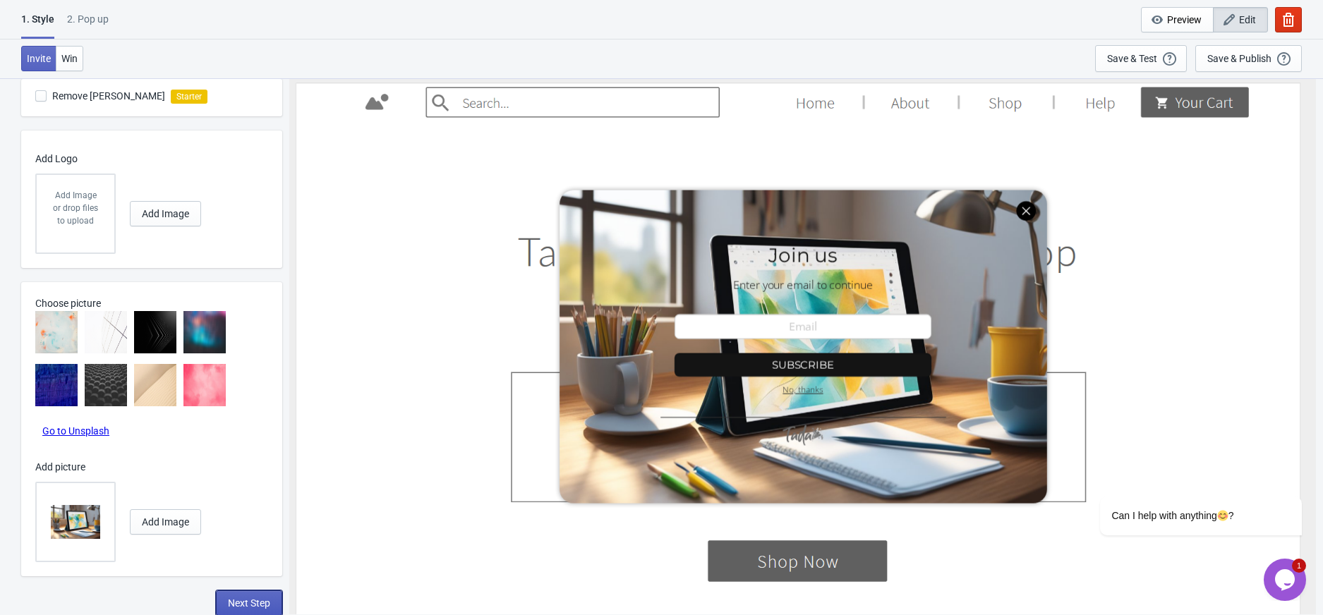
click at [249, 602] on span "Next Step" at bounding box center [249, 603] width 42 height 11
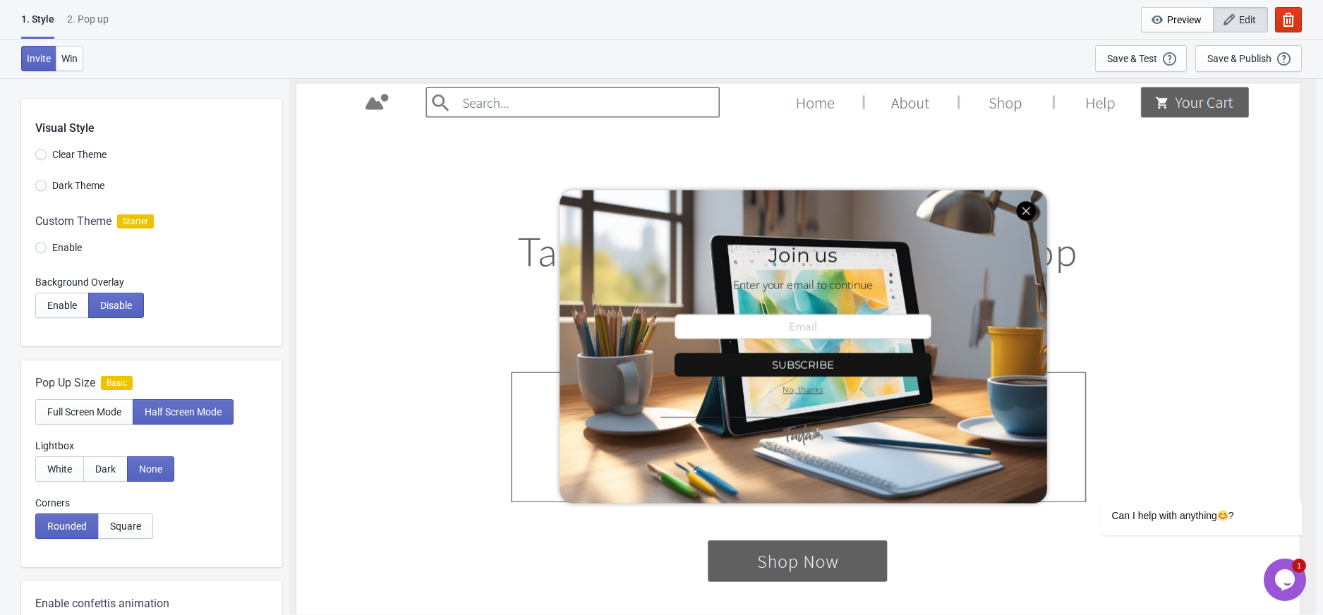
select select "once"
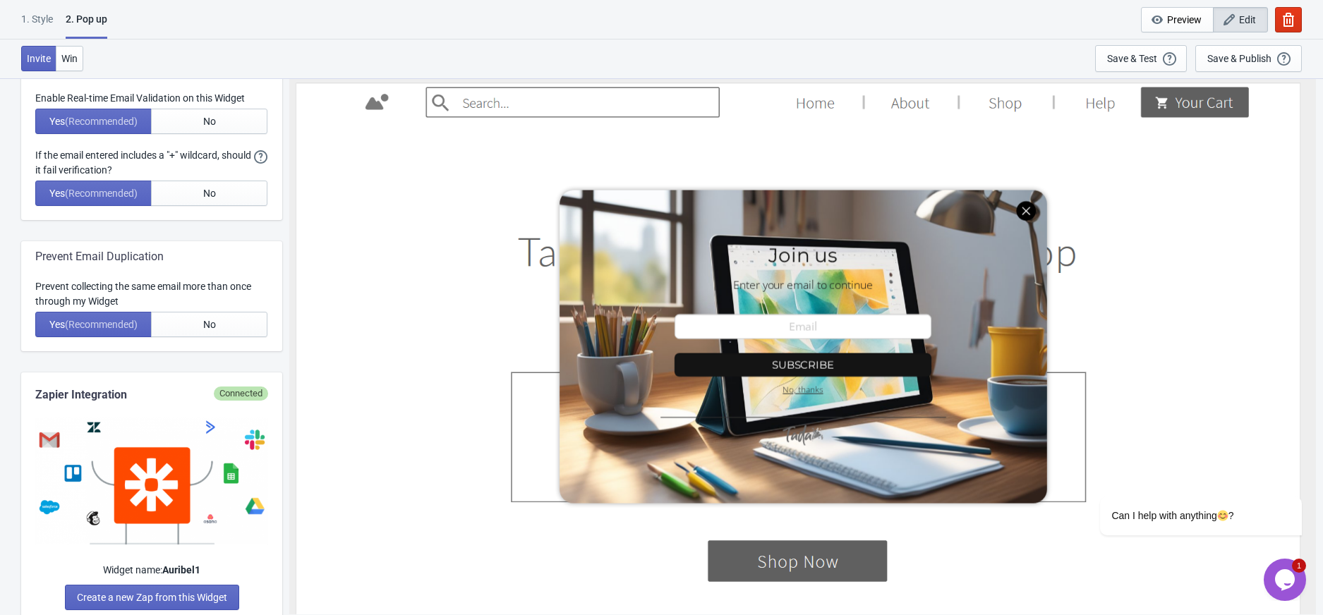
scroll to position [470, 0]
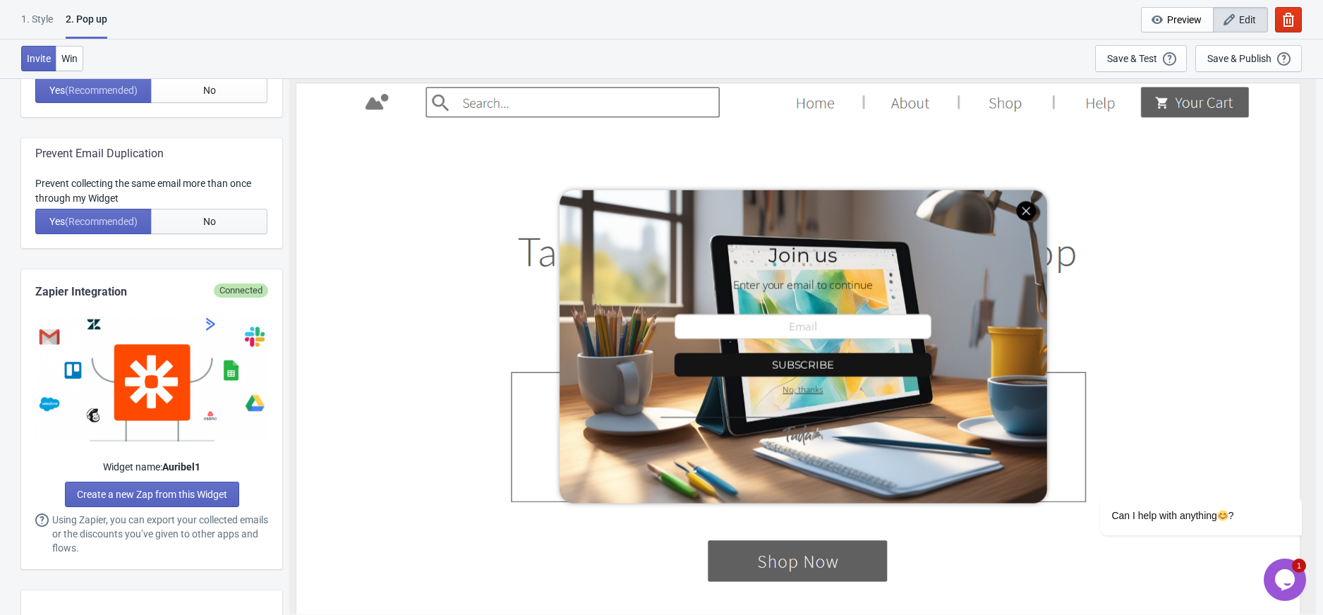
click at [214, 219] on span "No" at bounding box center [209, 221] width 13 height 11
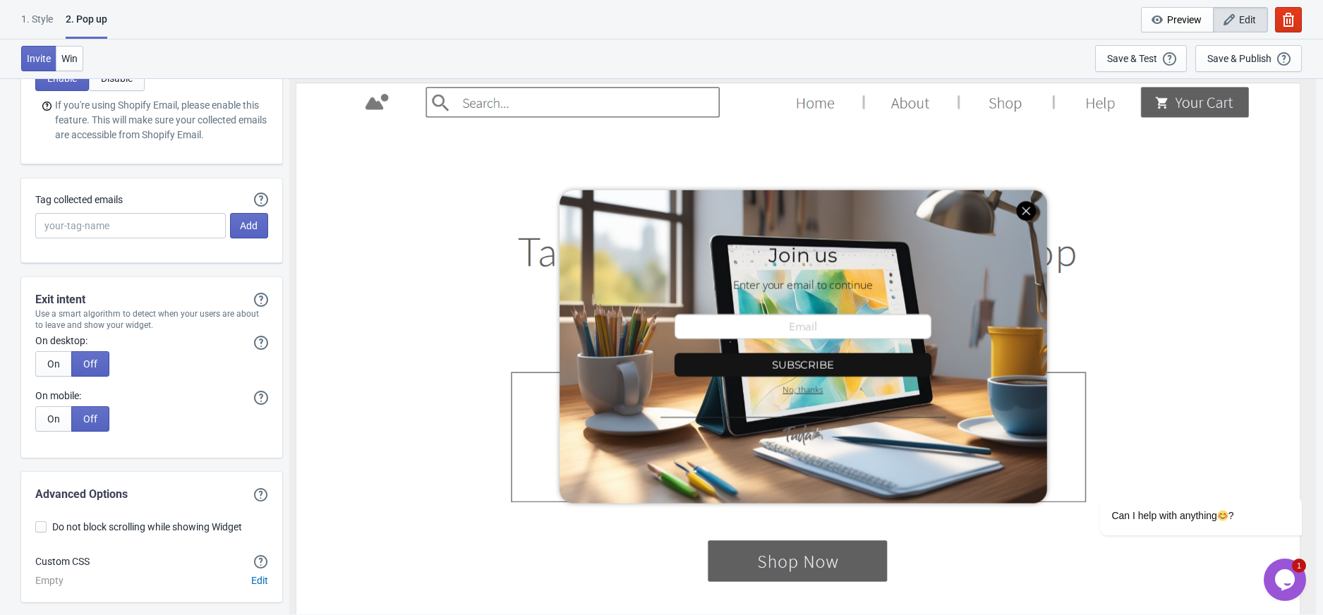
scroll to position [2643, 0]
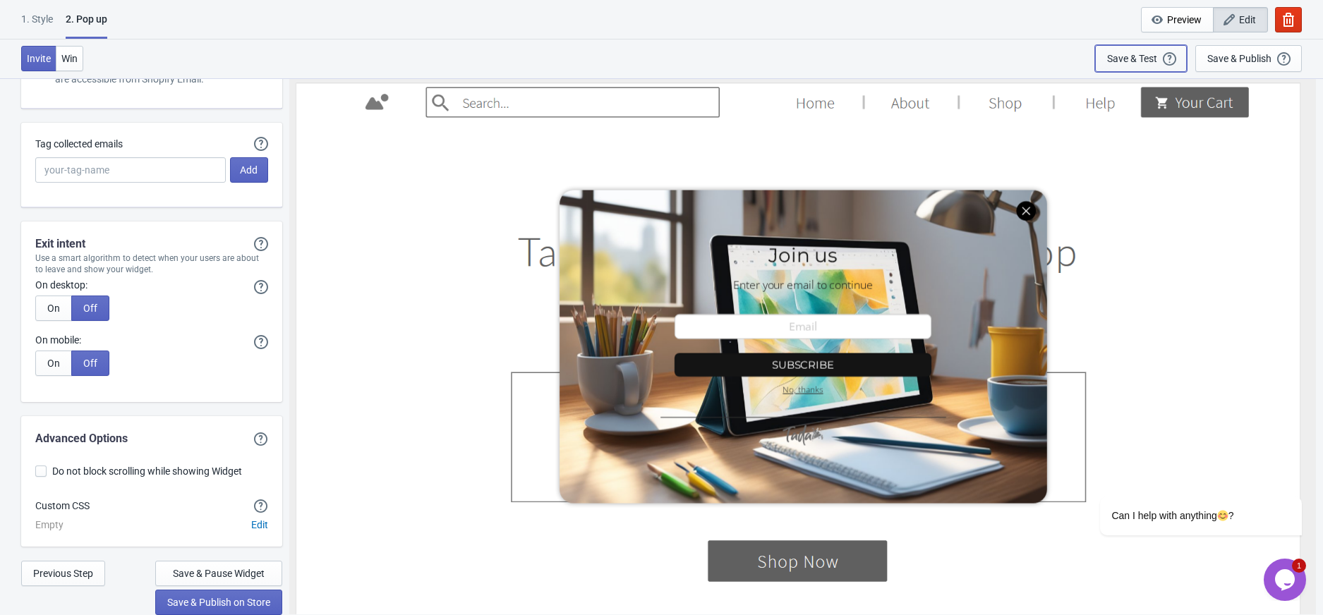
click at [1146, 59] on div "Save & Test" at bounding box center [1132, 58] width 50 height 11
click at [1294, 16] on icon "button" at bounding box center [1288, 20] width 14 height 14
